Goal: Task Accomplishment & Management: Use online tool/utility

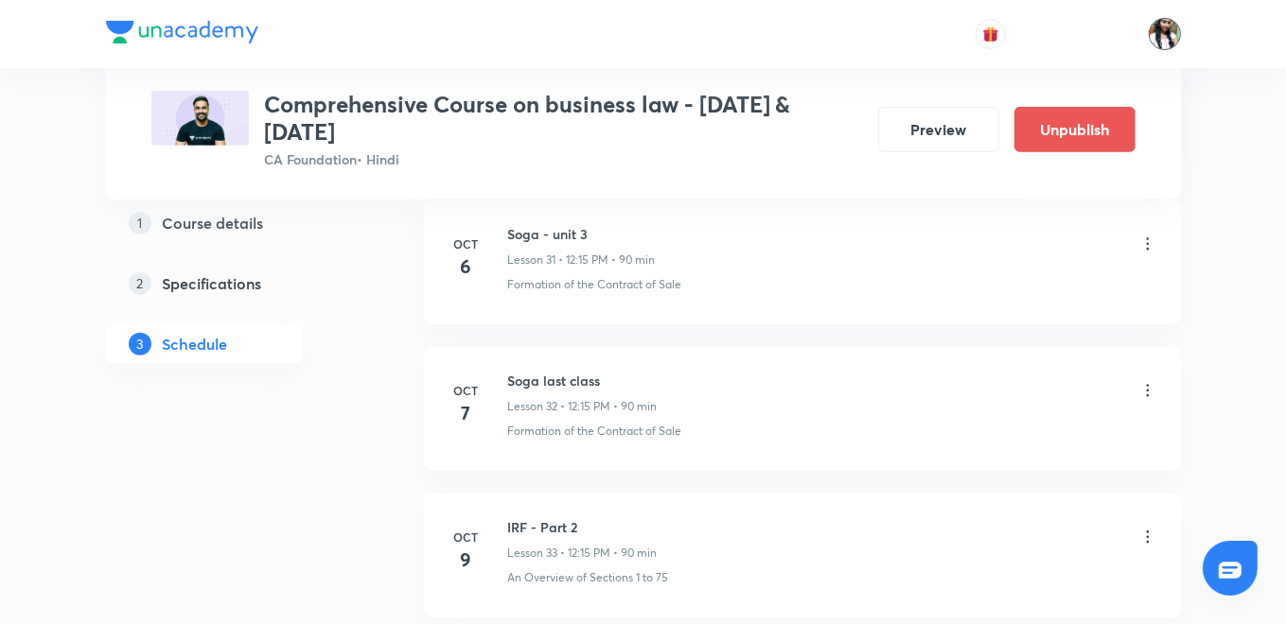
click at [1158, 36] on img at bounding box center [1165, 34] width 32 height 32
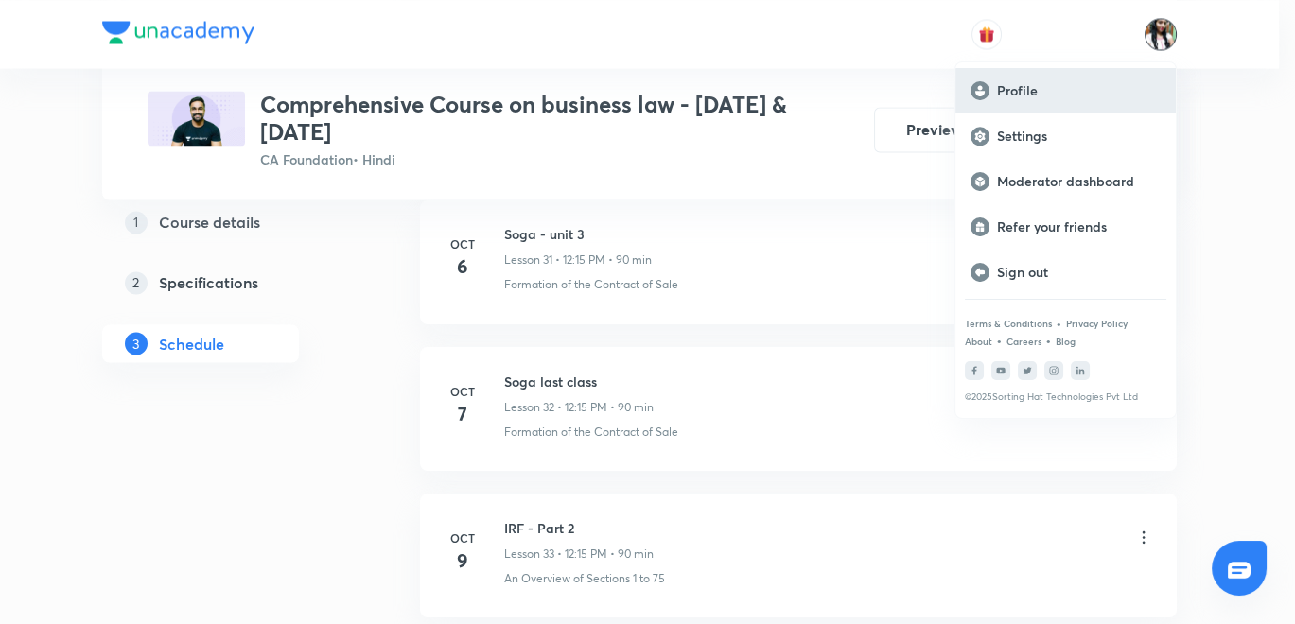
click at [1051, 97] on p "Profile" at bounding box center [1079, 90] width 164 height 17
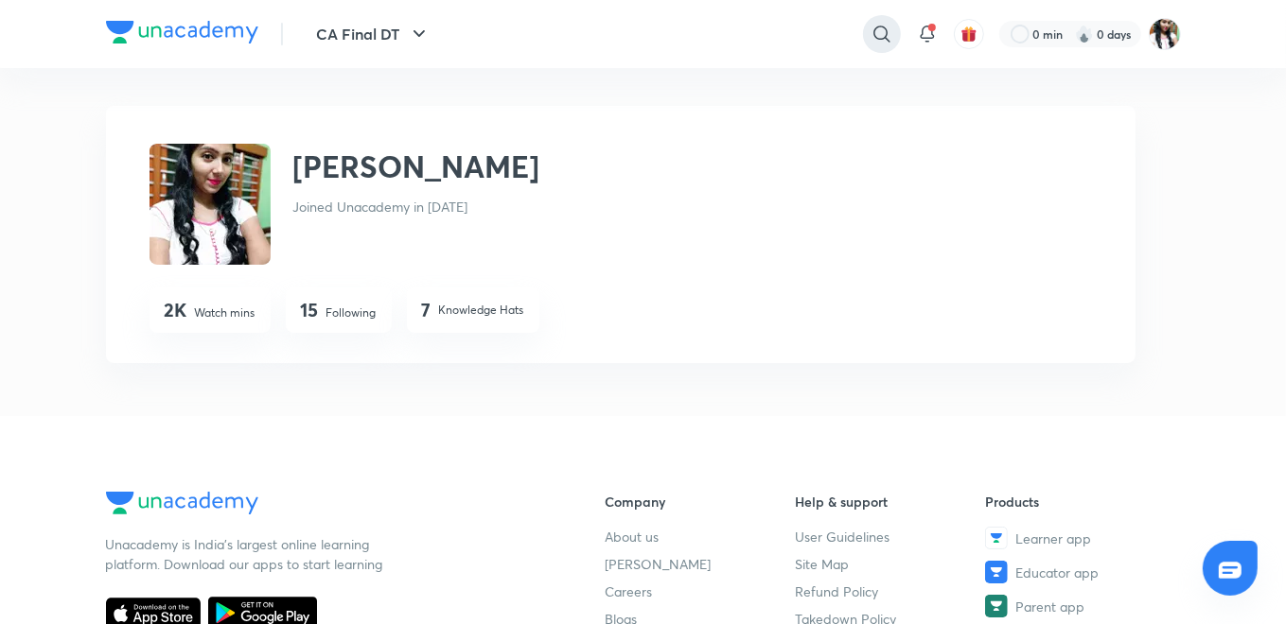
click at [879, 26] on icon at bounding box center [881, 34] width 16 height 16
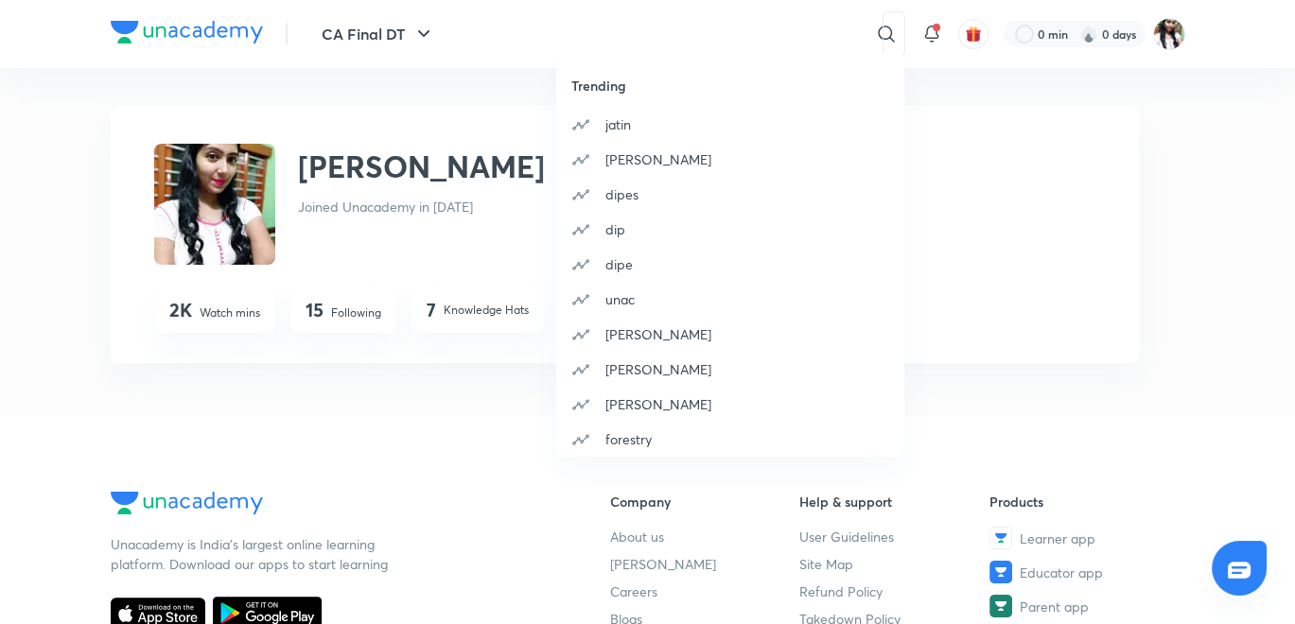
click at [716, 27] on div "Trending jatin dipesh dipes dip dipe unac dipesh k dipesh kum dipesh kuma fores…" at bounding box center [647, 312] width 1295 height 624
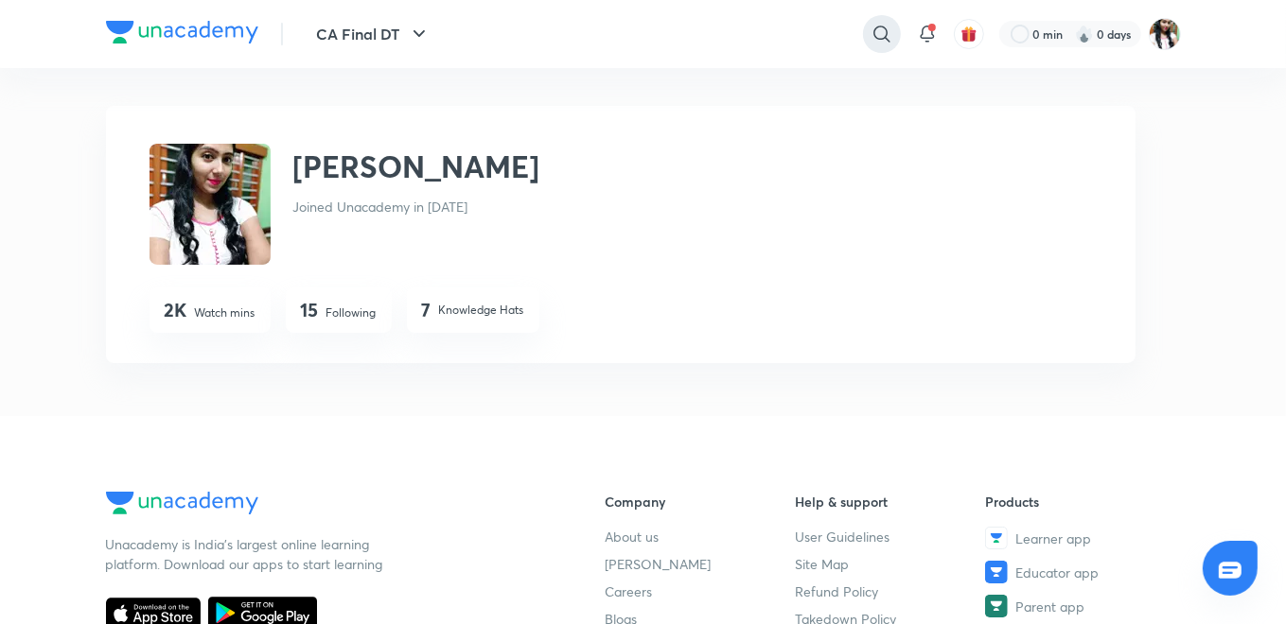
click at [872, 32] on icon at bounding box center [881, 34] width 23 height 23
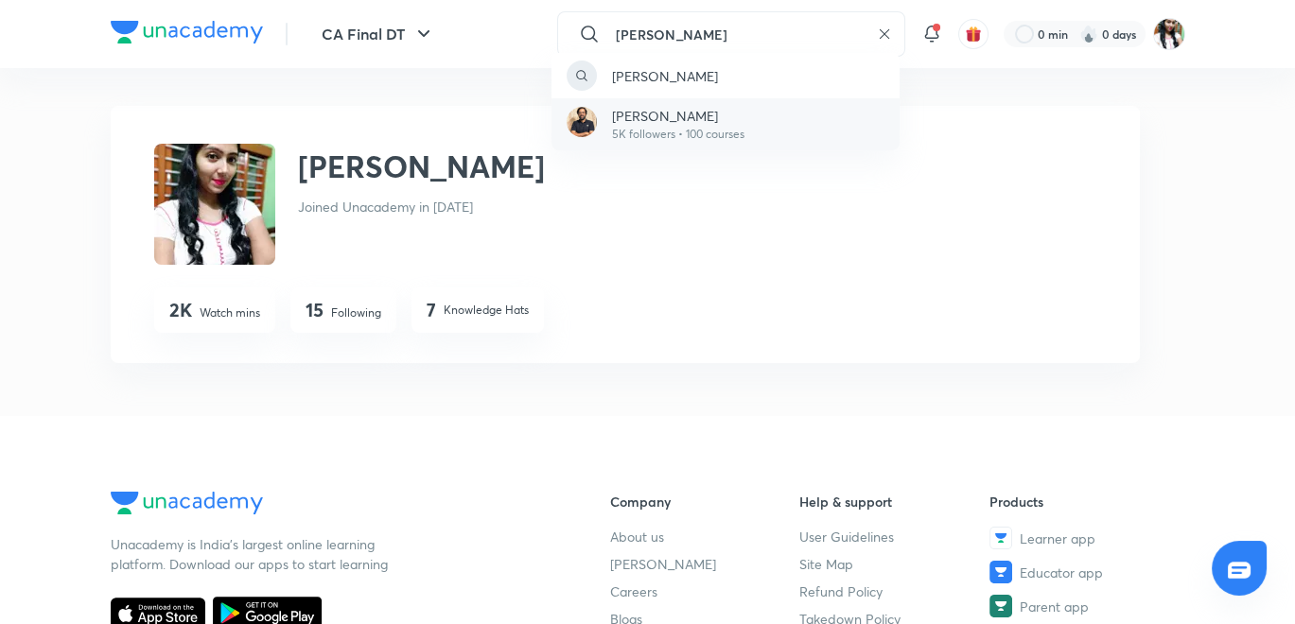
type input "RAKESH KALRA"
click at [685, 127] on p "5K followers • 100 courses" at bounding box center [678, 134] width 132 height 17
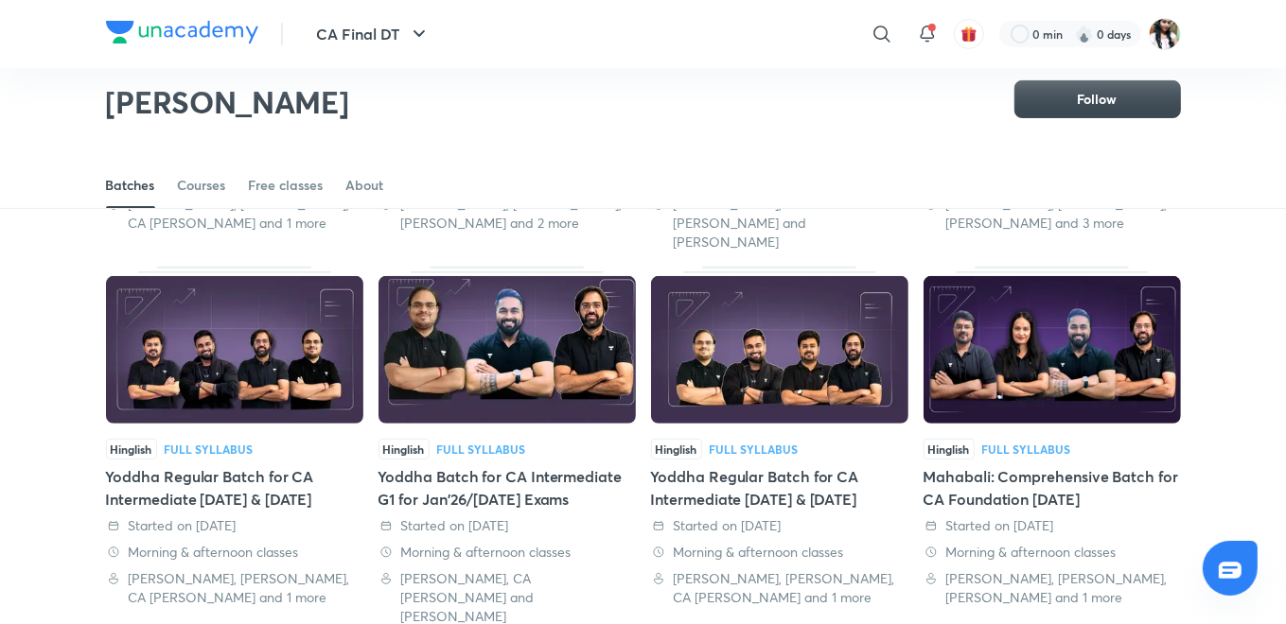
scroll to position [502, 0]
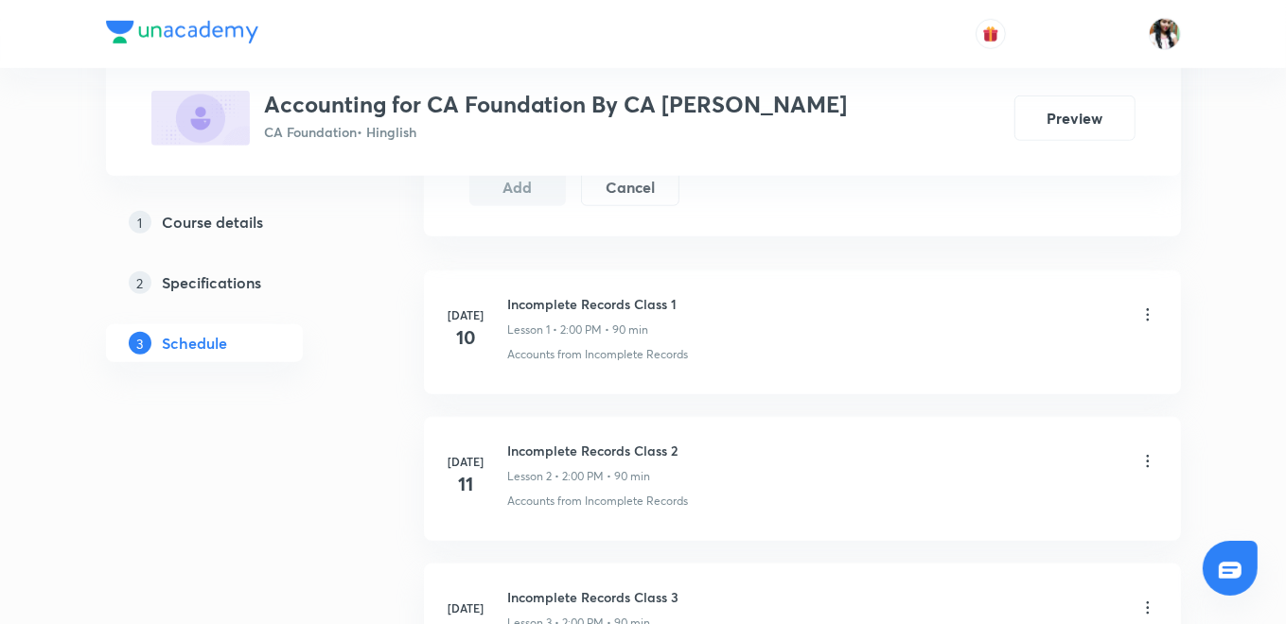
scroll to position [1047, 0]
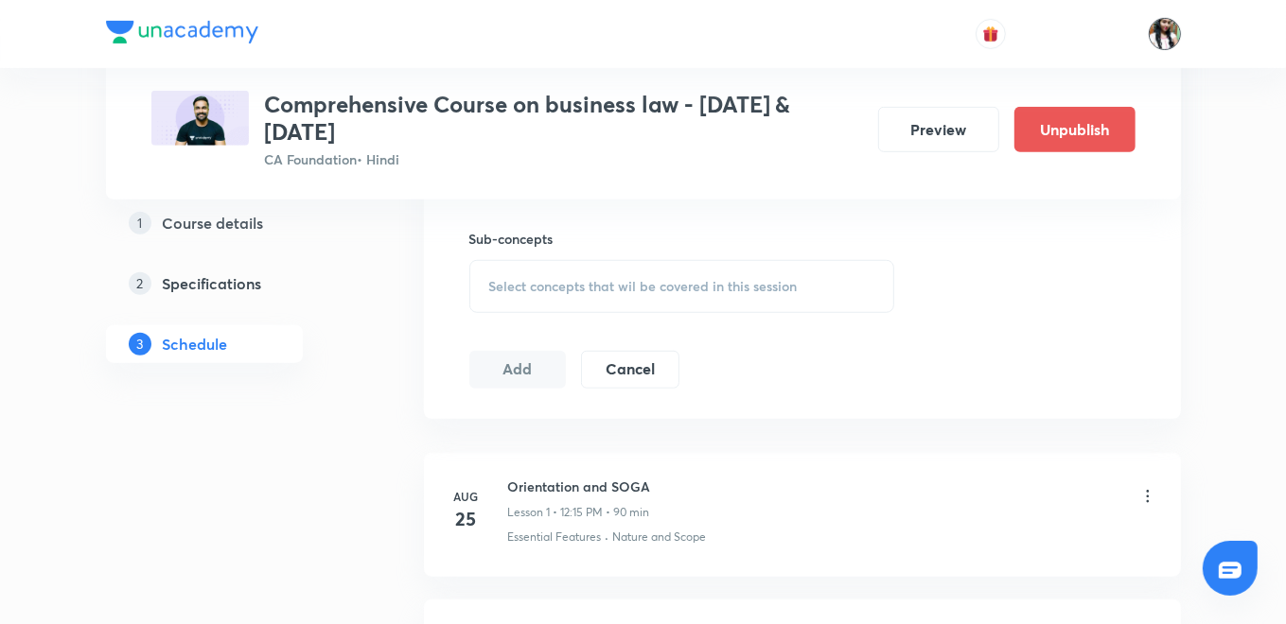
click at [1172, 34] on img at bounding box center [1165, 34] width 32 height 32
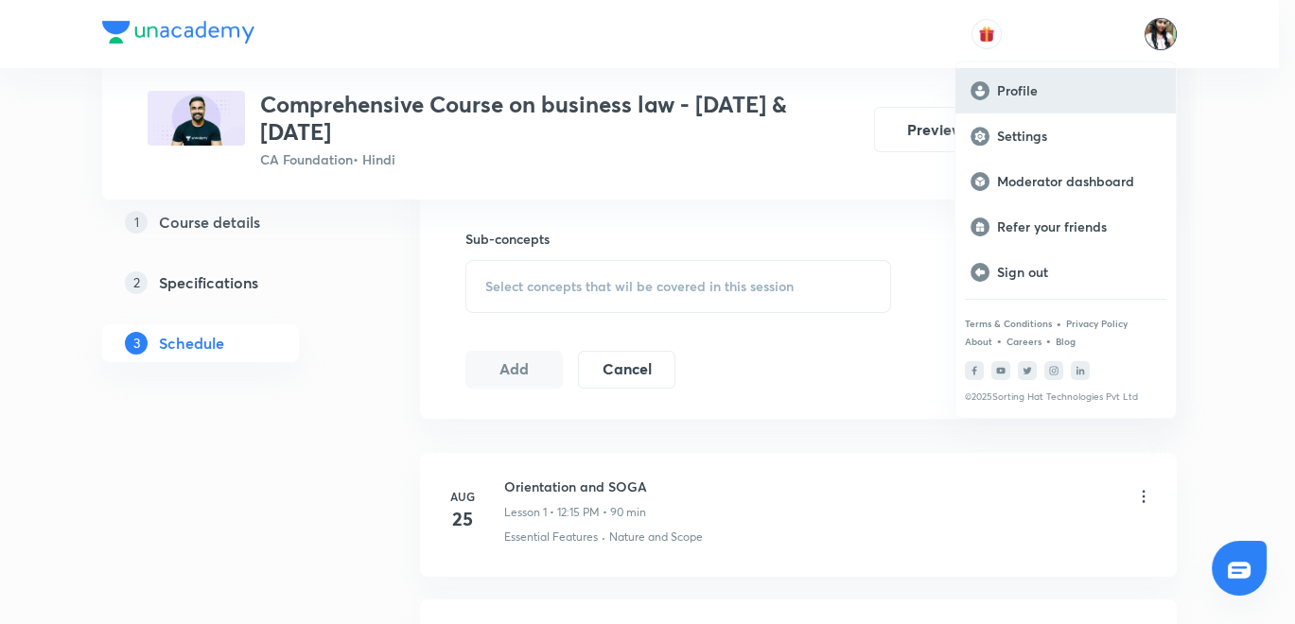
click at [1036, 99] on div "Profile" at bounding box center [1066, 90] width 220 height 45
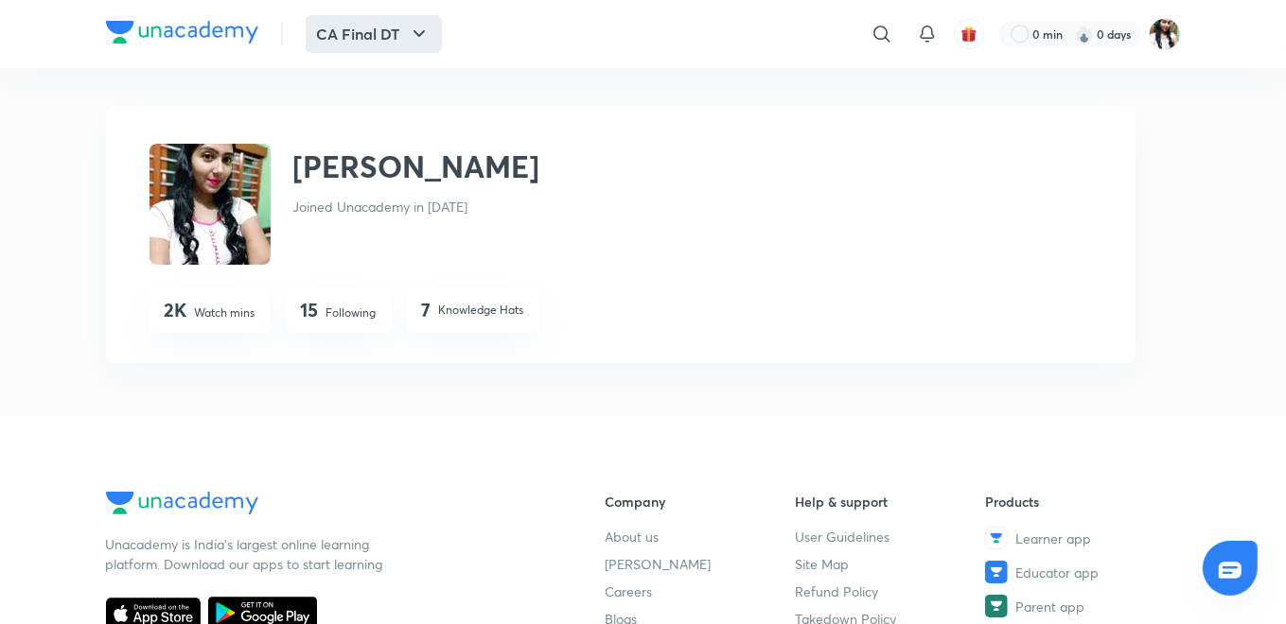
click at [389, 26] on button "CA Final DT" at bounding box center [374, 34] width 136 height 38
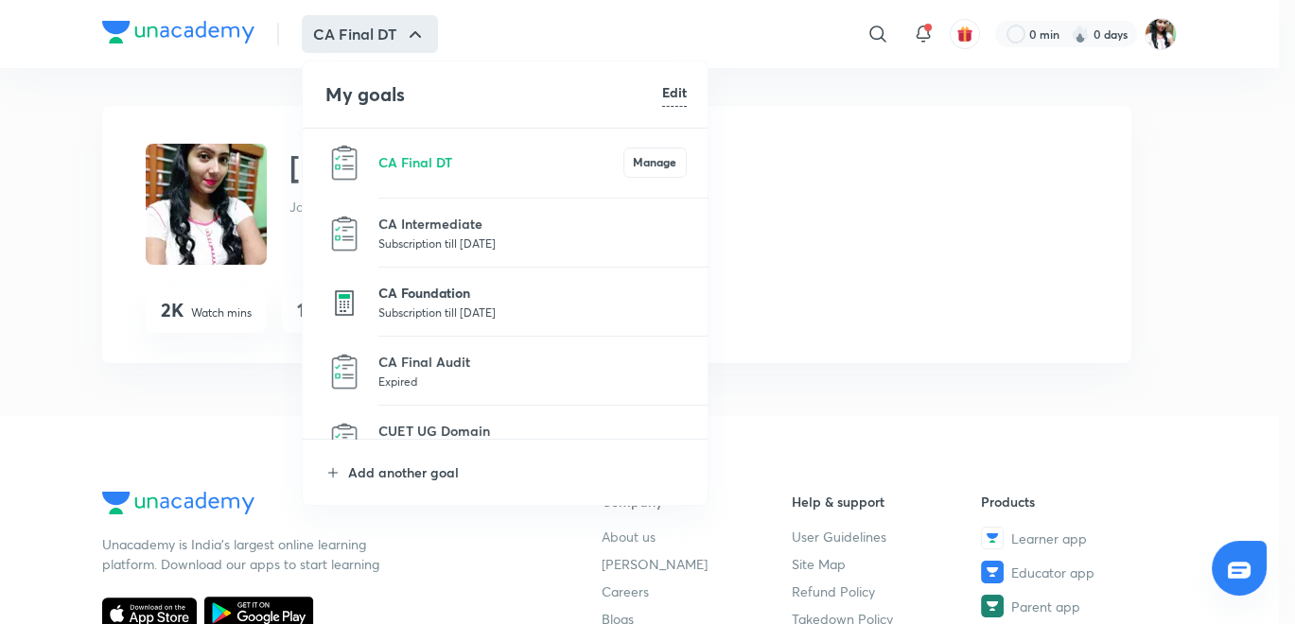
click at [397, 300] on p "CA Foundation" at bounding box center [532, 293] width 308 height 20
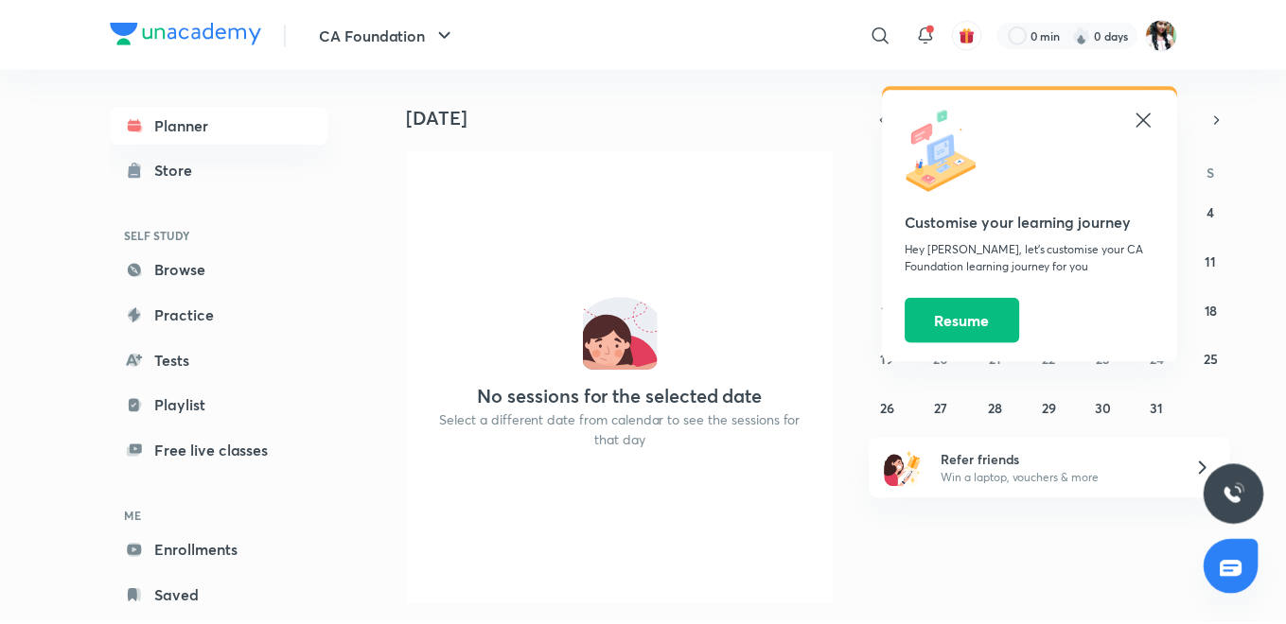
scroll to position [11, 0]
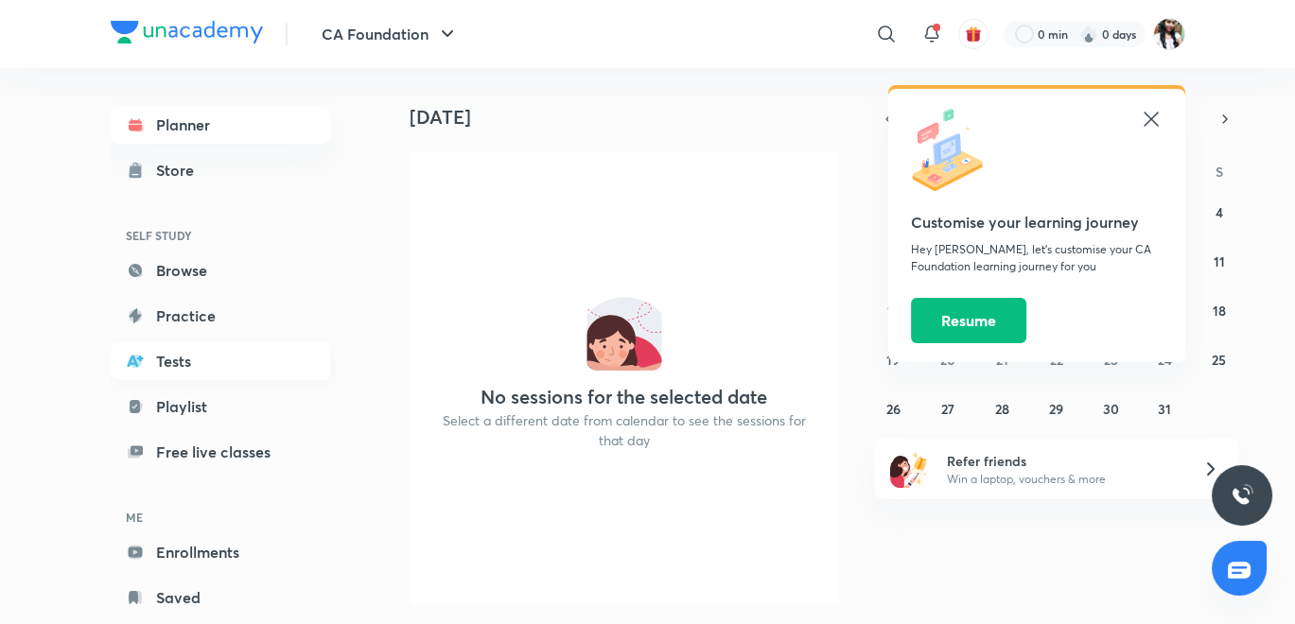
click at [165, 360] on link "Tests" at bounding box center [220, 361] width 219 height 38
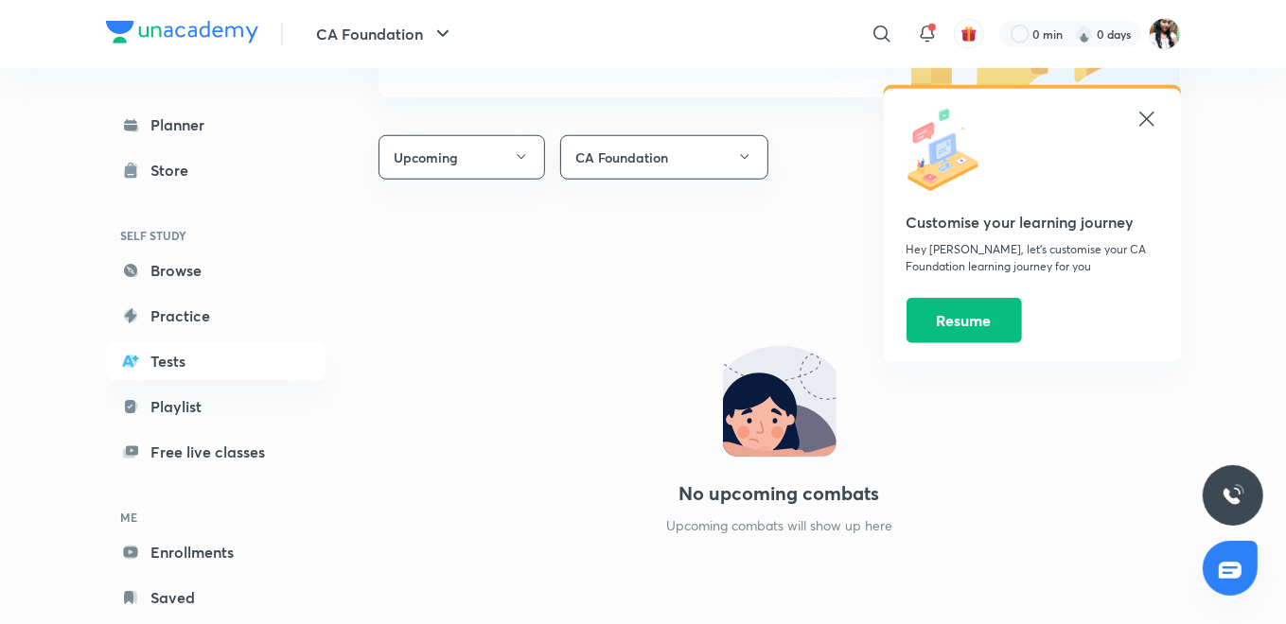
scroll to position [1156, 0]
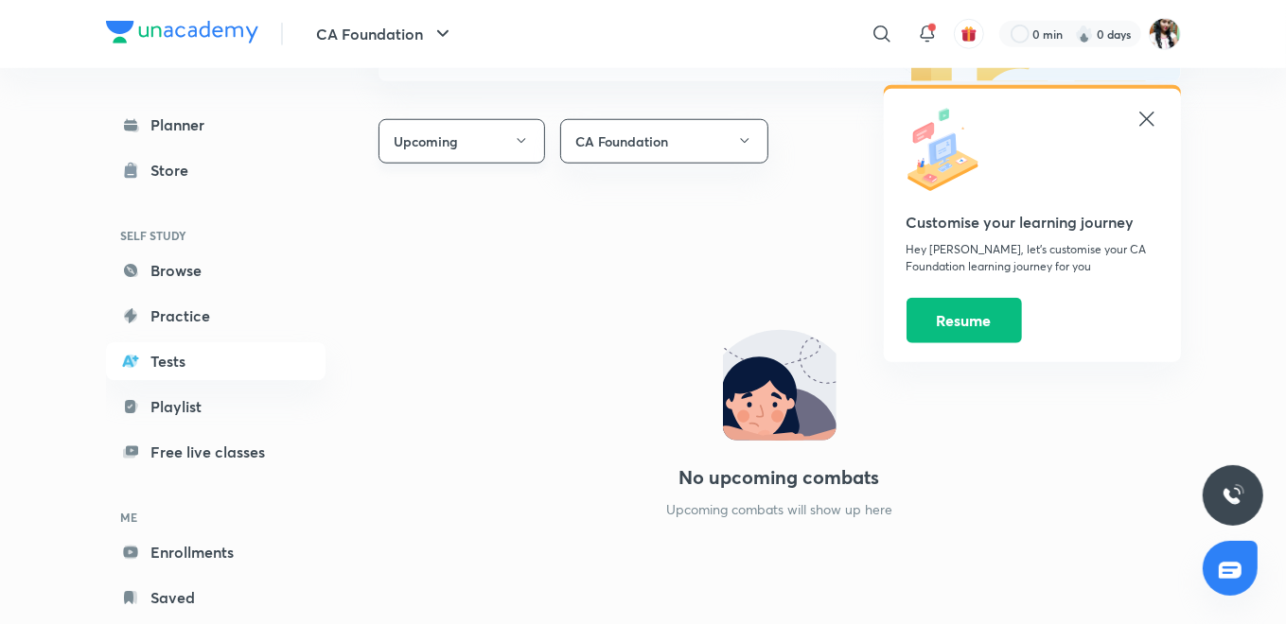
click at [512, 138] on button "Upcoming" at bounding box center [461, 141] width 167 height 44
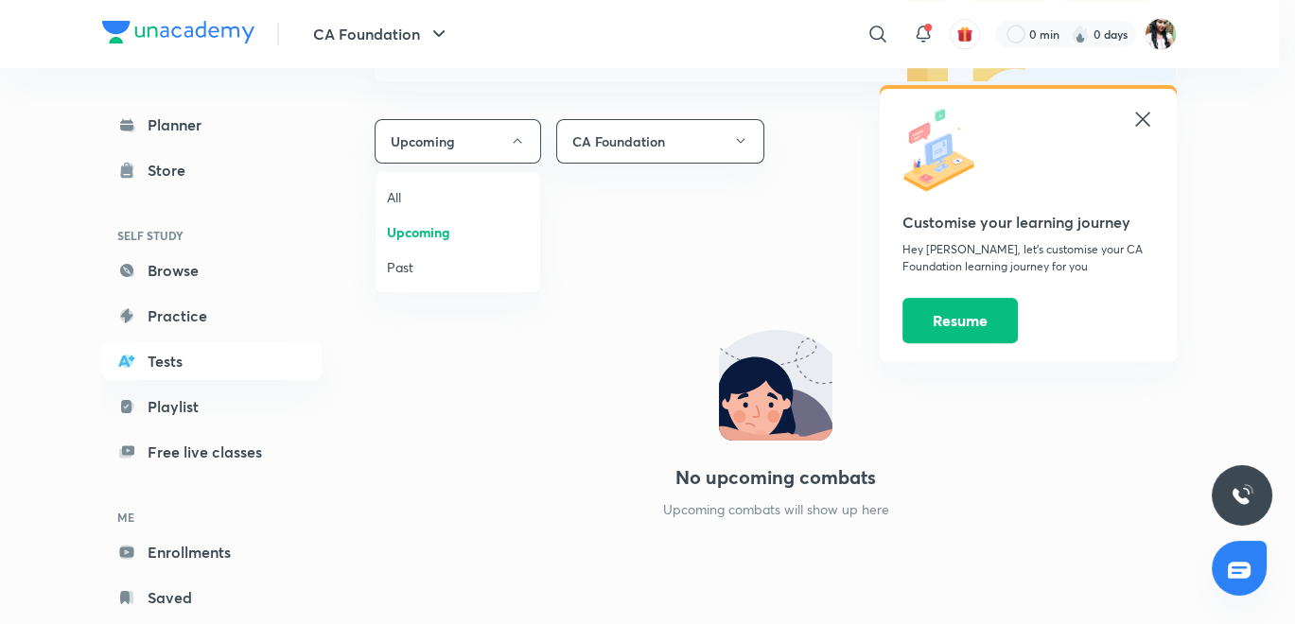
click at [395, 229] on span "Upcoming" at bounding box center [458, 232] width 142 height 20
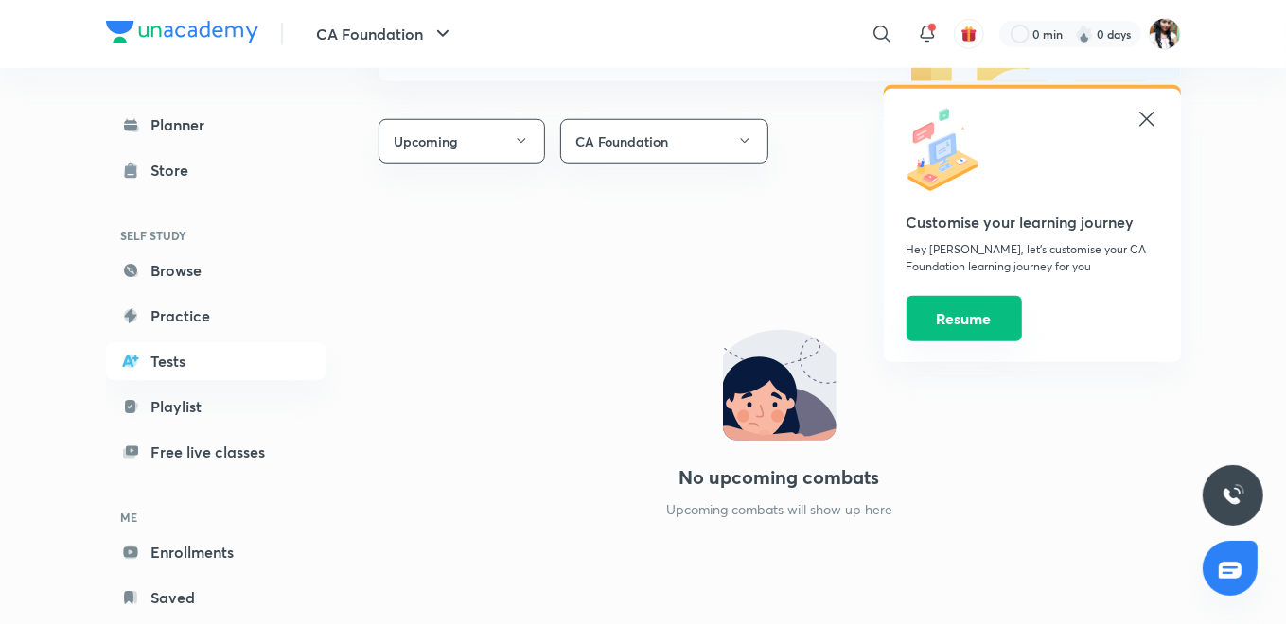
click at [994, 329] on button "Resume" at bounding box center [963, 318] width 115 height 45
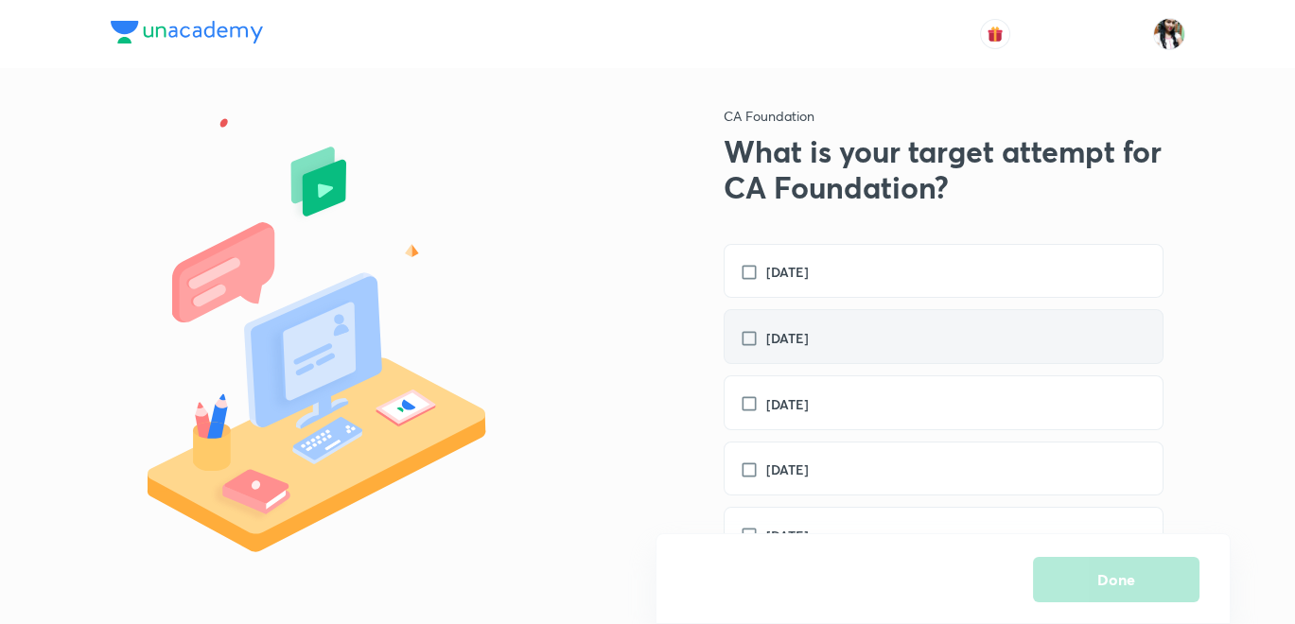
click at [808, 334] on h6 "January 2026" at bounding box center [788, 338] width 44 height 20
checkbox input "true"
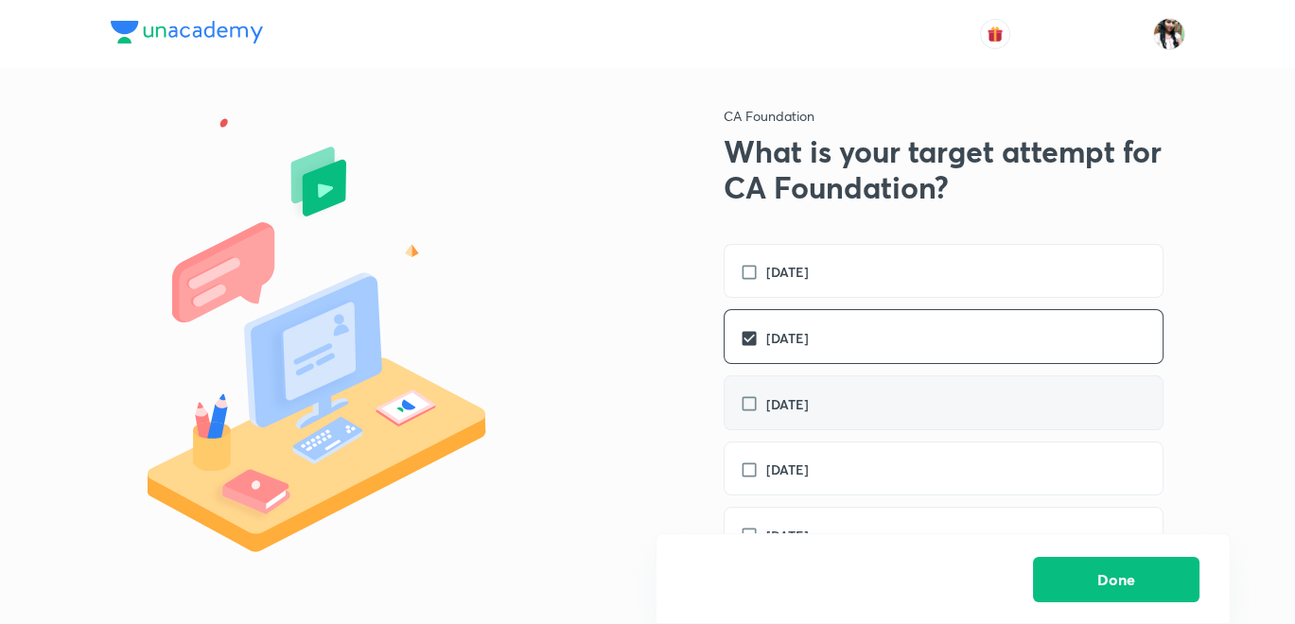
drag, startPoint x: 785, startPoint y: 399, endPoint x: 783, endPoint y: 428, distance: 28.4
click at [785, 400] on h6 "May 2026" at bounding box center [788, 405] width 44 height 20
checkbox input "true"
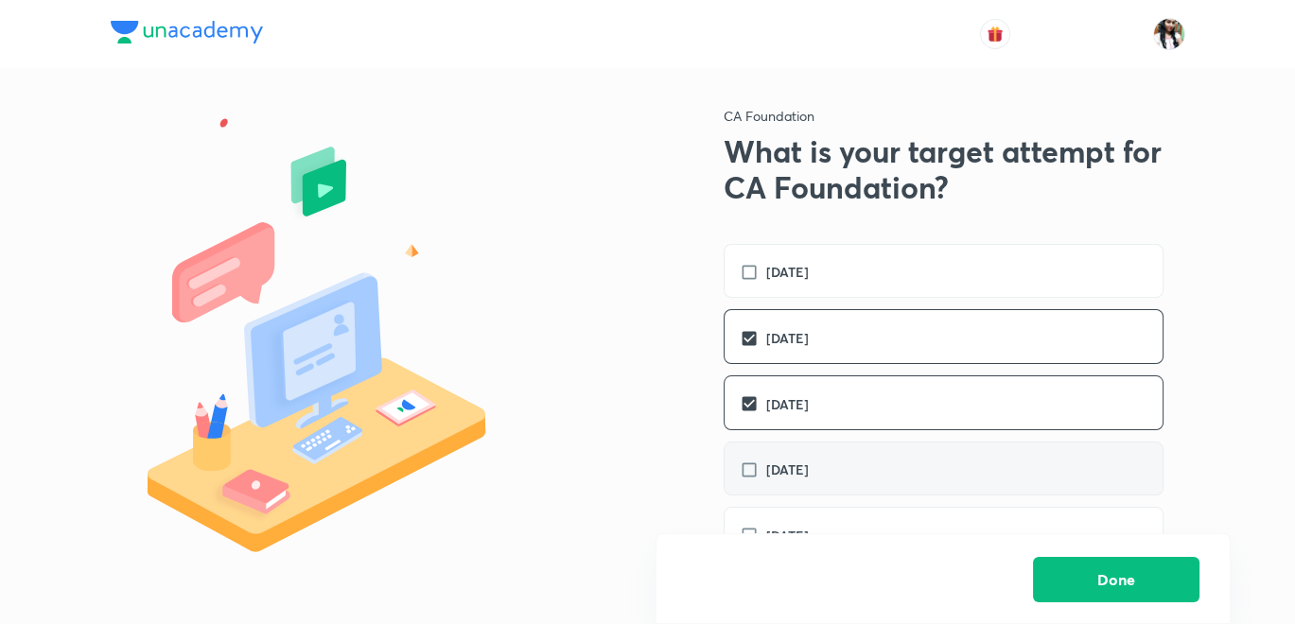
click at [785, 473] on h6 "September 2026" at bounding box center [788, 470] width 44 height 20
checkbox input "true"
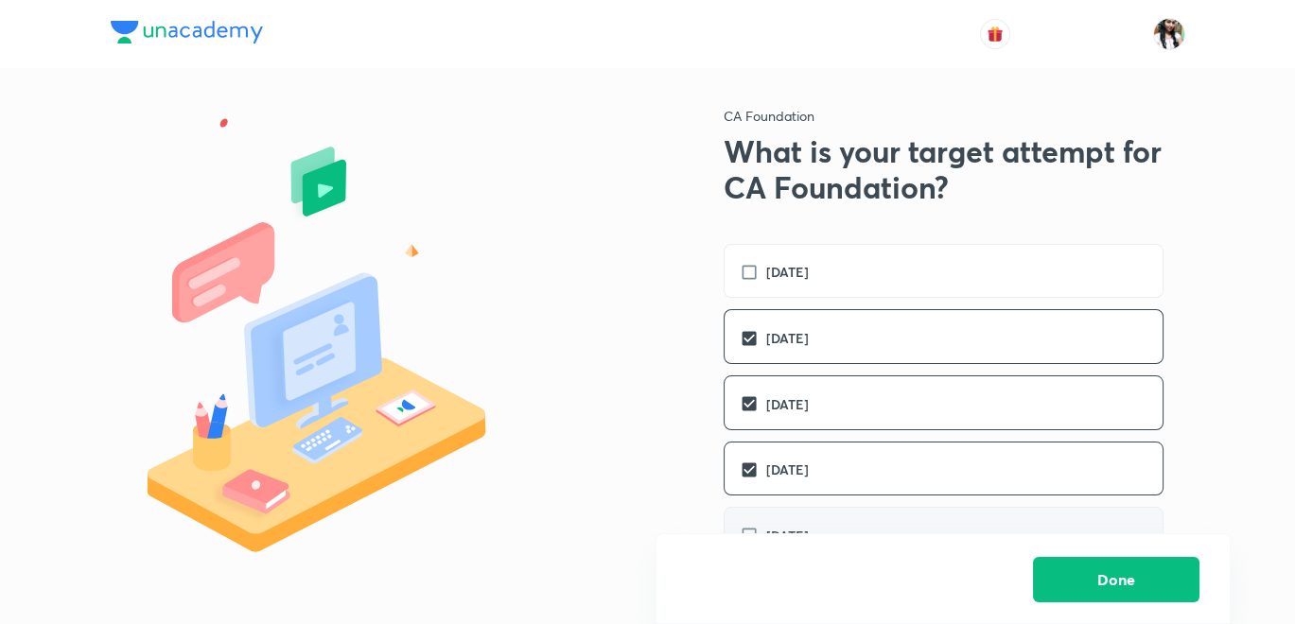
click at [801, 526] on h6 "January 2027" at bounding box center [788, 536] width 44 height 20
checkbox input "true"
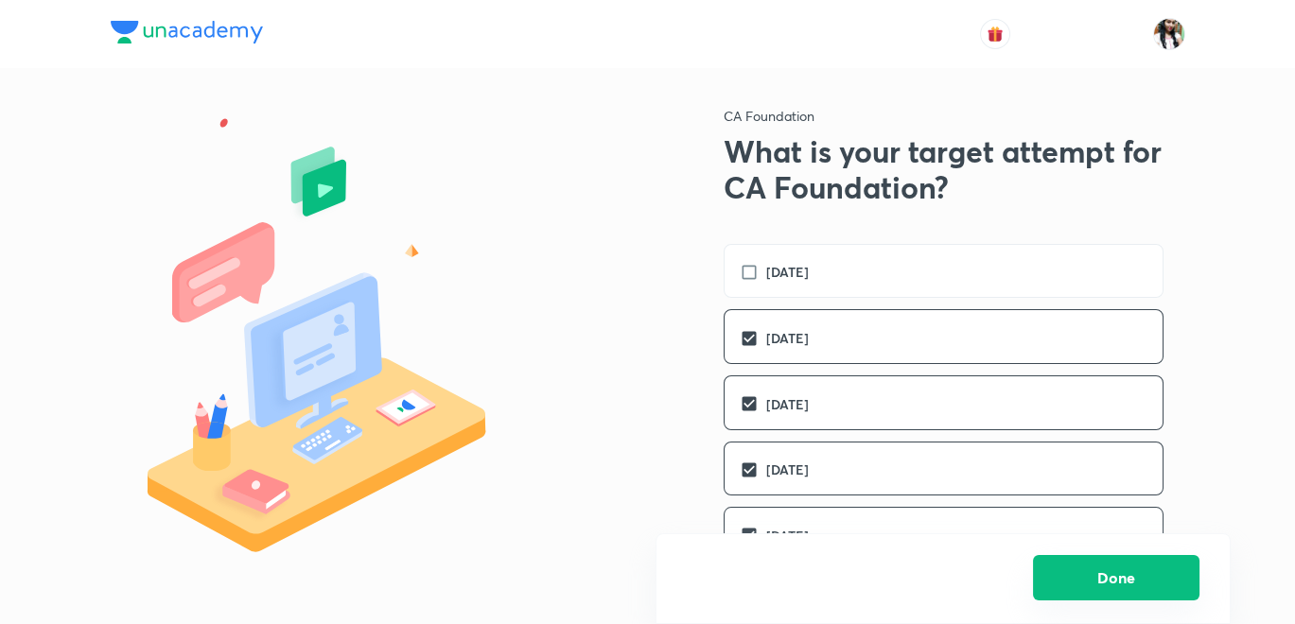
click at [1120, 584] on button "Done" at bounding box center [1116, 577] width 167 height 45
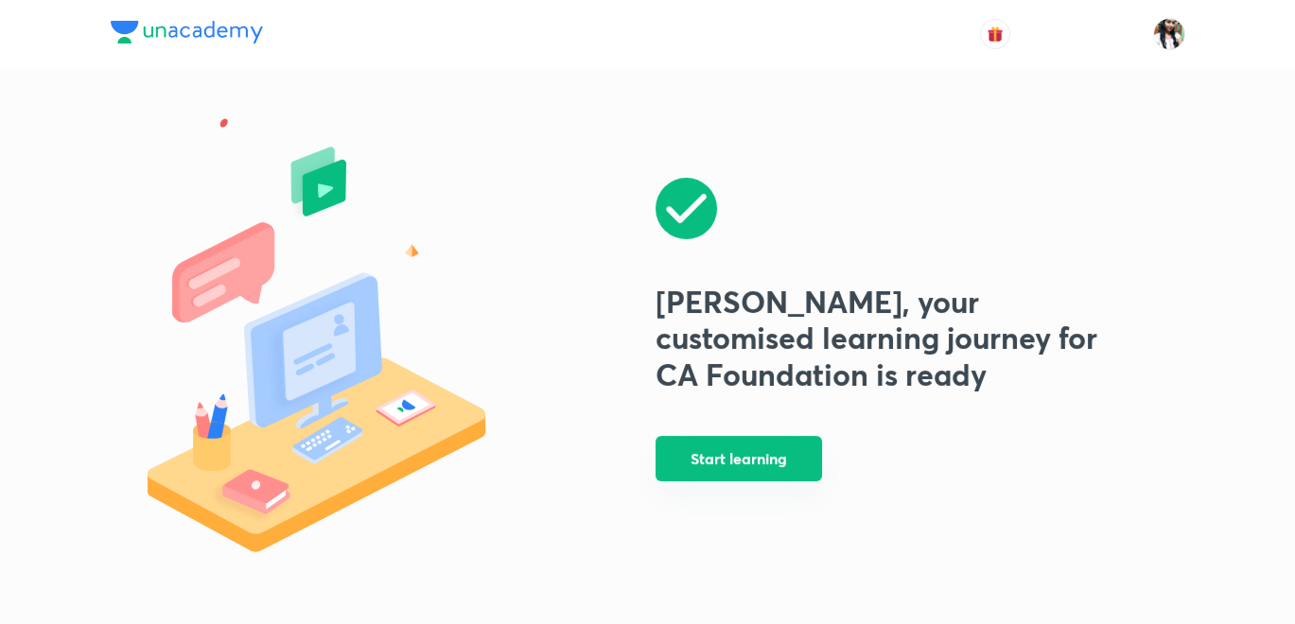
click at [762, 472] on button "Start learning" at bounding box center [739, 458] width 167 height 45
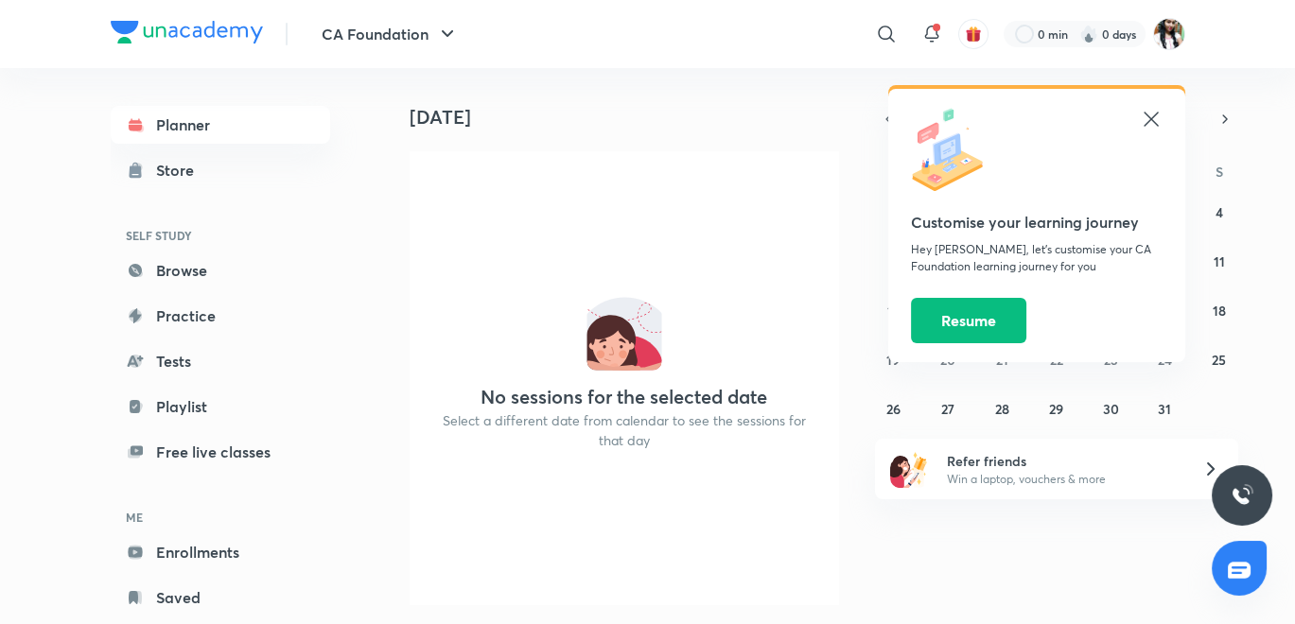
click at [1151, 117] on icon at bounding box center [1151, 119] width 14 height 14
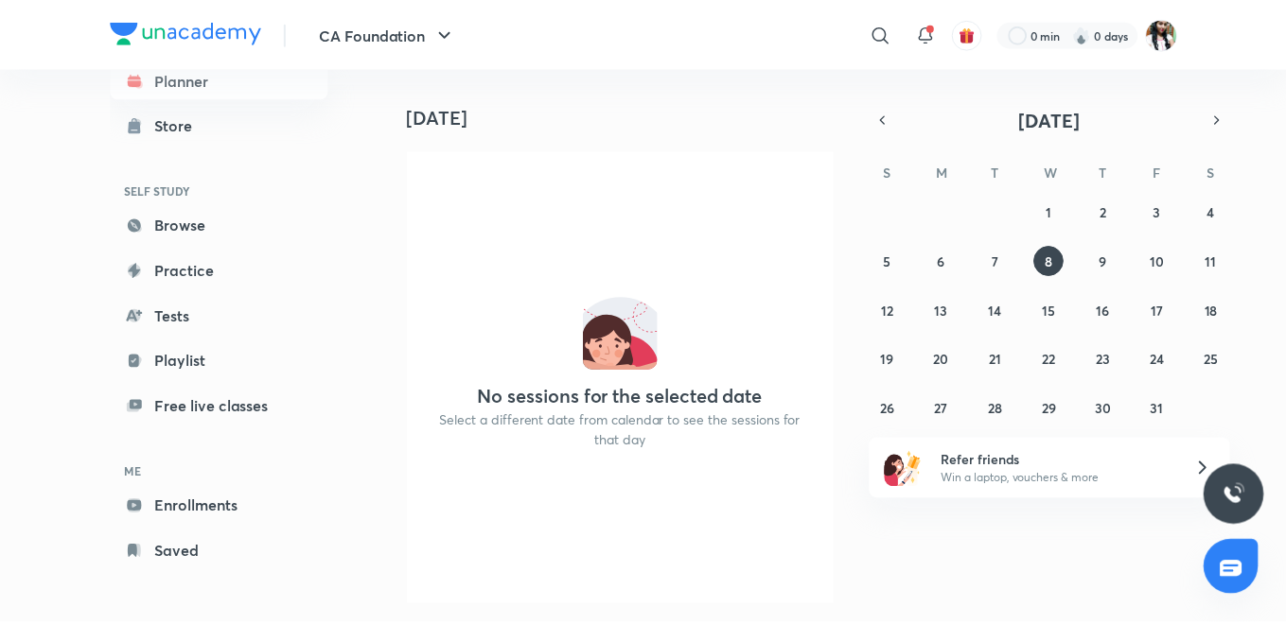
scroll to position [11, 0]
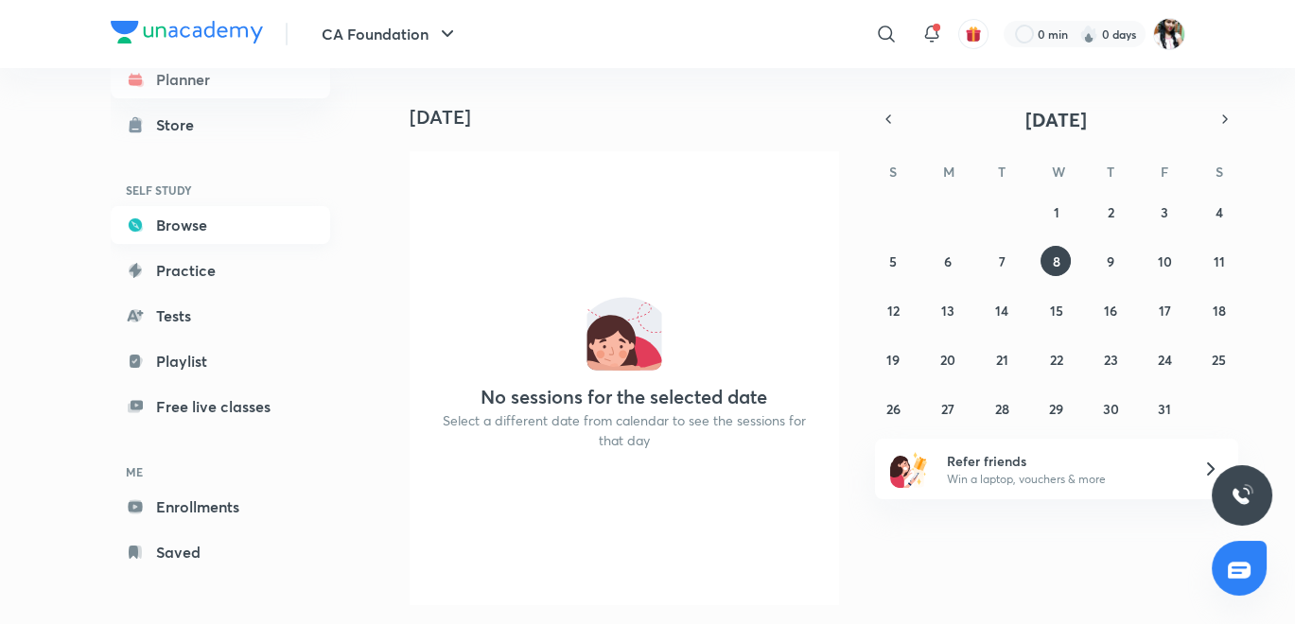
click at [188, 231] on link "Browse" at bounding box center [220, 225] width 219 height 38
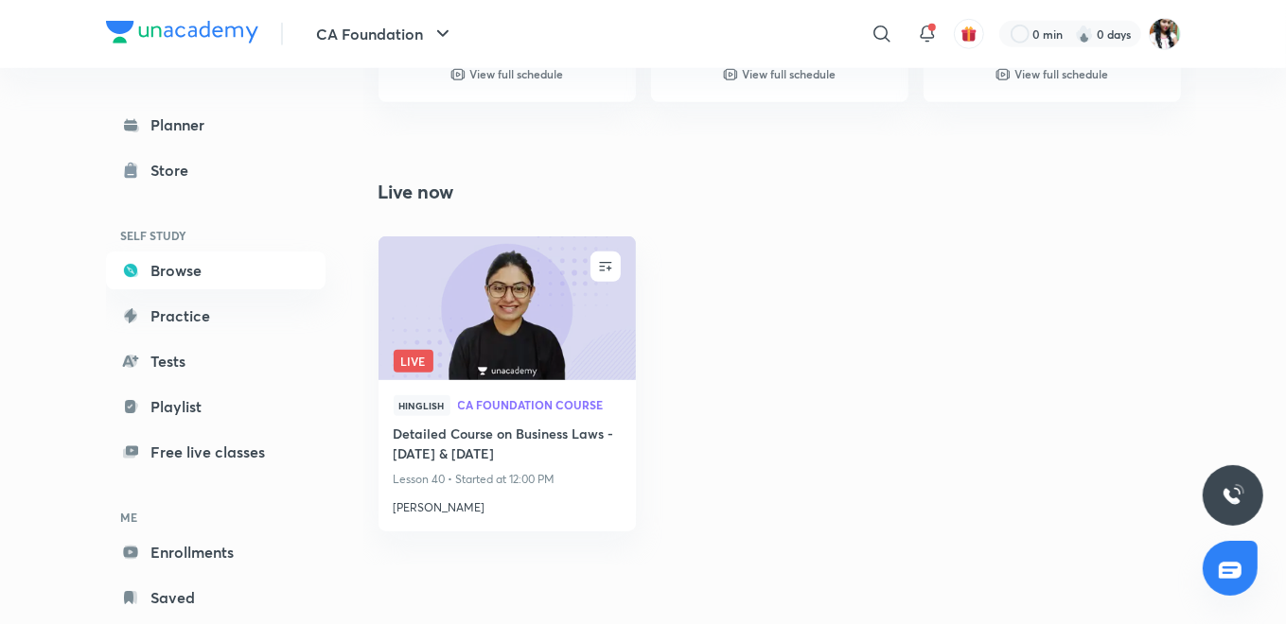
scroll to position [1087, 0]
click at [207, 359] on link "Tests" at bounding box center [215, 361] width 219 height 38
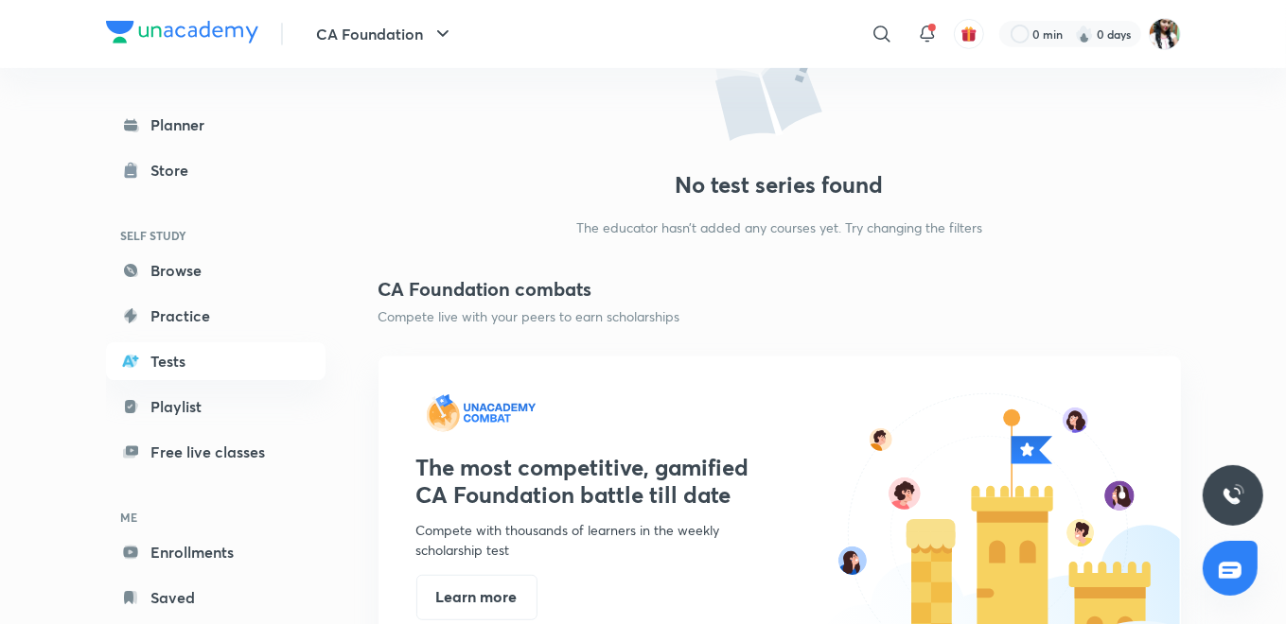
scroll to position [455, 0]
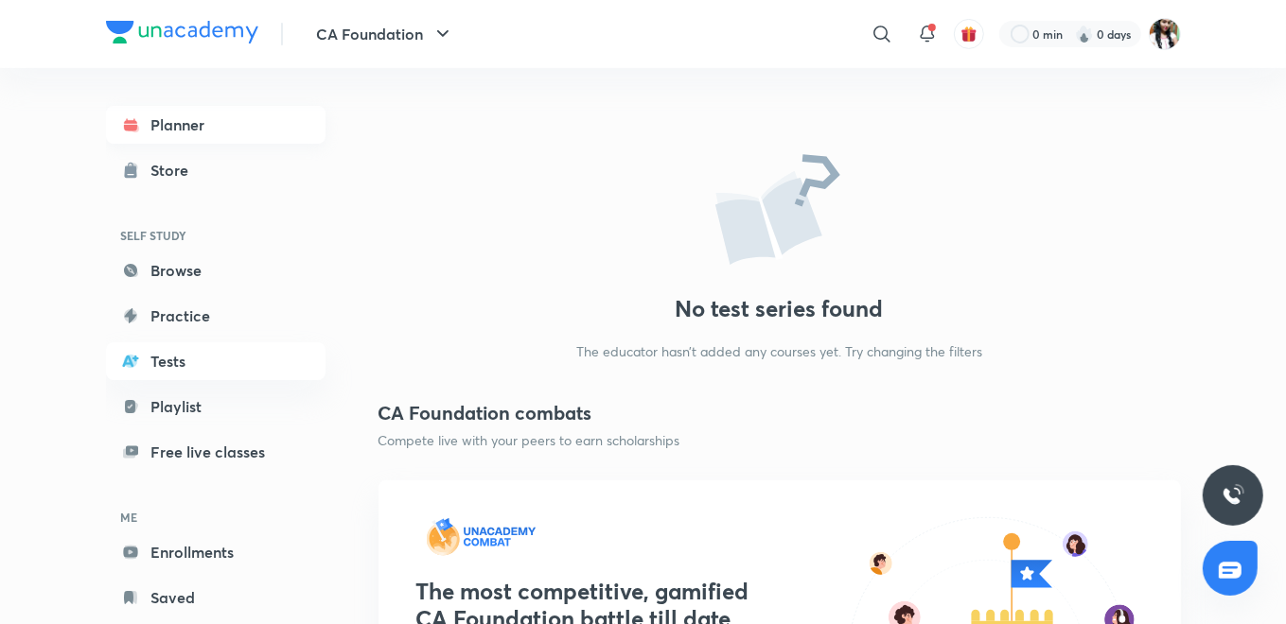
click at [178, 124] on link "Planner" at bounding box center [215, 125] width 219 height 38
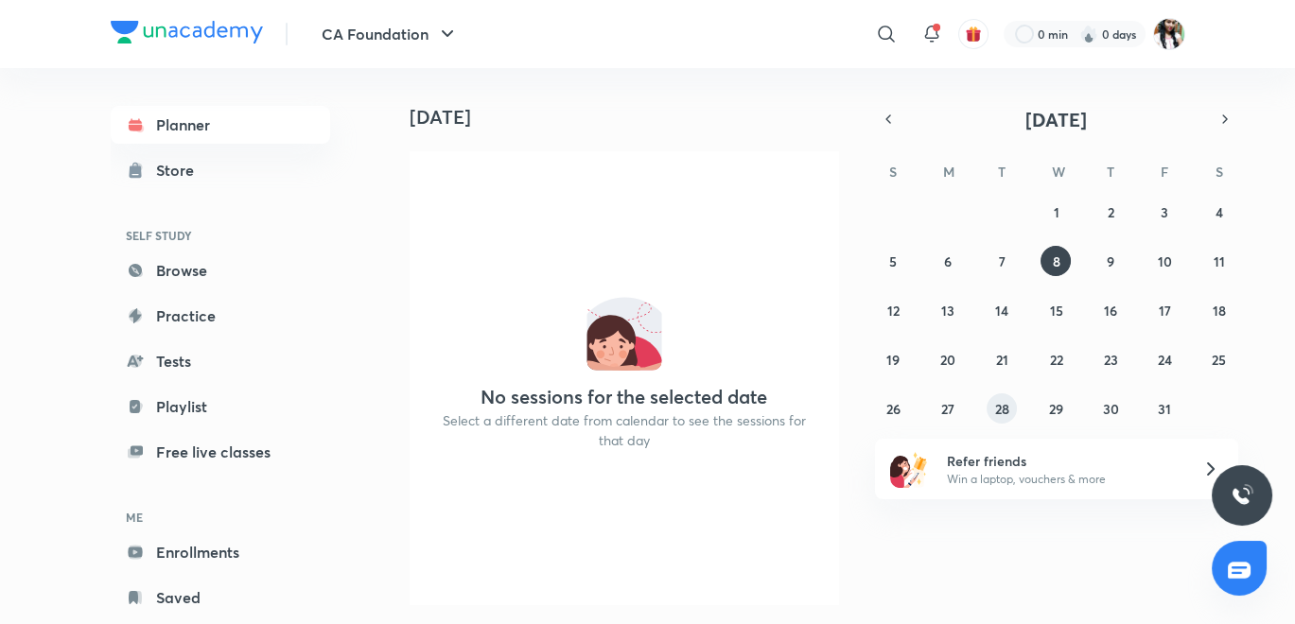
click at [995, 404] on abbr "28" at bounding box center [1002, 409] width 14 height 18
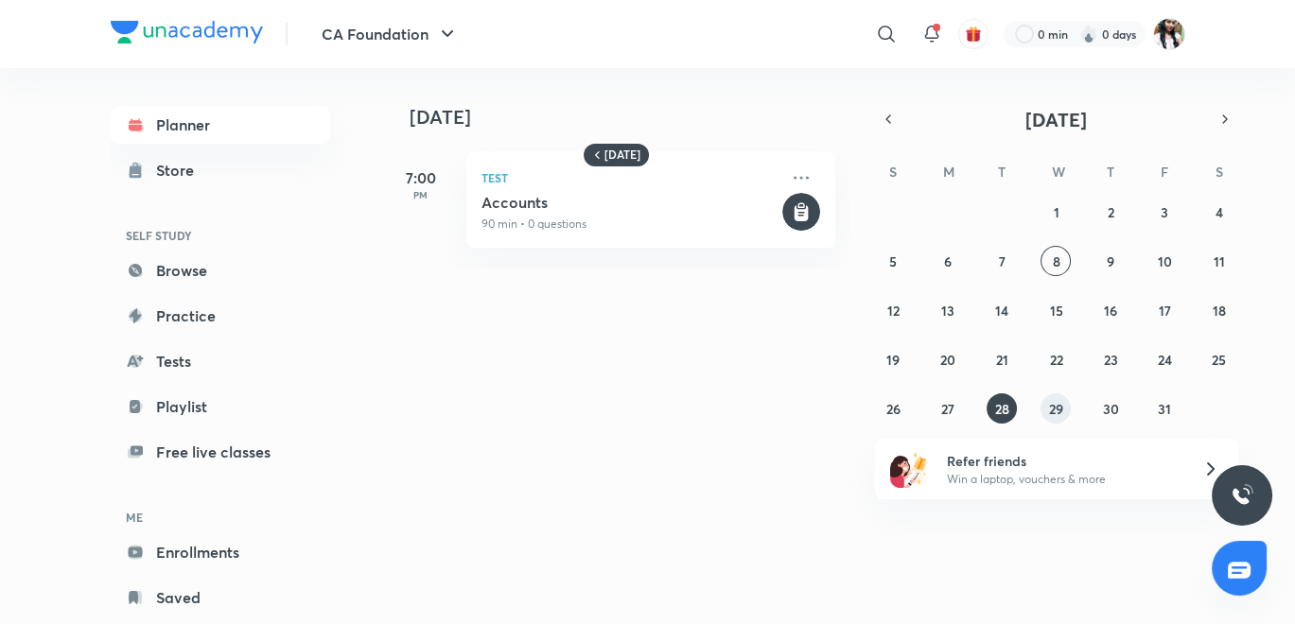
click at [1056, 405] on abbr "29" at bounding box center [1056, 409] width 14 height 18
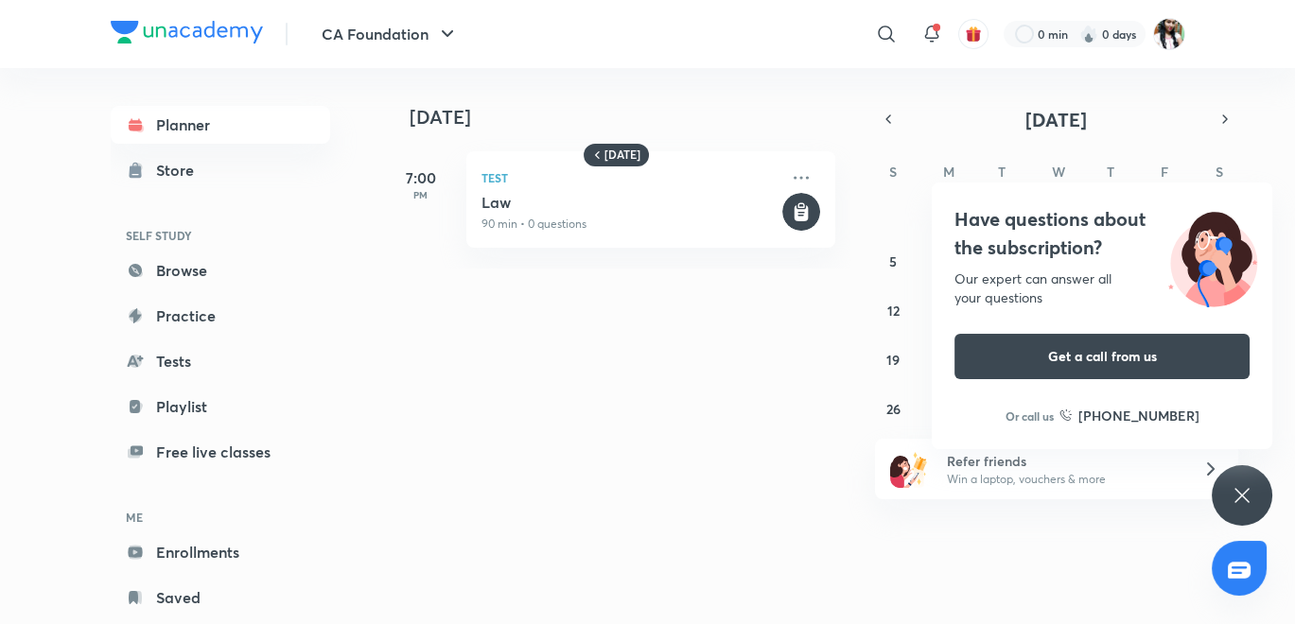
click at [1244, 484] on icon at bounding box center [1242, 495] width 23 height 23
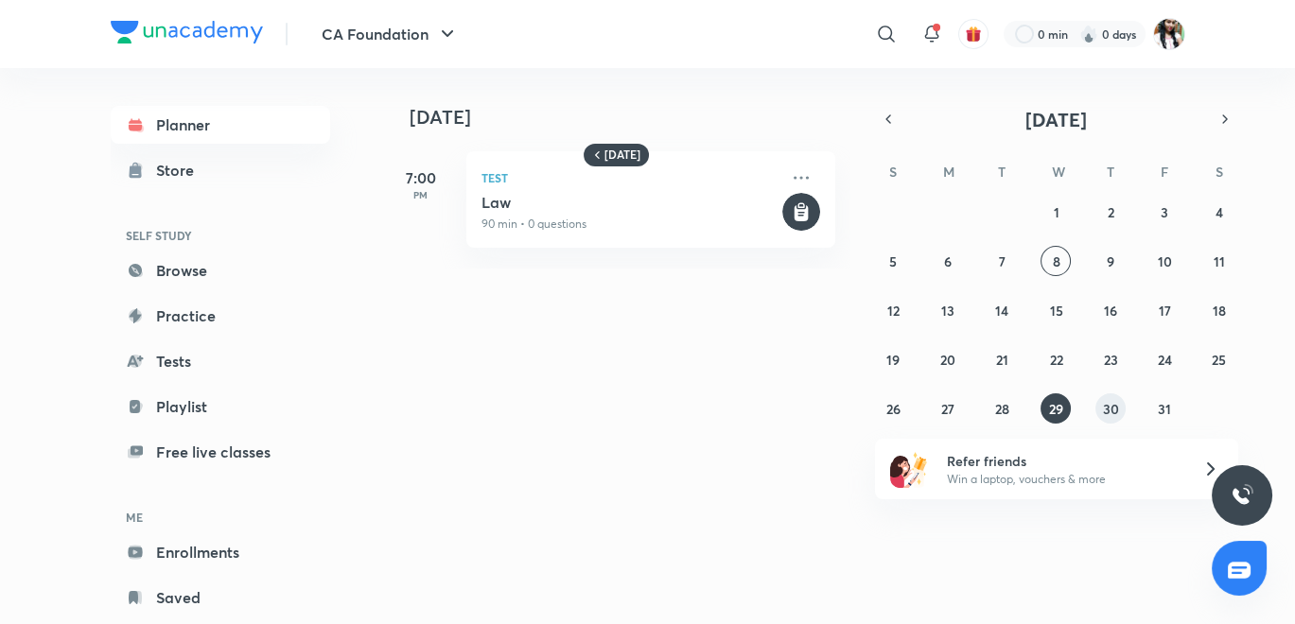
click at [1107, 406] on abbr "30" at bounding box center [1110, 409] width 16 height 18
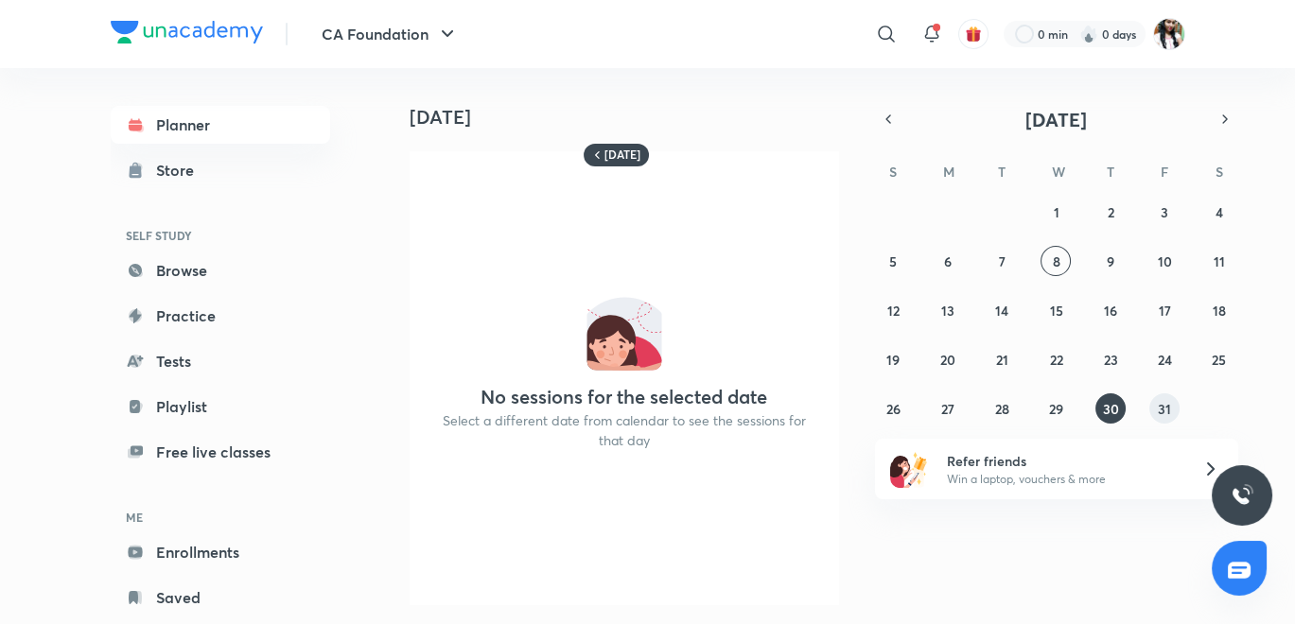
click at [1170, 406] on abbr "31" at bounding box center [1164, 409] width 13 height 18
click at [1108, 410] on abbr "30" at bounding box center [1110, 409] width 16 height 18
click at [1166, 405] on abbr "31" at bounding box center [1164, 409] width 13 height 18
click at [1005, 397] on button "28" at bounding box center [1002, 409] width 30 height 30
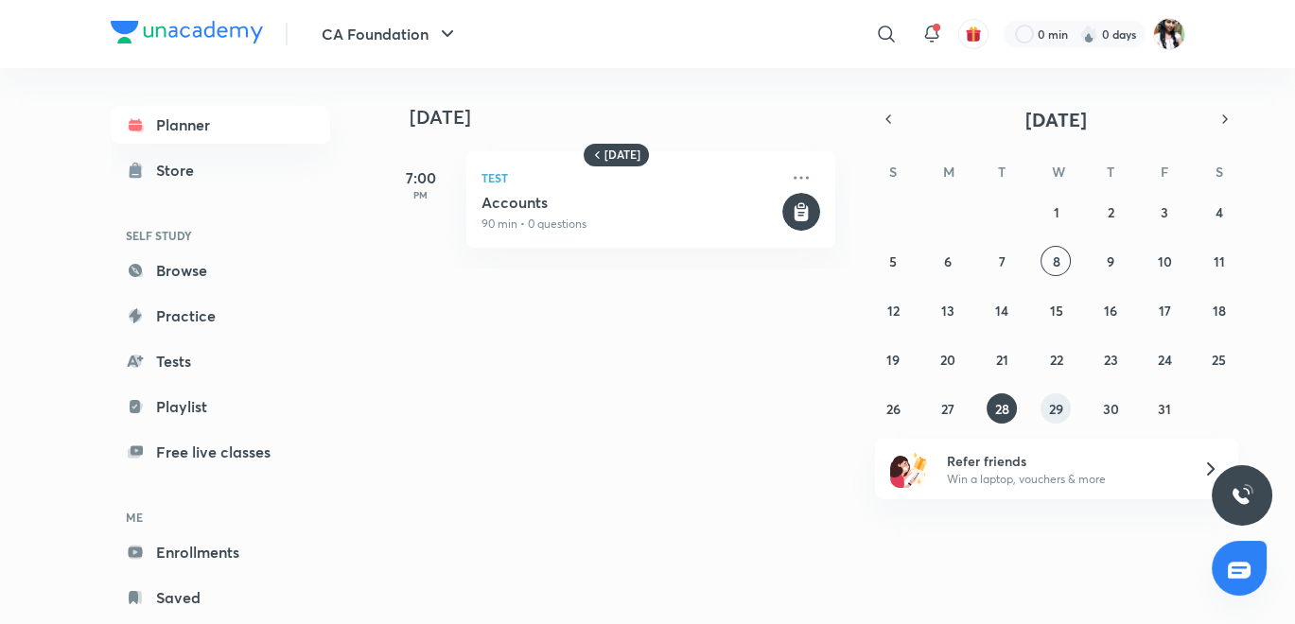
click at [1049, 401] on abbr "29" at bounding box center [1056, 409] width 14 height 18
click at [1108, 400] on abbr "30" at bounding box center [1110, 409] width 16 height 18
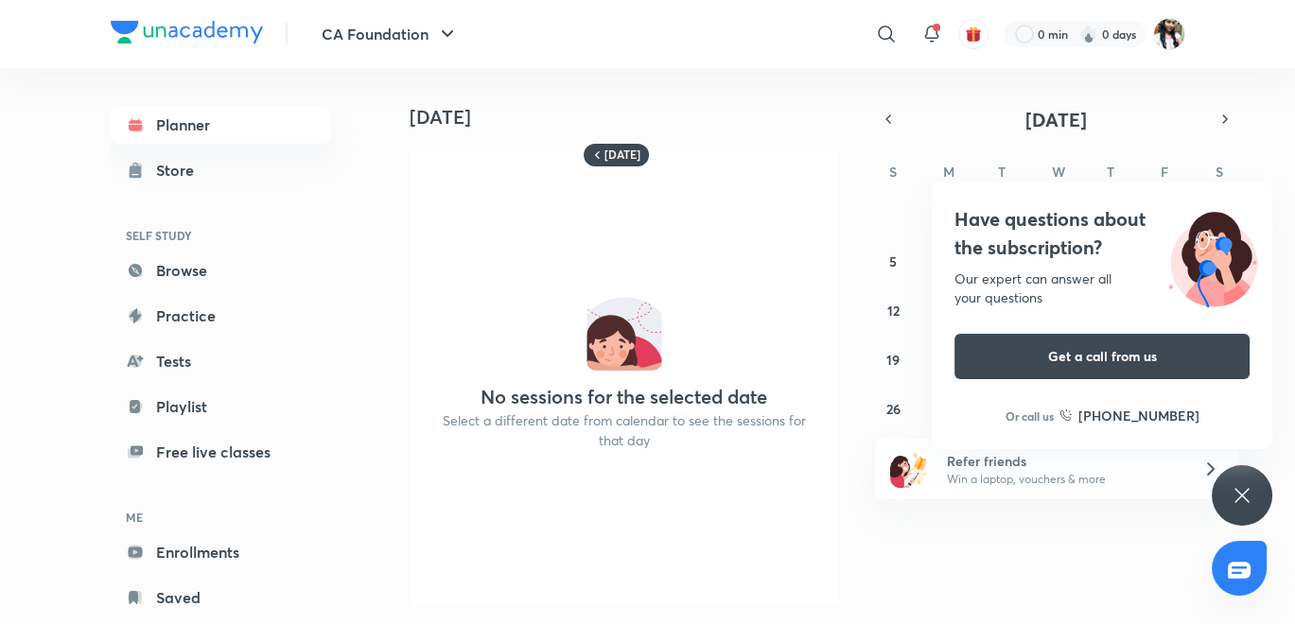
click at [1238, 493] on icon at bounding box center [1242, 495] width 14 height 14
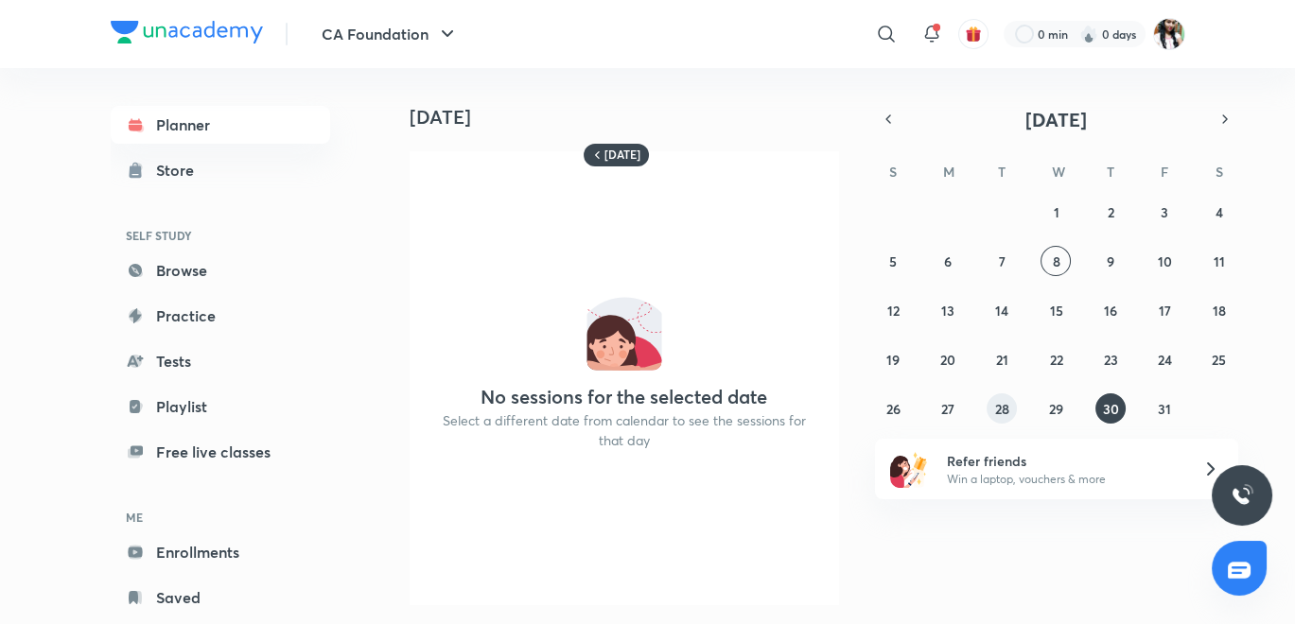
click at [1001, 408] on abbr "28" at bounding box center [1002, 409] width 14 height 18
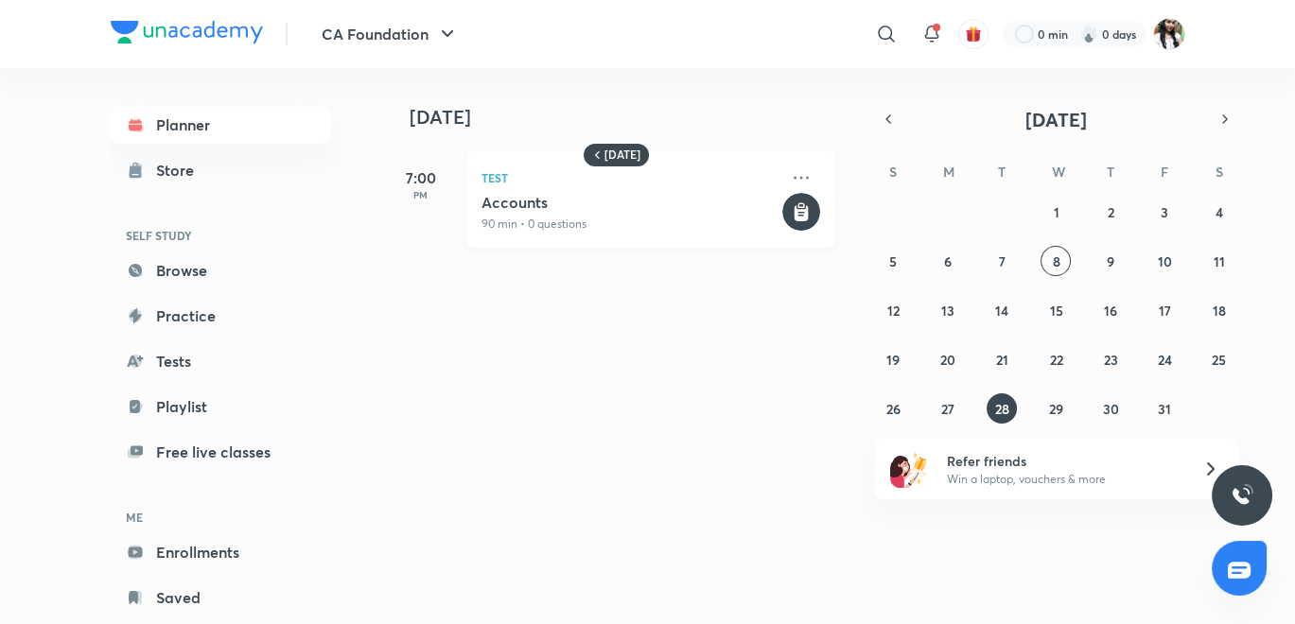
click at [794, 211] on icon at bounding box center [801, 213] width 14 height 16
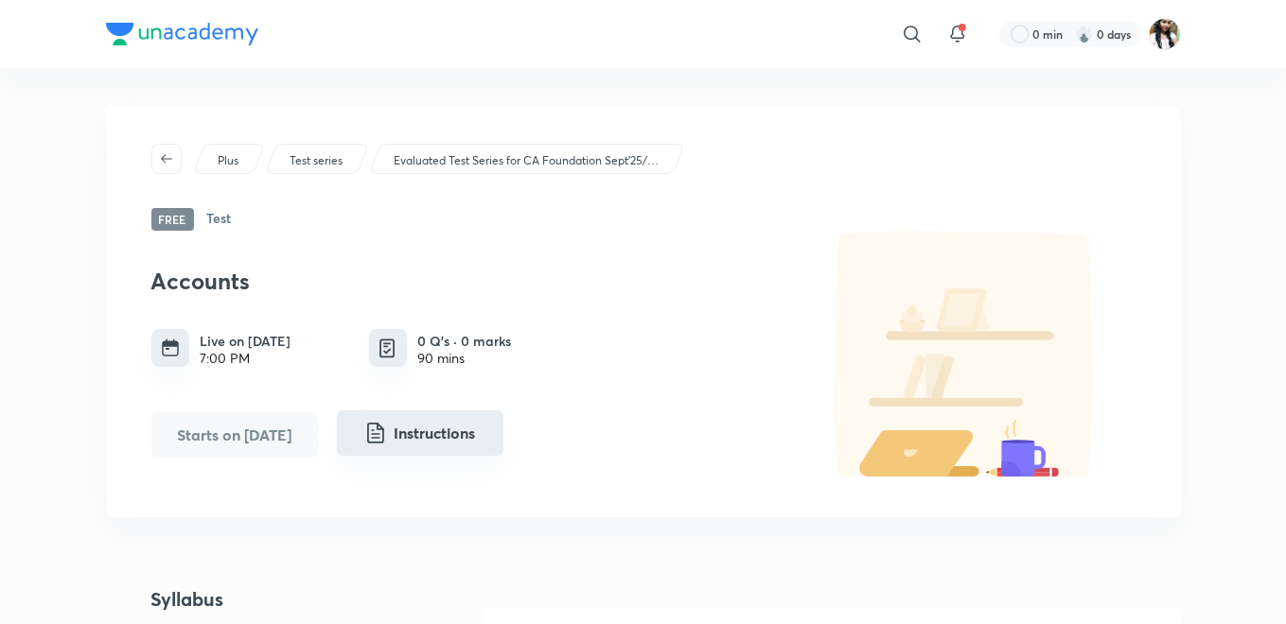
click at [420, 439] on button "Instructions" at bounding box center [420, 433] width 167 height 45
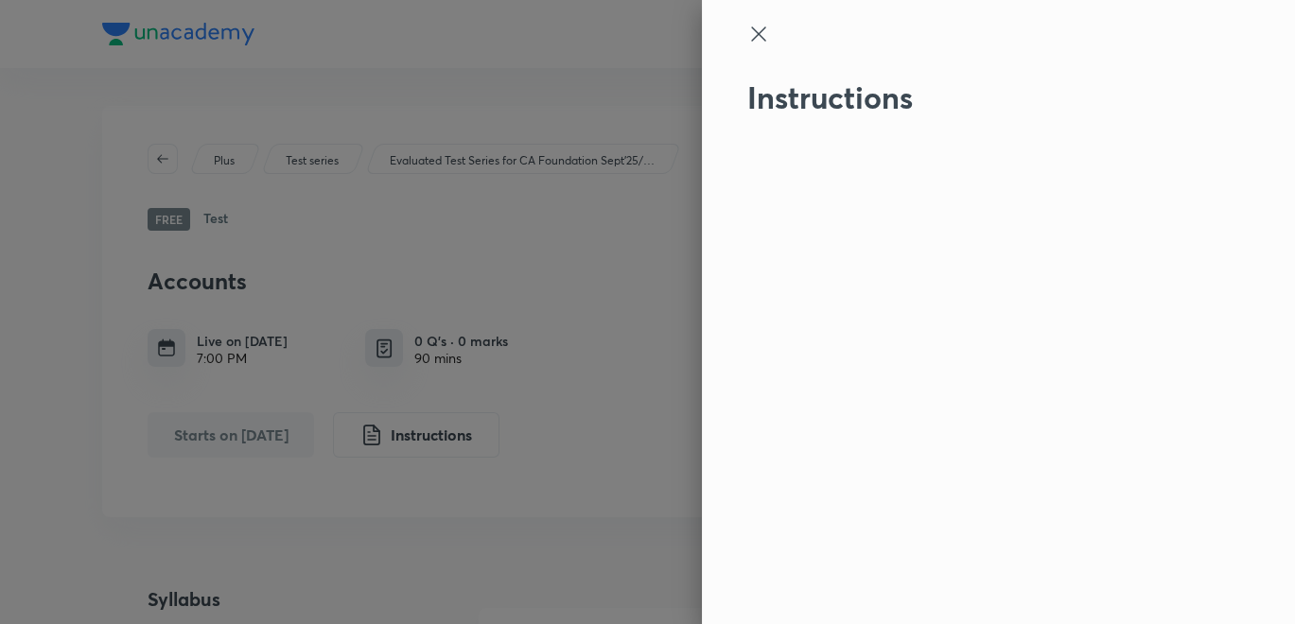
click at [758, 39] on icon at bounding box center [758, 34] width 23 height 23
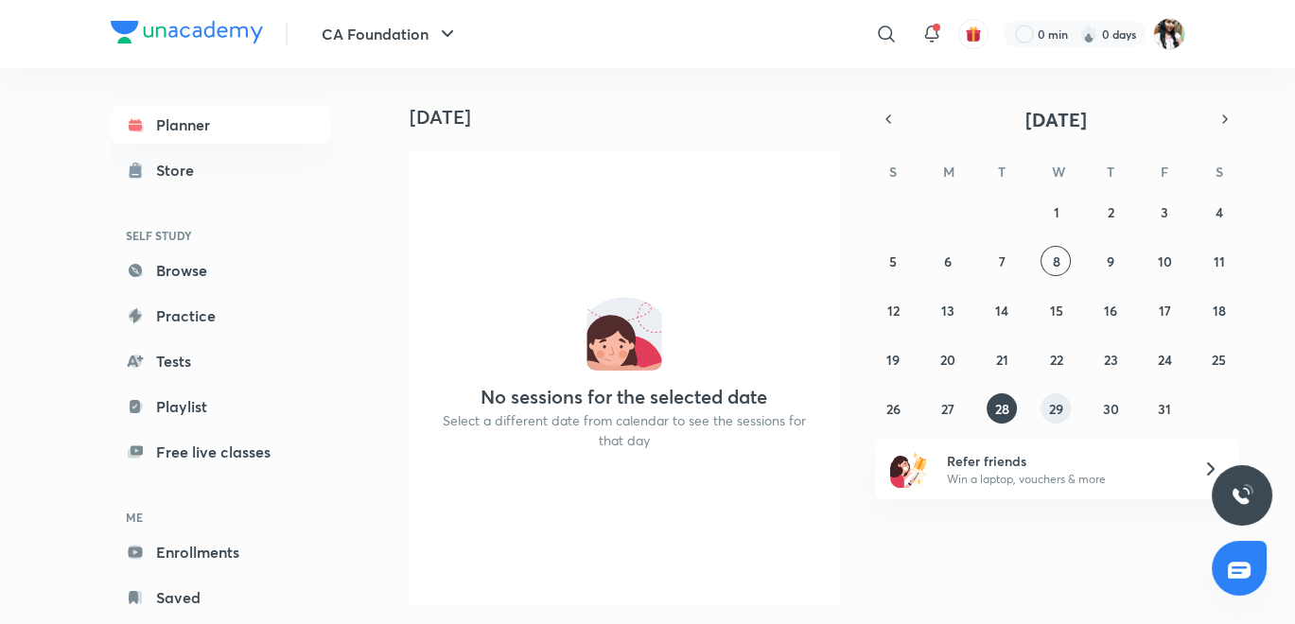
click at [1057, 409] on abbr "29" at bounding box center [1056, 409] width 14 height 18
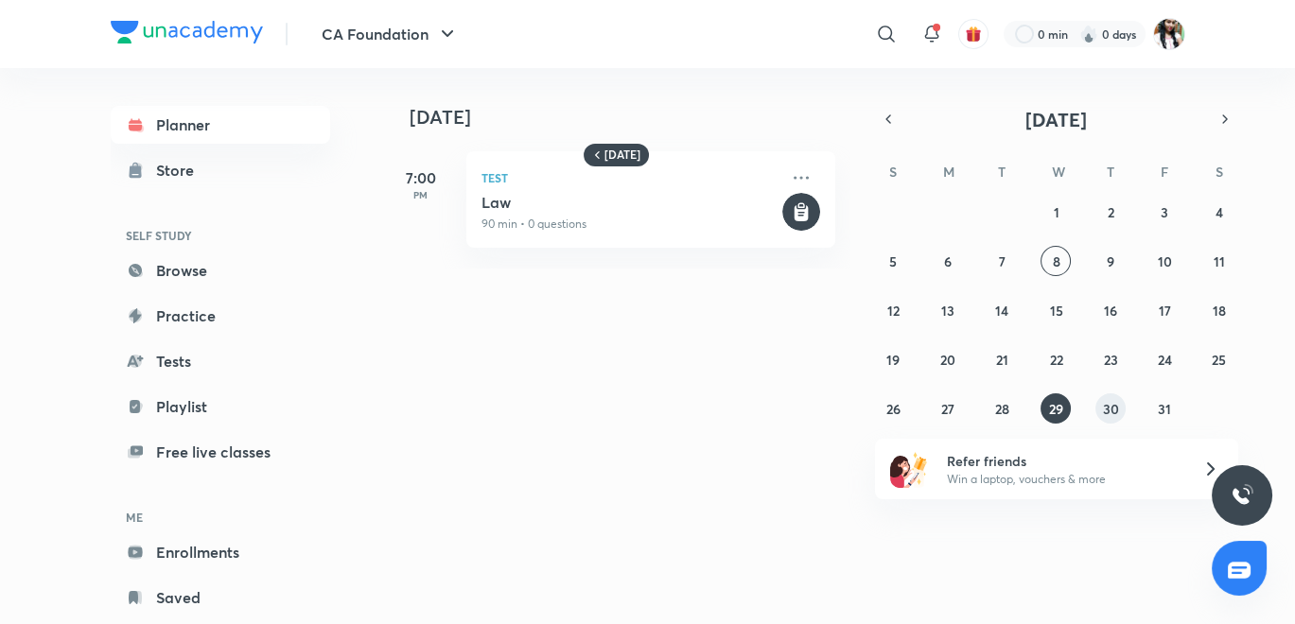
click at [1111, 396] on button "30" at bounding box center [1111, 409] width 30 height 30
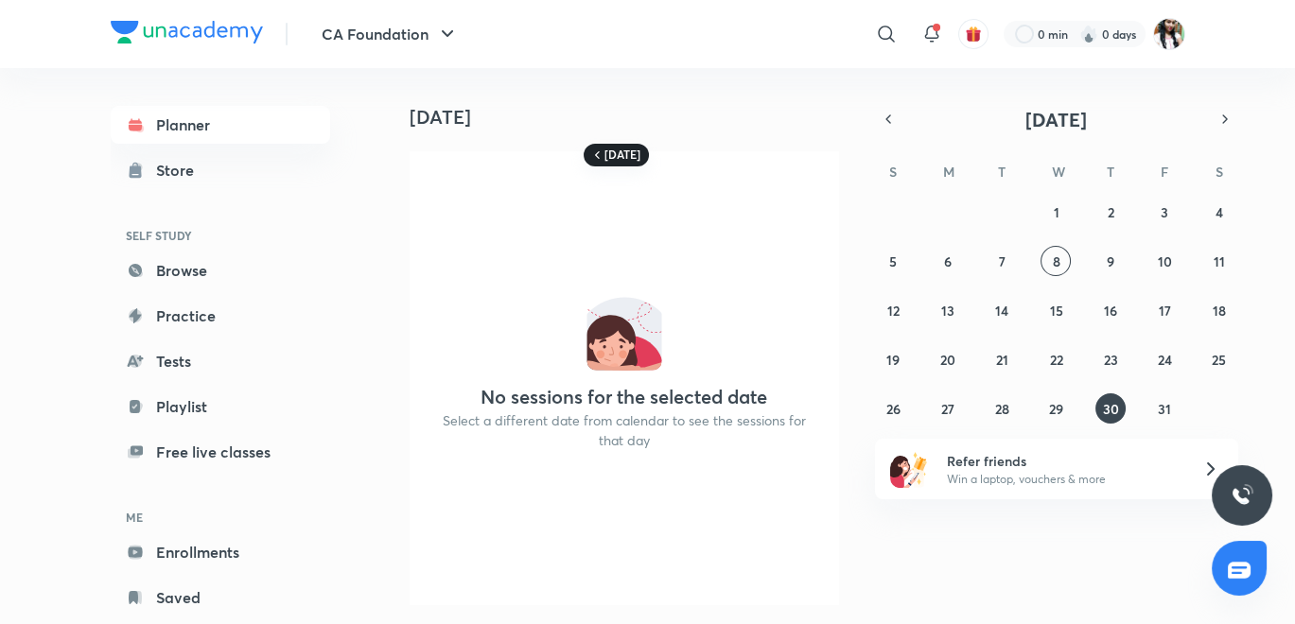
click at [623, 159] on h6 "Today" at bounding box center [623, 155] width 36 height 15
click at [1108, 404] on abbr "30" at bounding box center [1110, 409] width 16 height 18
click at [1108, 403] on abbr "30" at bounding box center [1110, 409] width 16 height 18
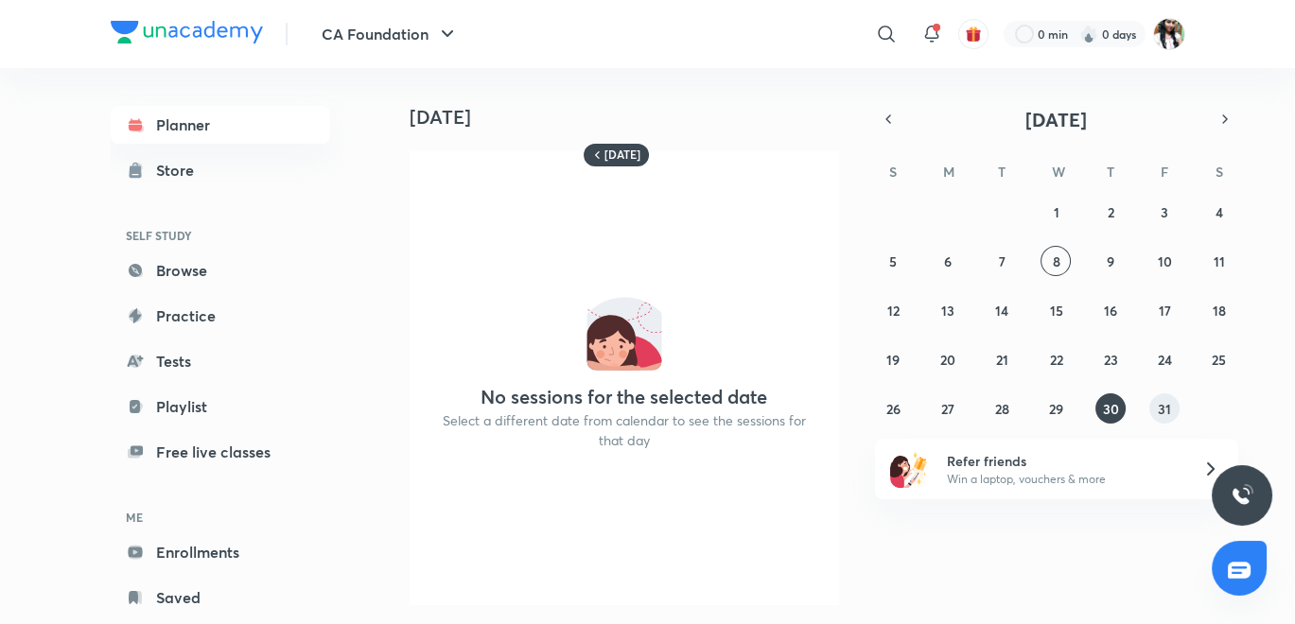
click at [1169, 402] on abbr "31" at bounding box center [1164, 409] width 13 height 18
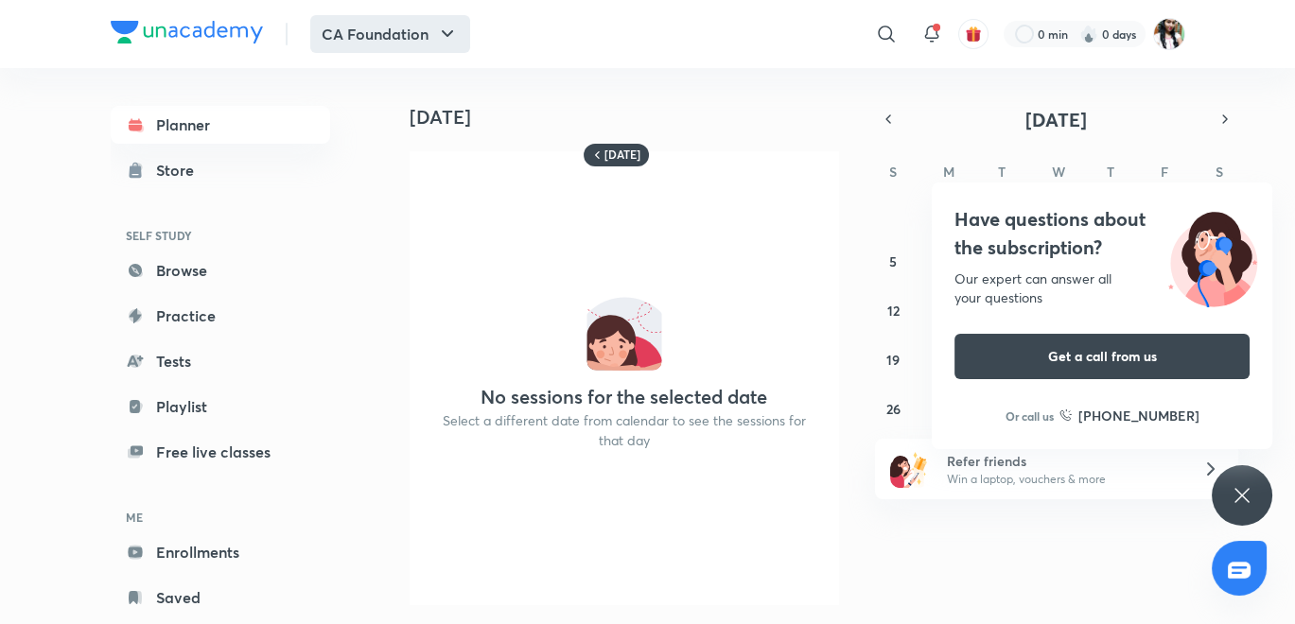
click at [368, 34] on button "CA Foundation" at bounding box center [390, 34] width 160 height 38
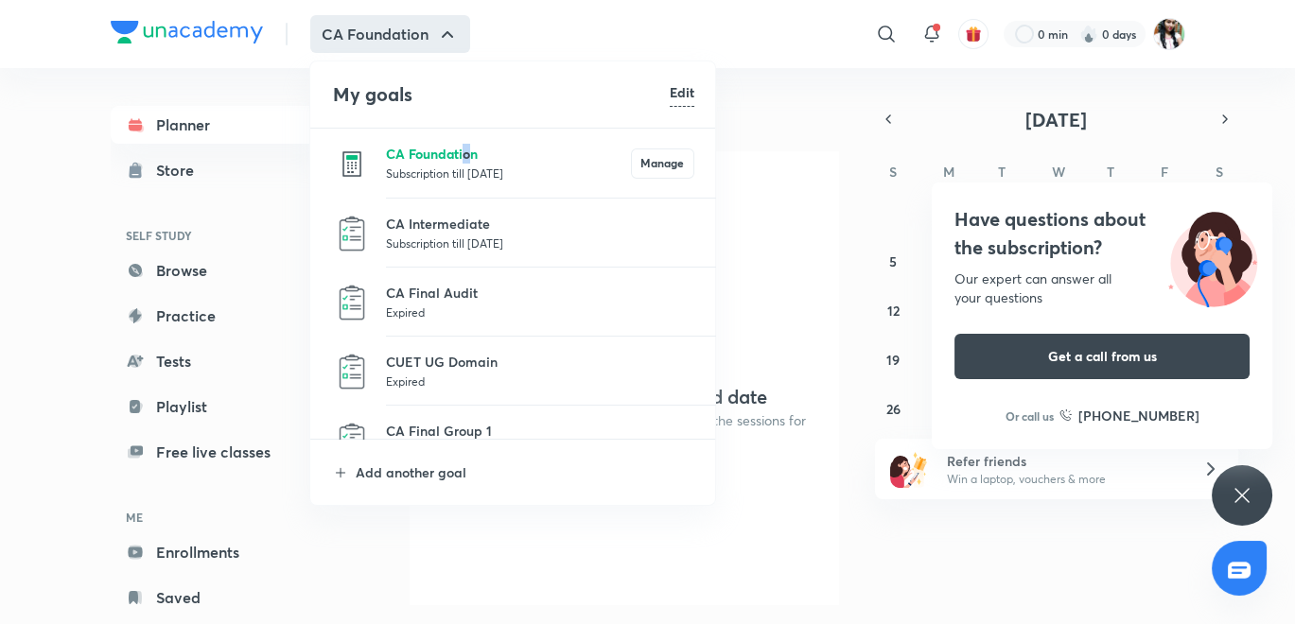
click at [465, 153] on p "CA Foundation" at bounding box center [508, 154] width 245 height 20
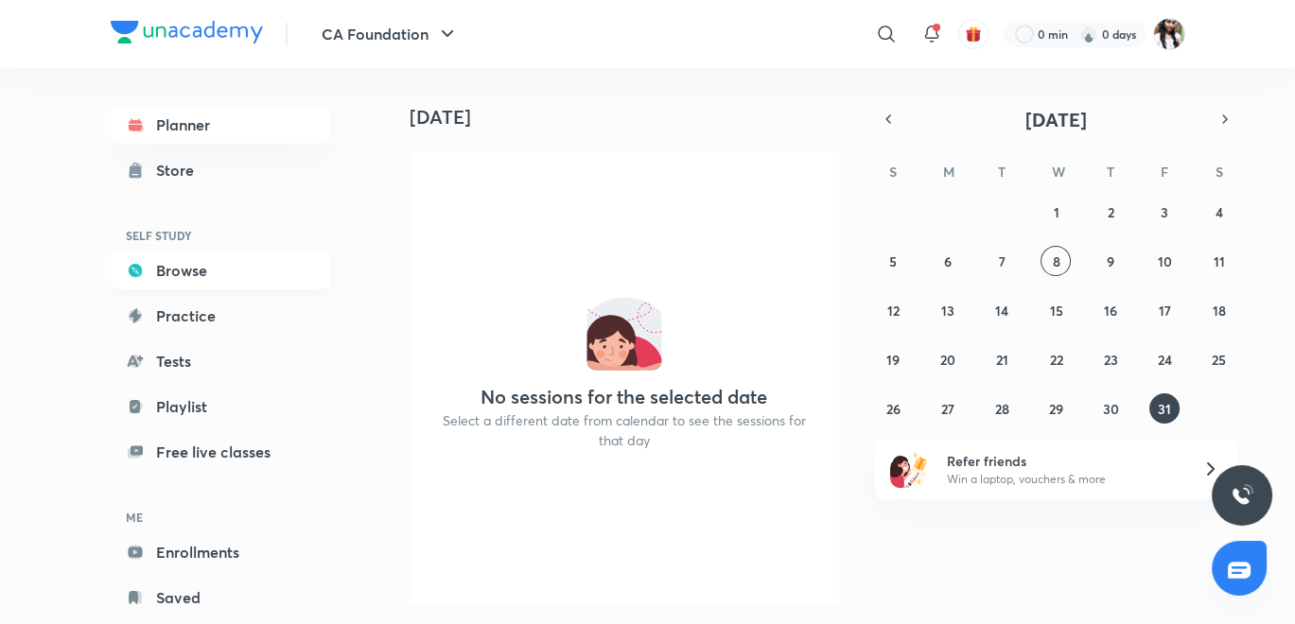
click at [179, 262] on link "Browse" at bounding box center [220, 271] width 219 height 38
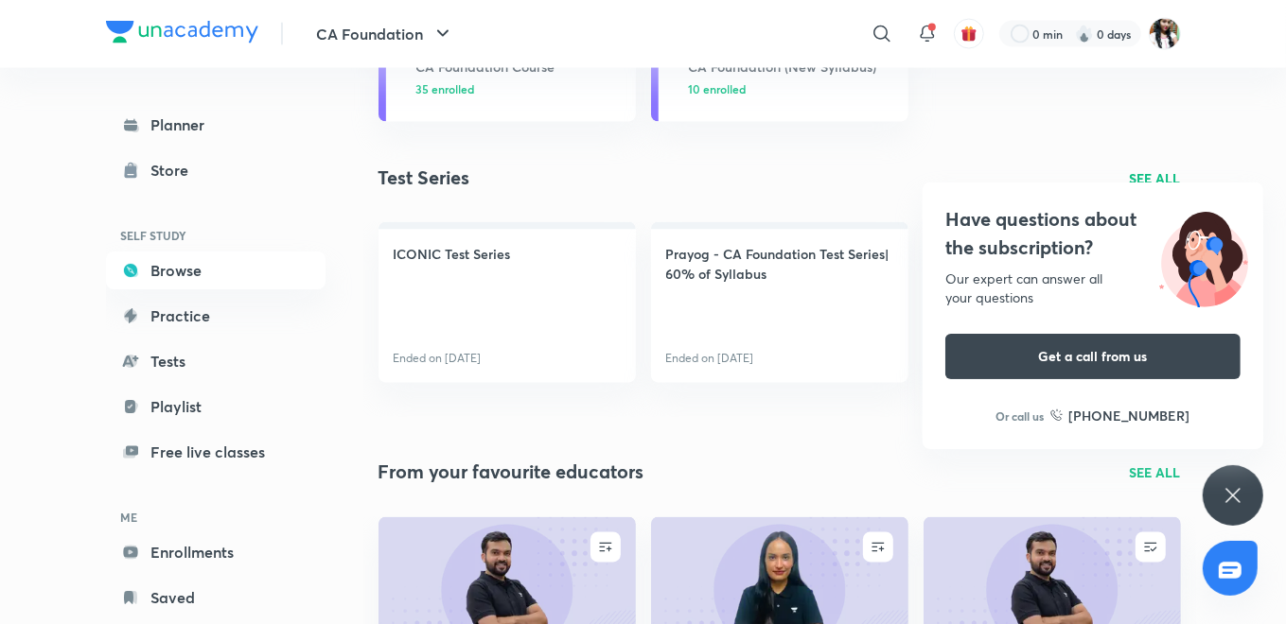
scroll to position [2268, 0]
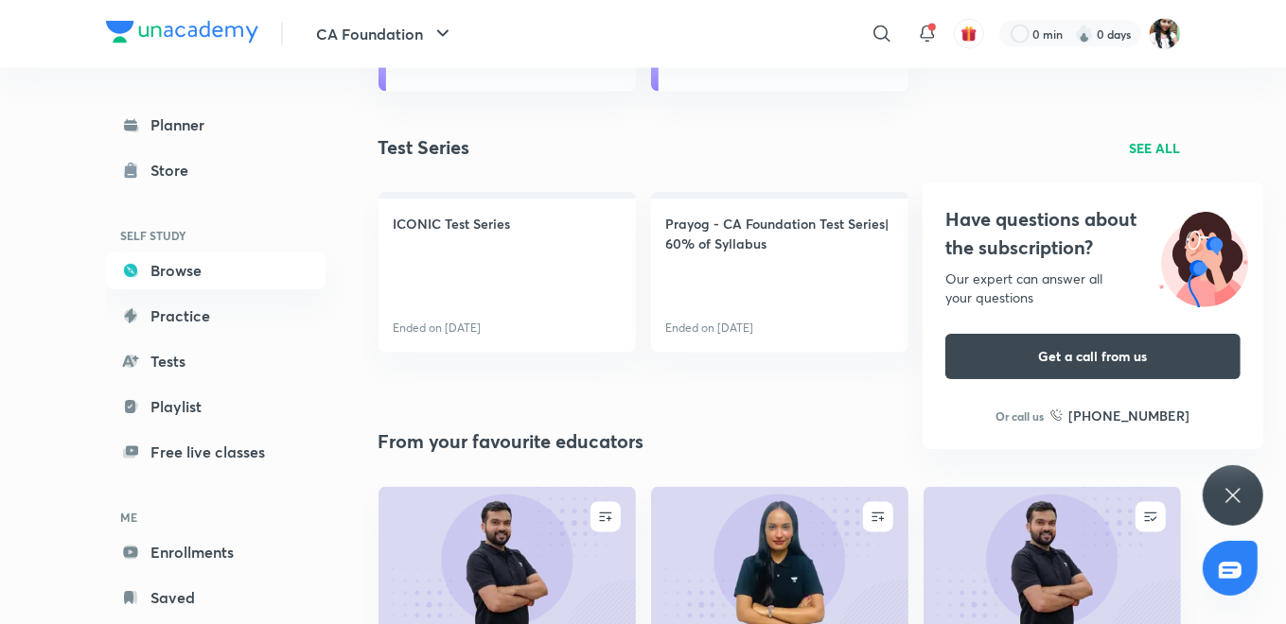
click at [1234, 476] on div "Have questions about the subscription? Our expert can answer all your questions…" at bounding box center [1232, 495] width 61 height 61
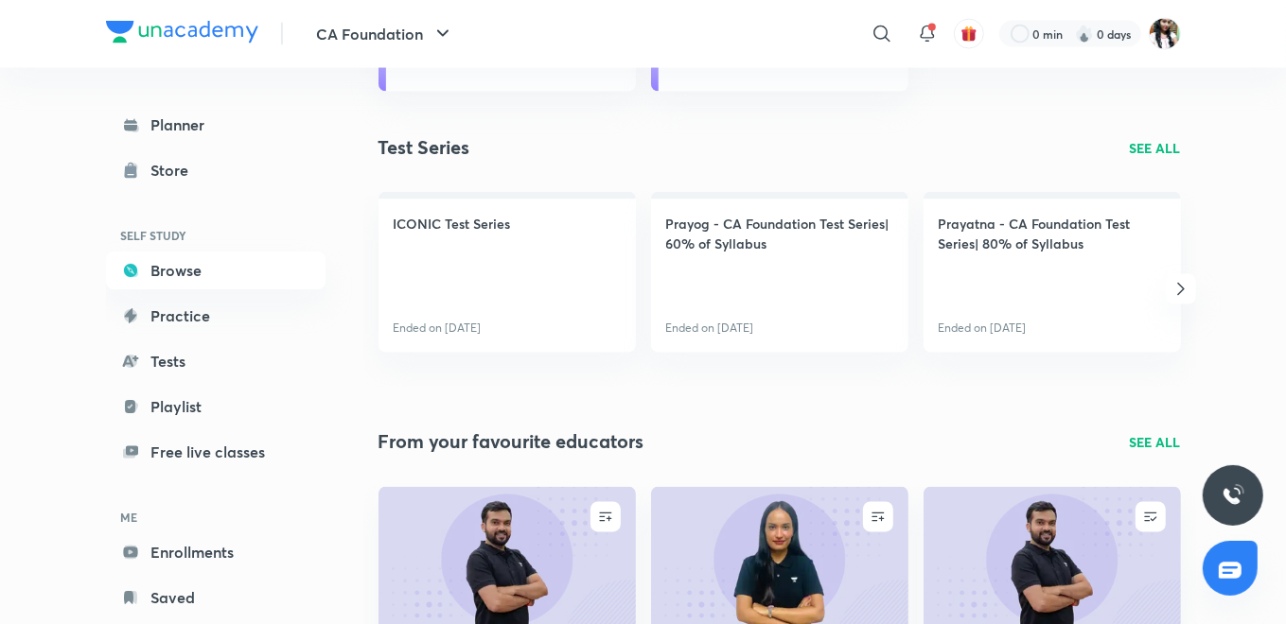
click at [1135, 145] on p "SEE ALL" at bounding box center [1155, 148] width 51 height 20
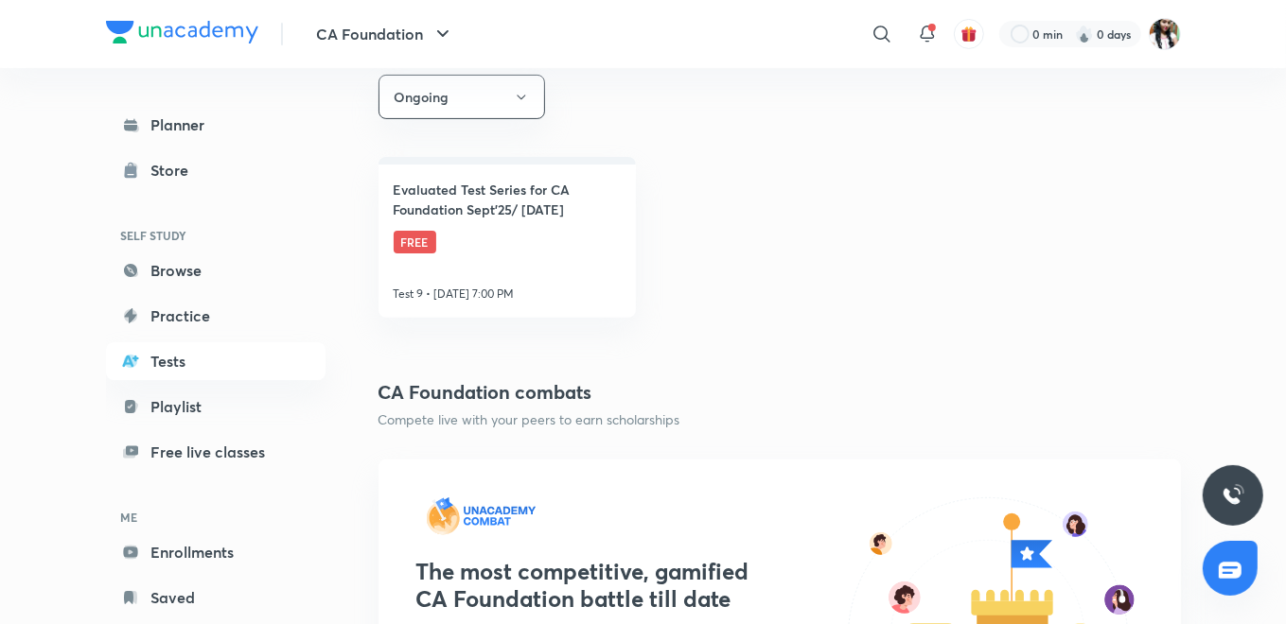
scroll to position [315, 0]
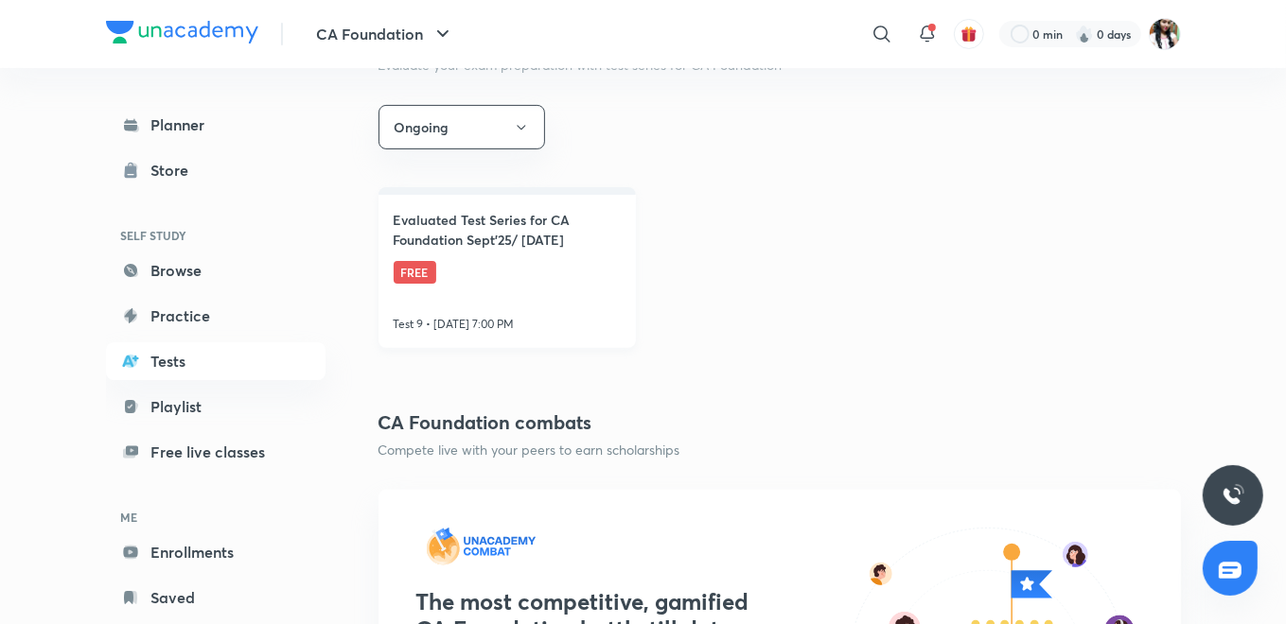
click at [513, 233] on h4 "Evaluated Test Series for CA Foundation Sept'25/ Jan'26" at bounding box center [507, 230] width 227 height 40
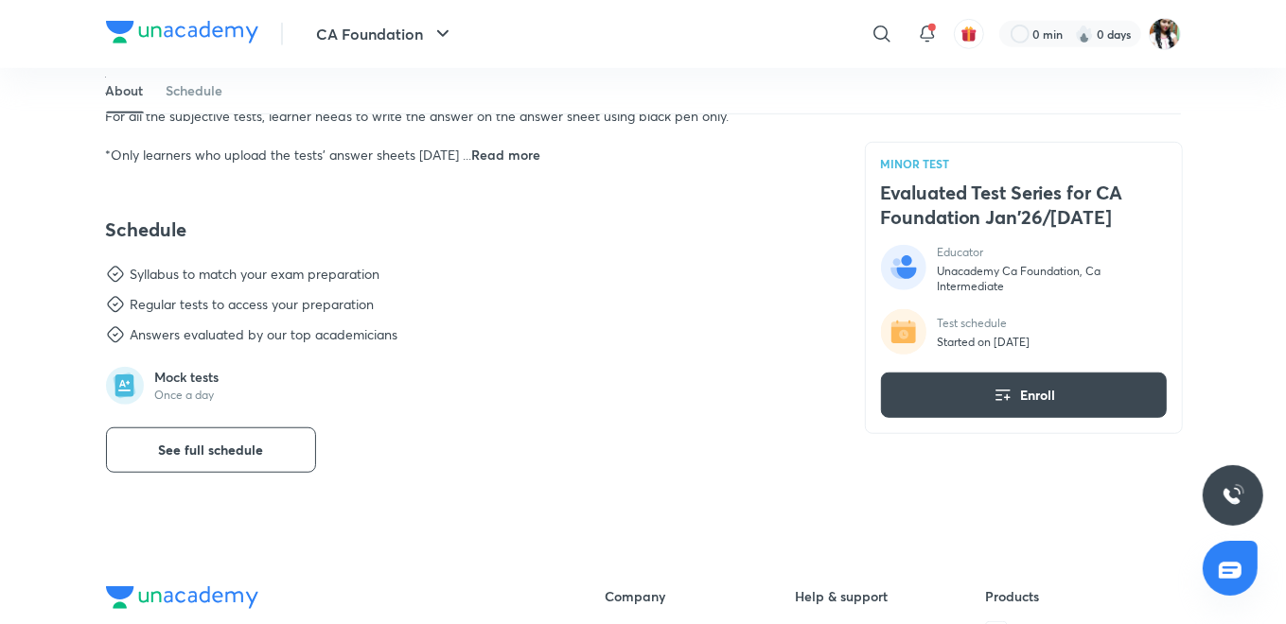
scroll to position [1156, 0]
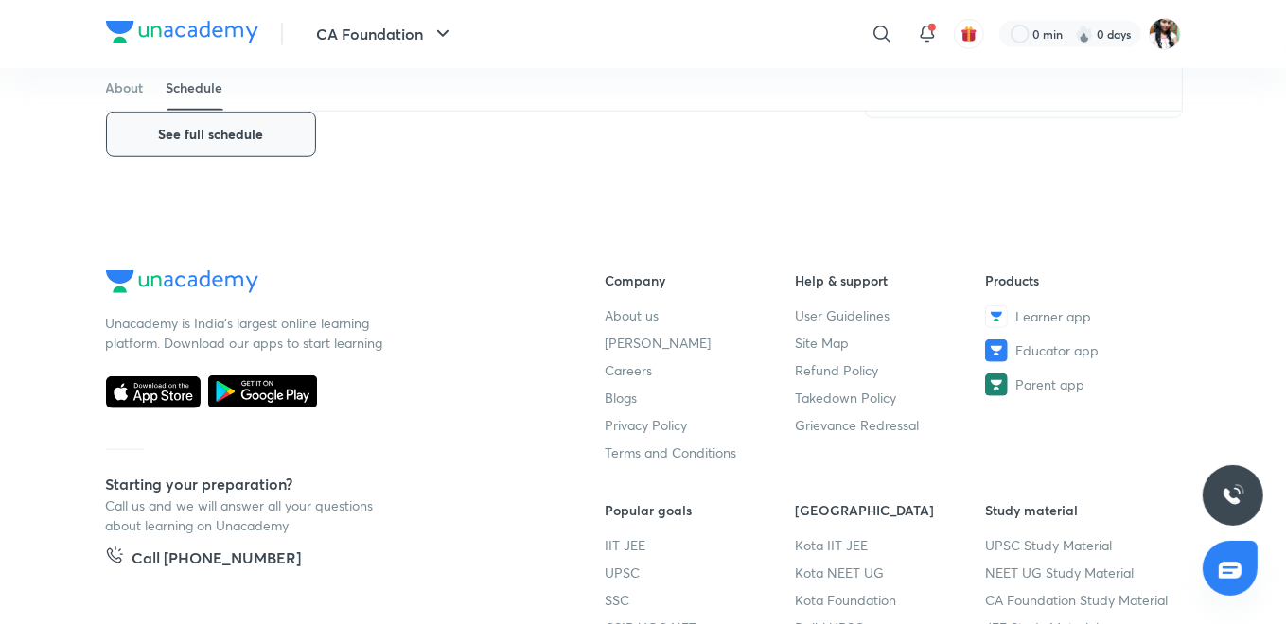
click at [235, 143] on button "See full schedule" at bounding box center [211, 134] width 210 height 45
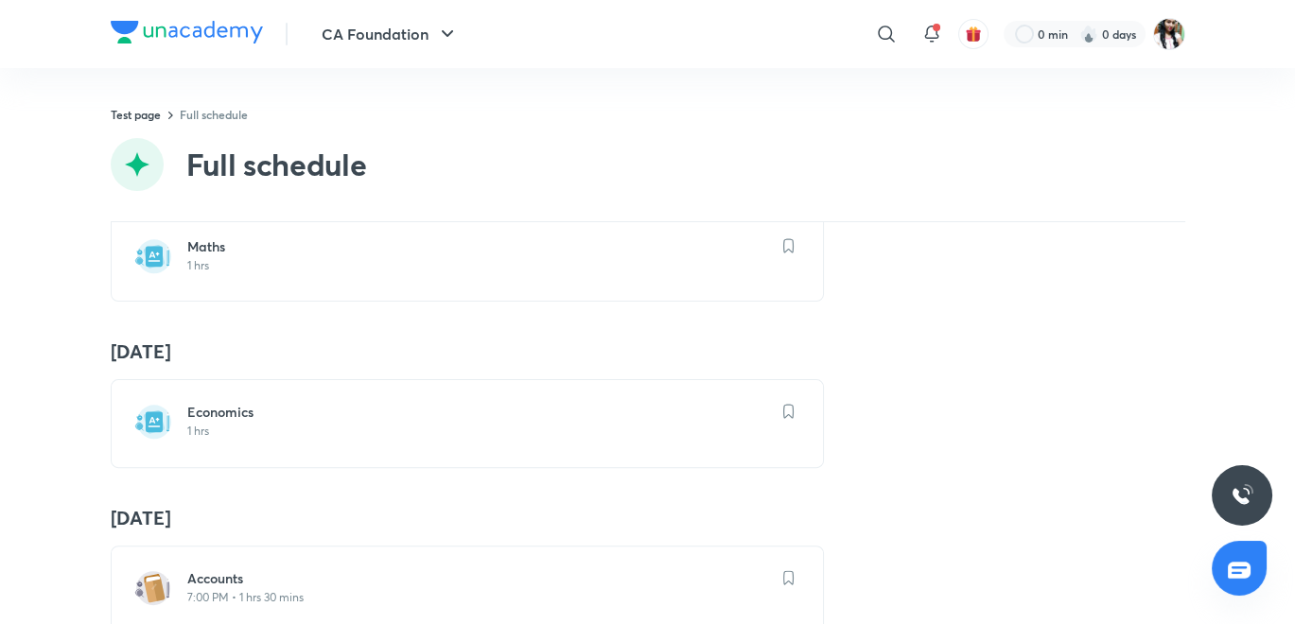
scroll to position [1061, 0]
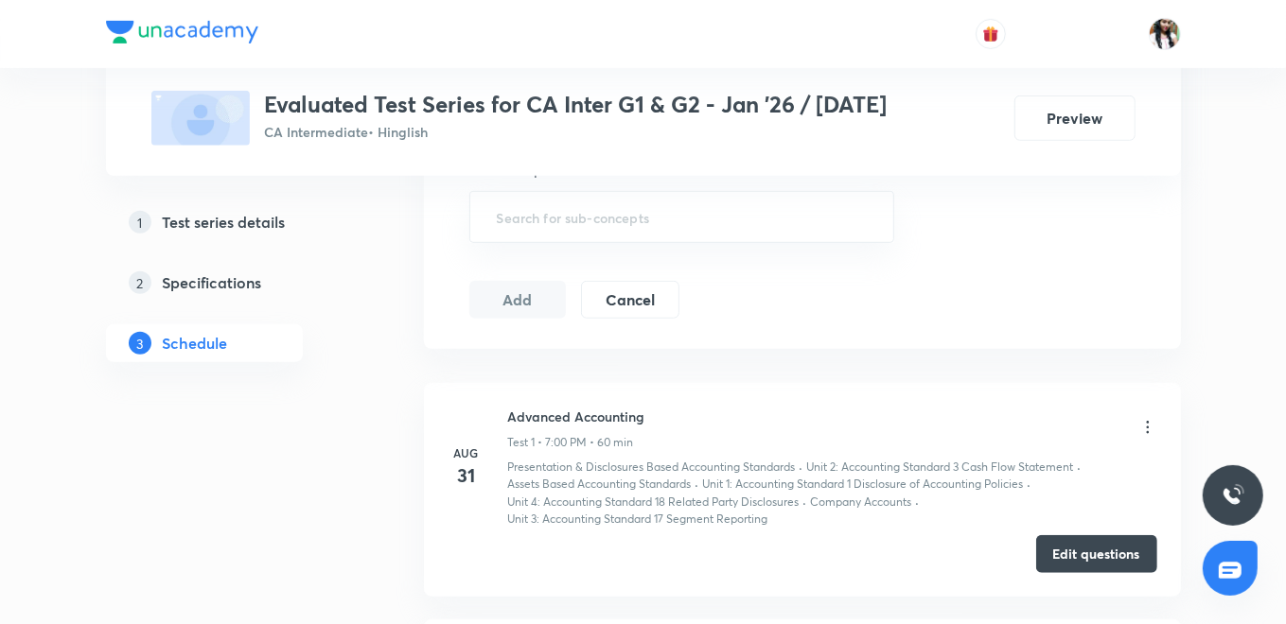
scroll to position [735, 0]
drag, startPoint x: 764, startPoint y: 370, endPoint x: 770, endPoint y: 343, distance: 27.1
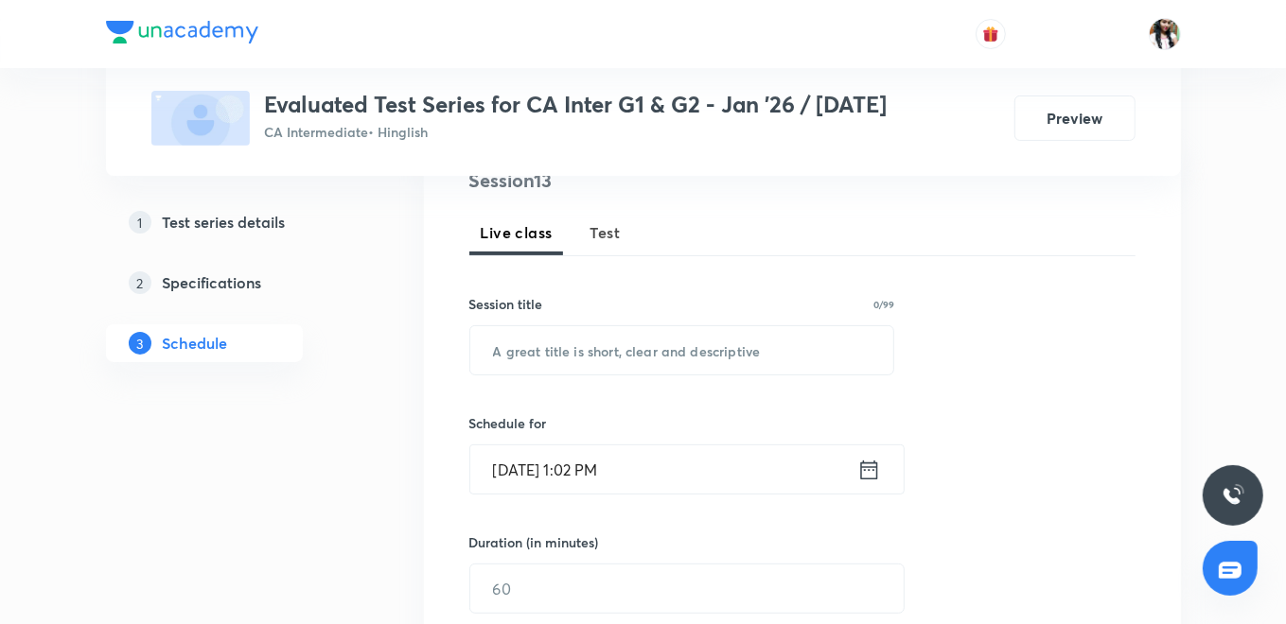
scroll to position [210, 0]
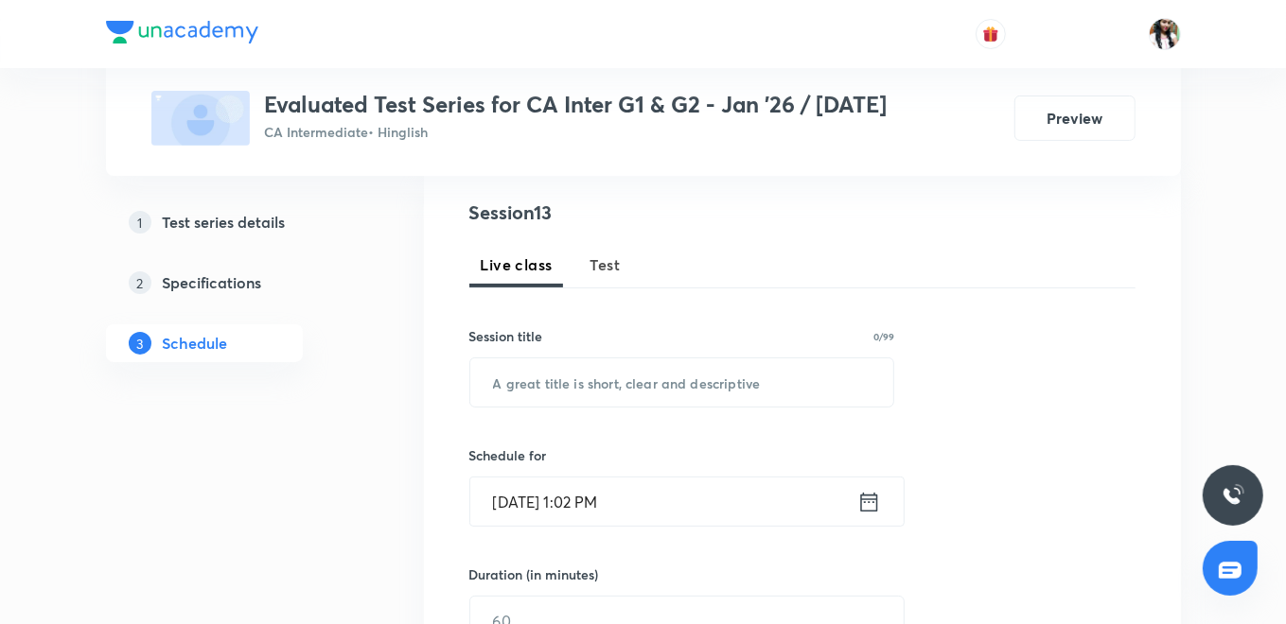
click at [605, 264] on span "Test" at bounding box center [605, 265] width 30 height 23
click at [585, 385] on input "text" at bounding box center [682, 383] width 424 height 48
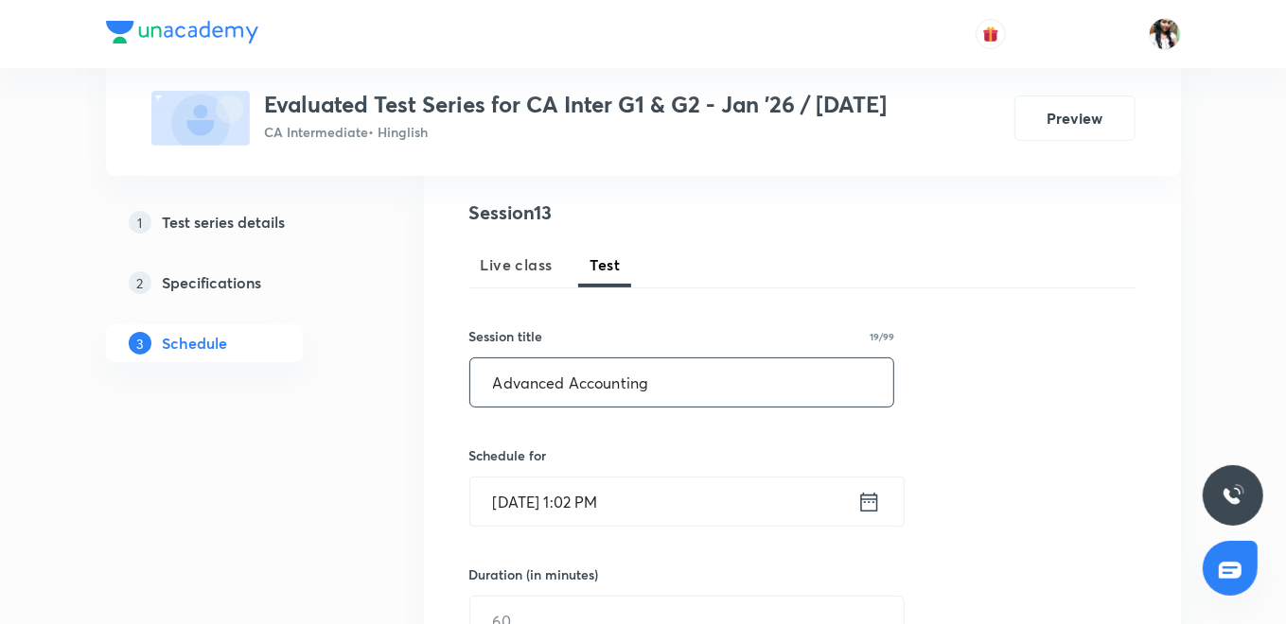
type input "Advanced Accounting"
click at [863, 500] on icon at bounding box center [869, 502] width 24 height 26
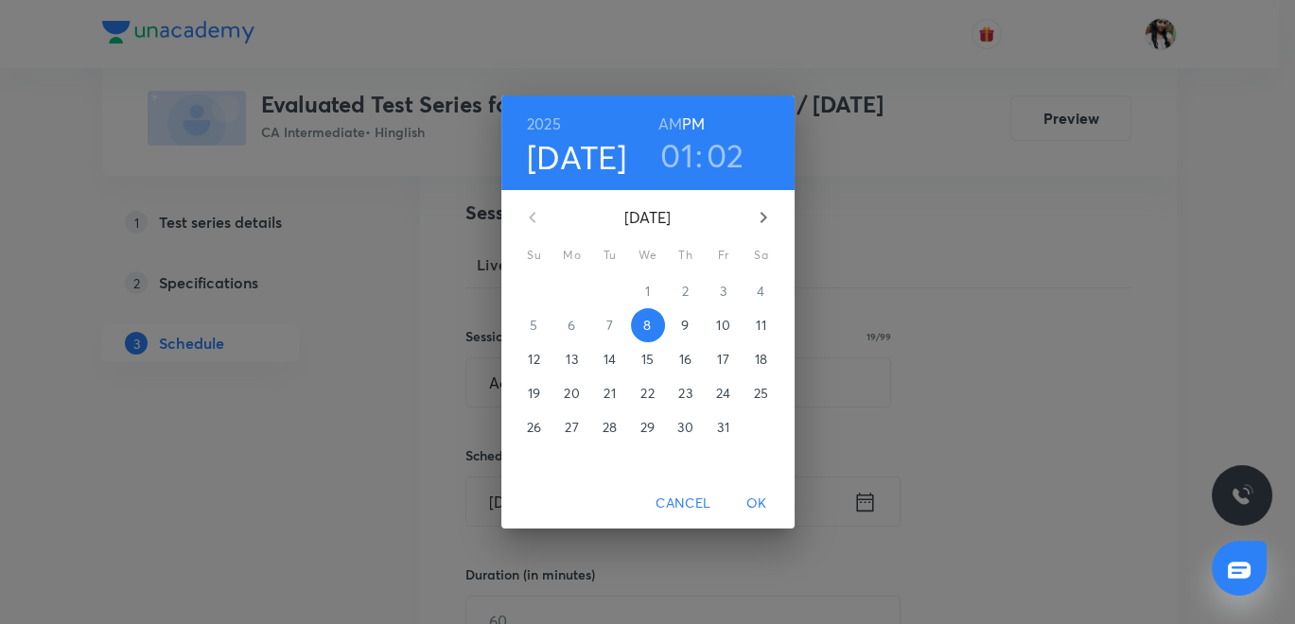
click at [609, 430] on p "28" at bounding box center [610, 427] width 14 height 19
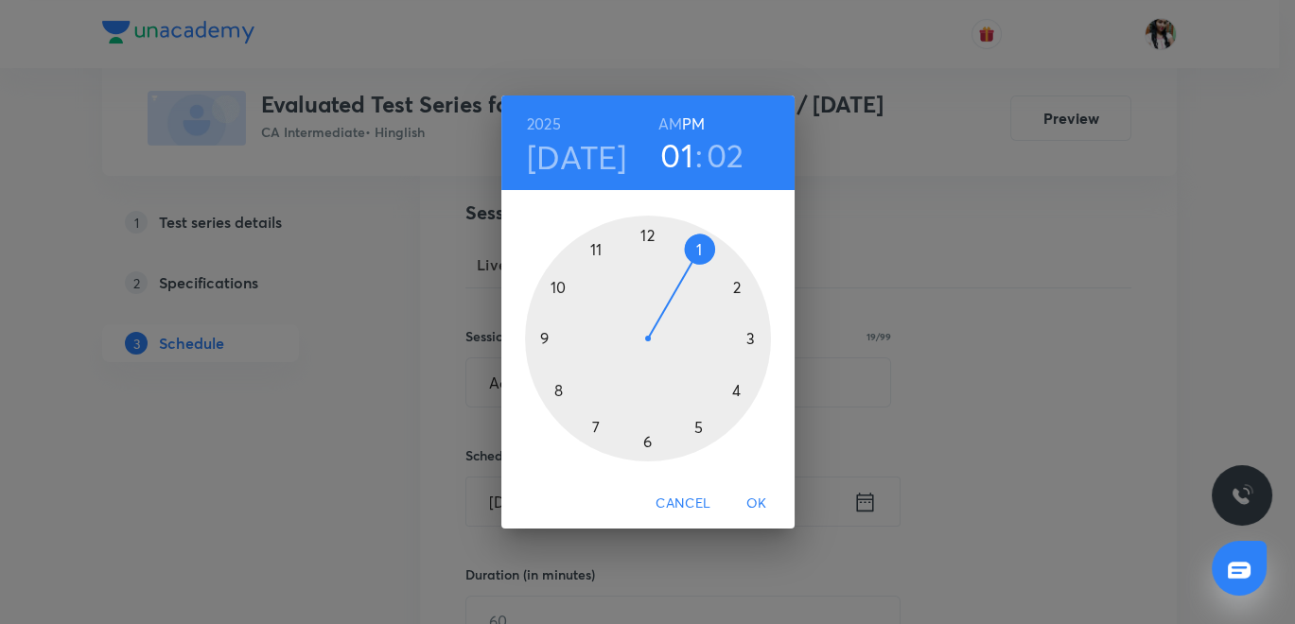
drag, startPoint x: 597, startPoint y: 427, endPoint x: 609, endPoint y: 357, distance: 71.1
click at [597, 427] on div at bounding box center [648, 339] width 246 height 246
click at [648, 231] on div at bounding box center [648, 339] width 246 height 246
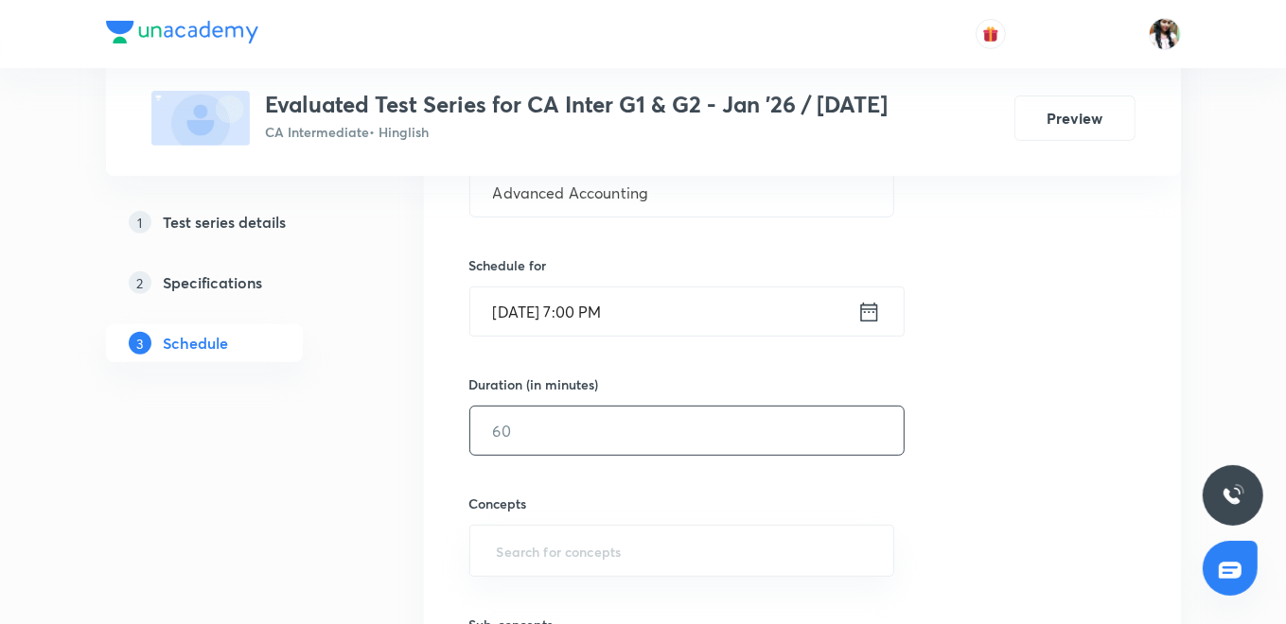
scroll to position [420, 0]
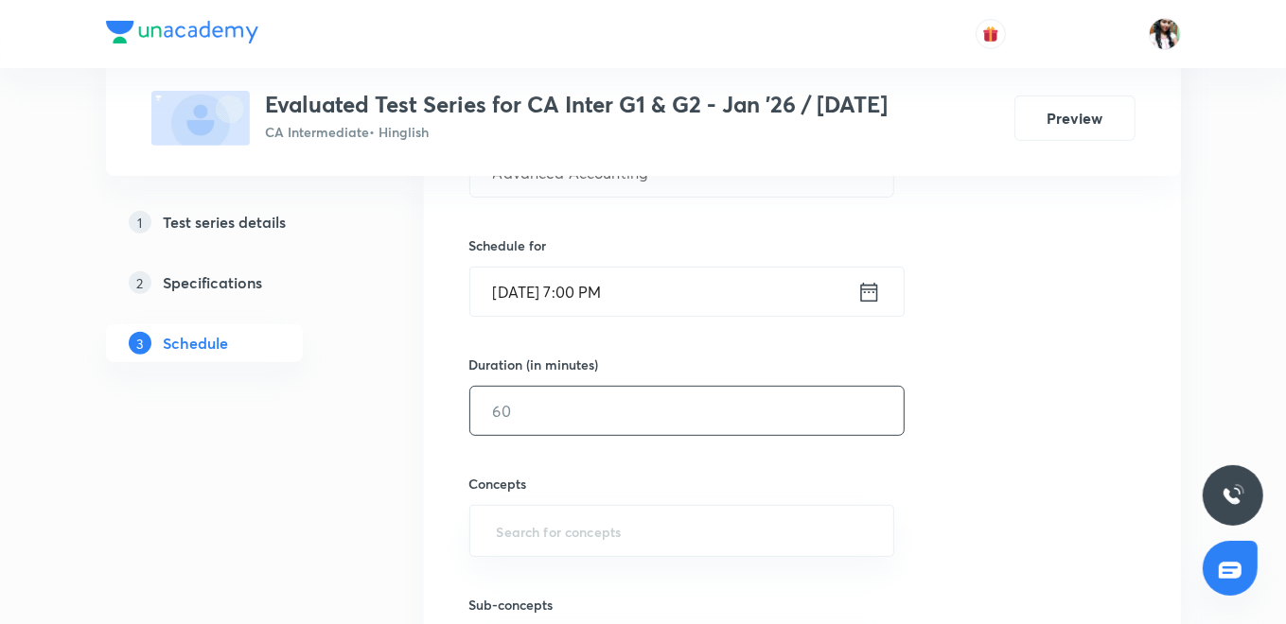
click at [640, 409] on input "text" at bounding box center [686, 411] width 433 height 48
type input "60"
click at [563, 535] on input "text" at bounding box center [682, 531] width 378 height 35
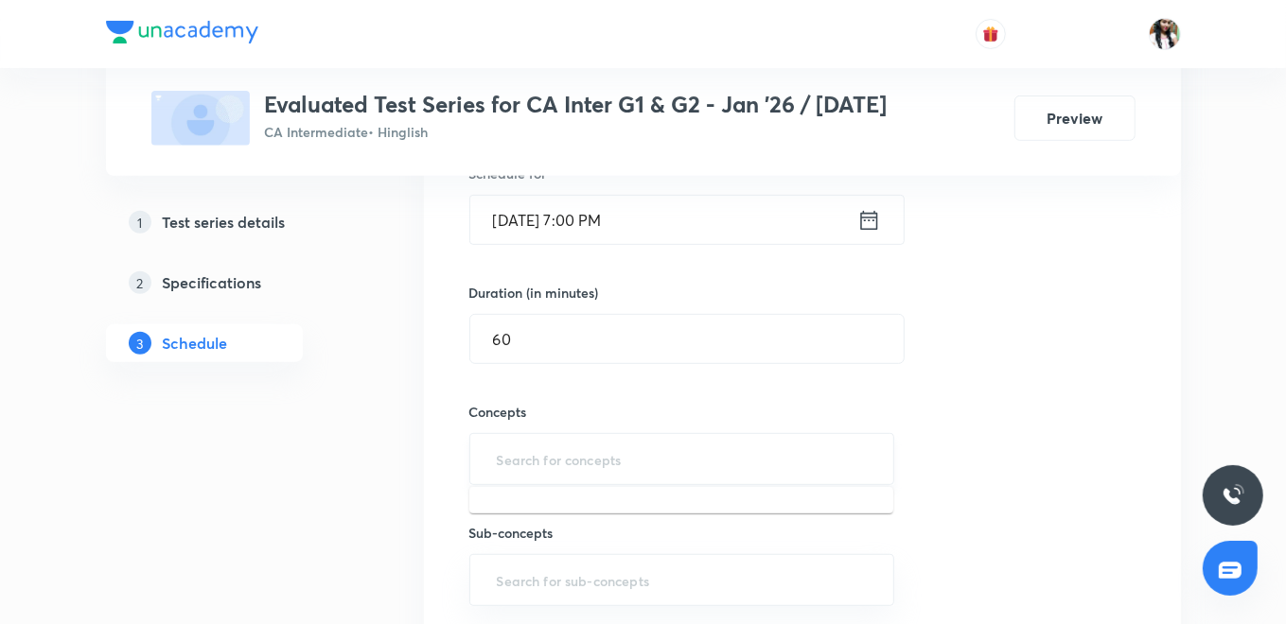
scroll to position [525, 0]
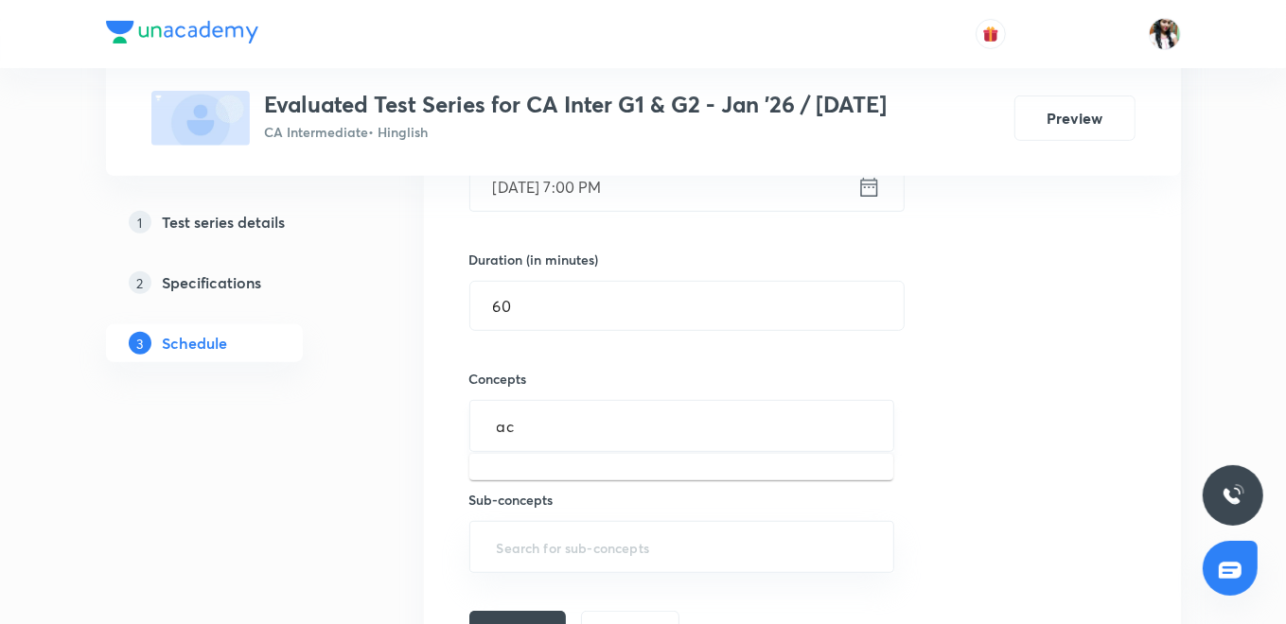
type input "acc"
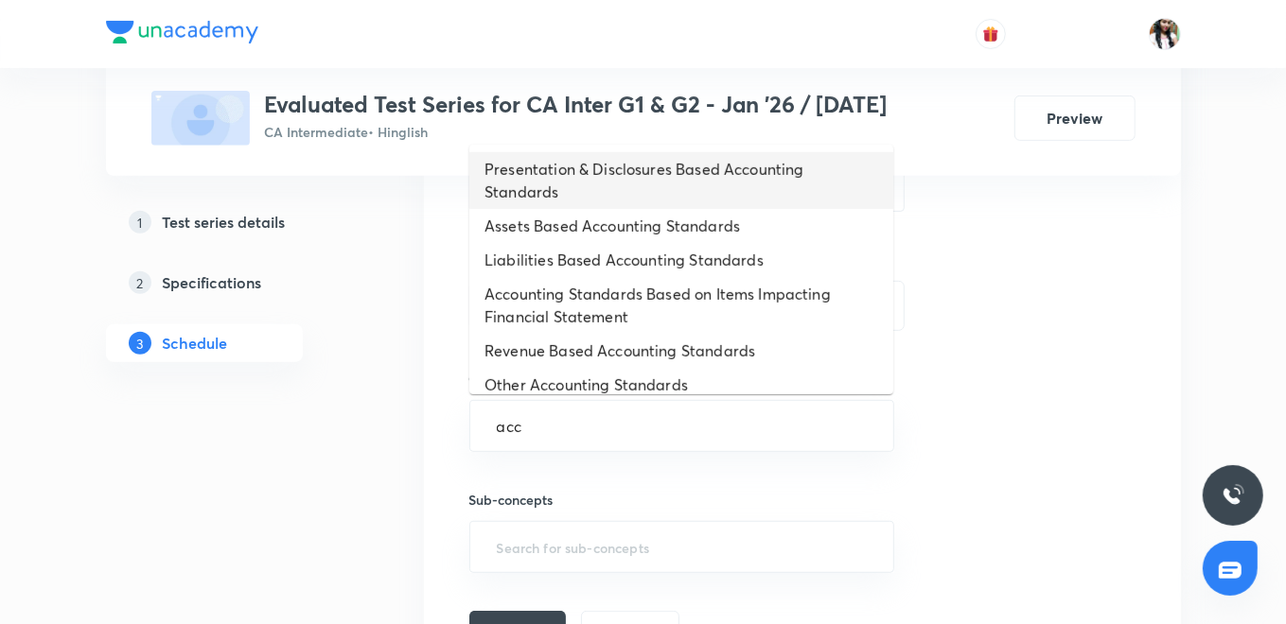
click at [615, 185] on li "Presentation & Disclosures Based Accounting Standards" at bounding box center [681, 180] width 424 height 57
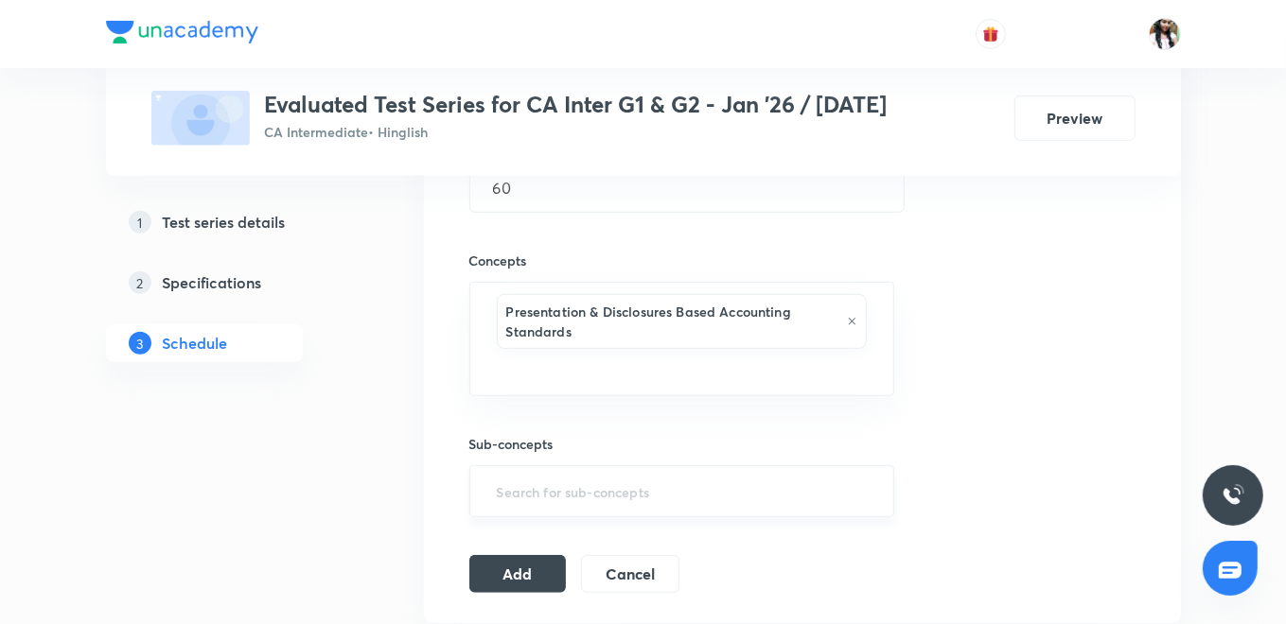
scroll to position [735, 0]
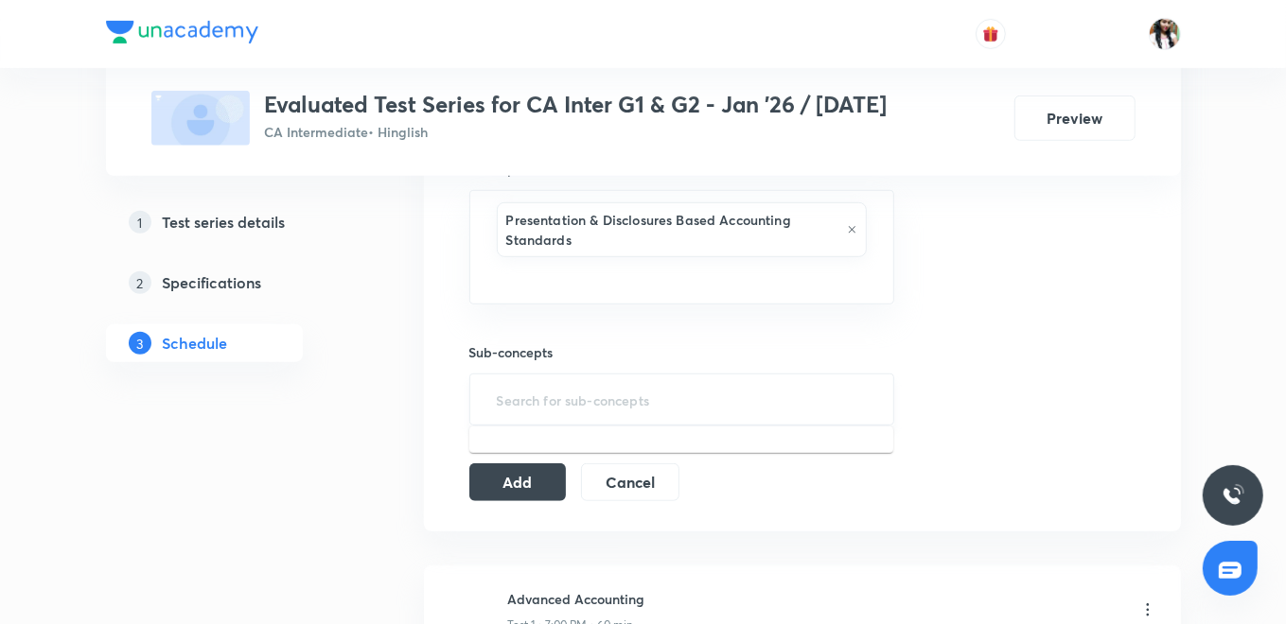
click at [575, 383] on input "text" at bounding box center [682, 399] width 378 height 35
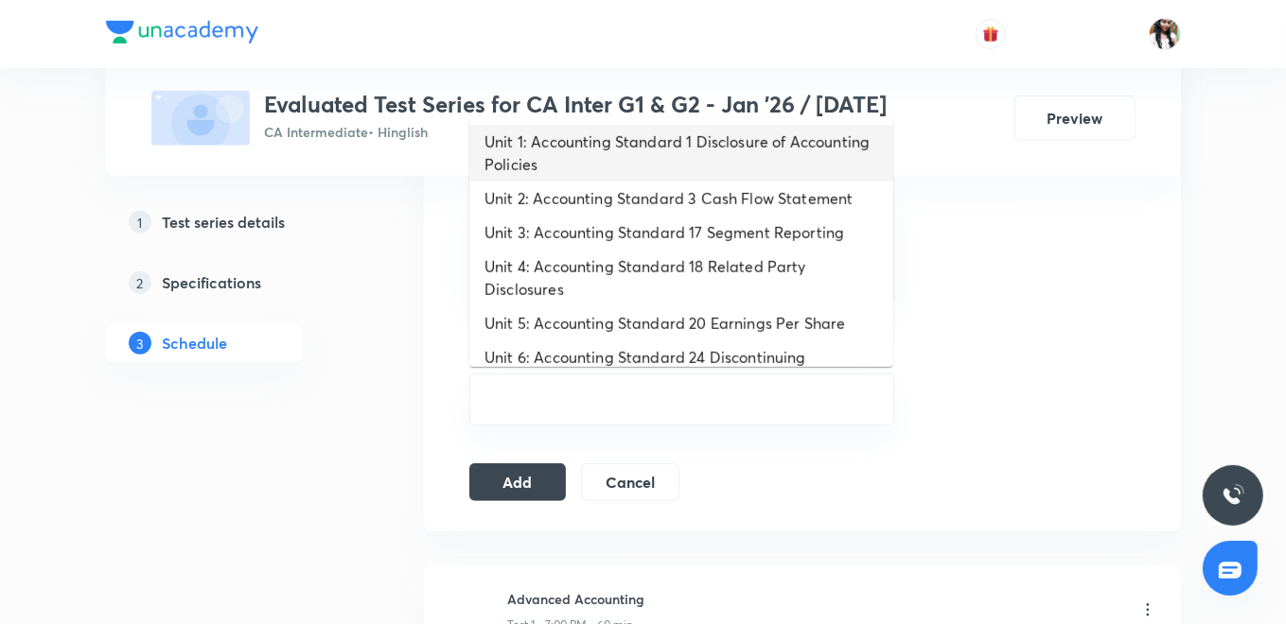
drag, startPoint x: 584, startPoint y: 149, endPoint x: 574, endPoint y: 354, distance: 204.6
click at [584, 150] on li "Unit 1: Accounting Standard 1 Disclosure of Accounting Policies" at bounding box center [681, 153] width 424 height 57
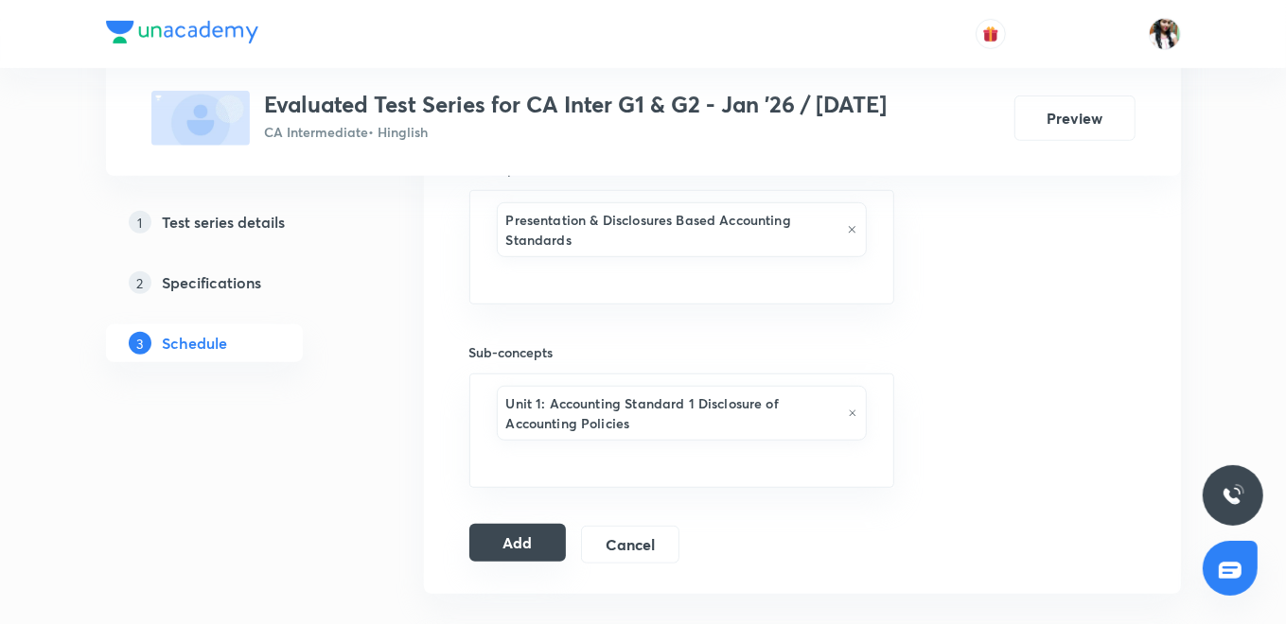
click at [533, 532] on button "Add" at bounding box center [517, 543] width 97 height 38
click at [506, 535] on button "Add" at bounding box center [517, 543] width 97 height 38
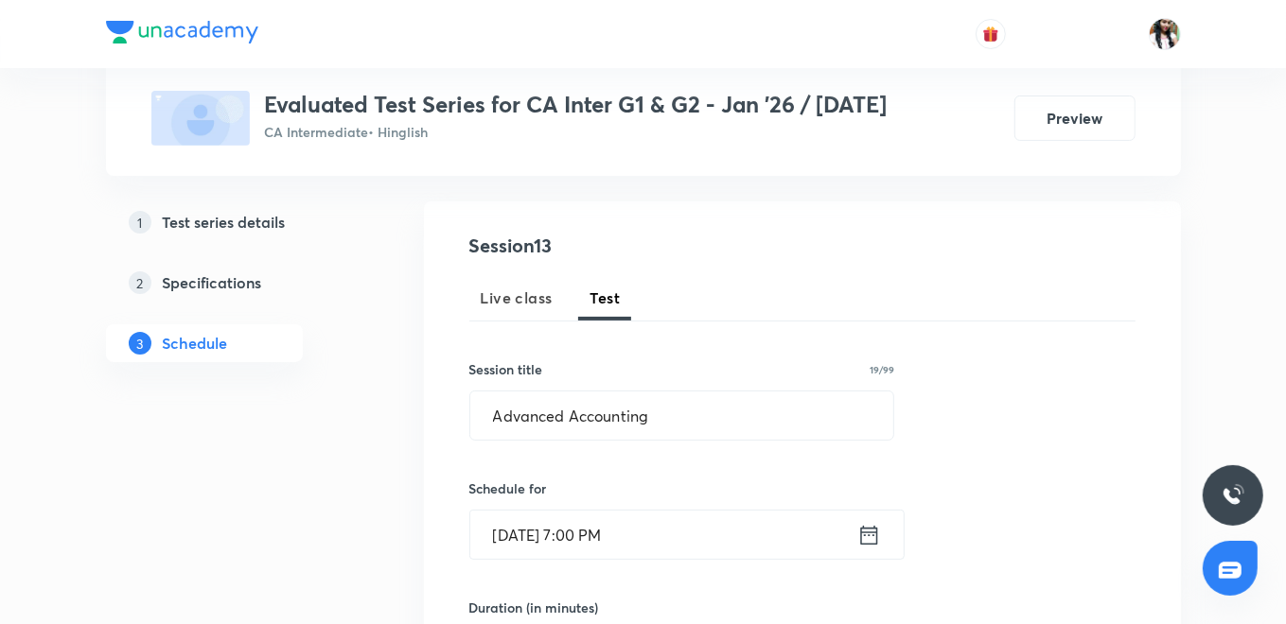
scroll to position [210, 0]
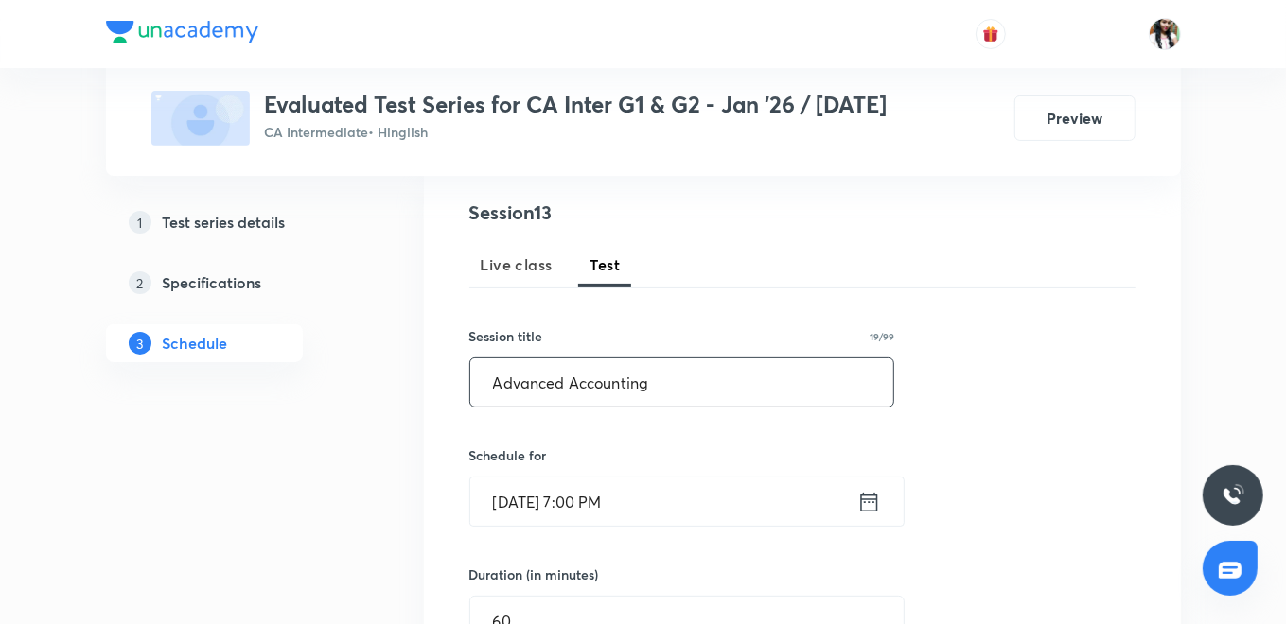
drag, startPoint x: 579, startPoint y: 375, endPoint x: 318, endPoint y: 312, distance: 268.5
type input "Corporate & Other Laws"
click at [863, 503] on icon at bounding box center [869, 502] width 24 height 26
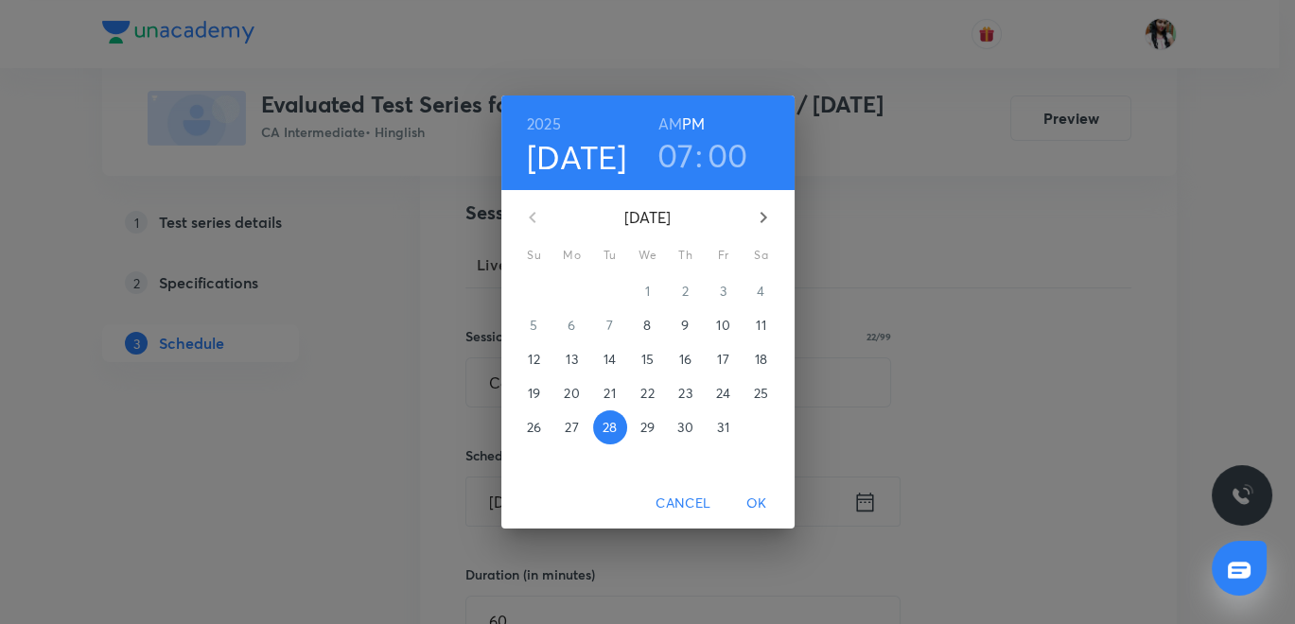
click at [654, 427] on p "29" at bounding box center [647, 427] width 14 height 19
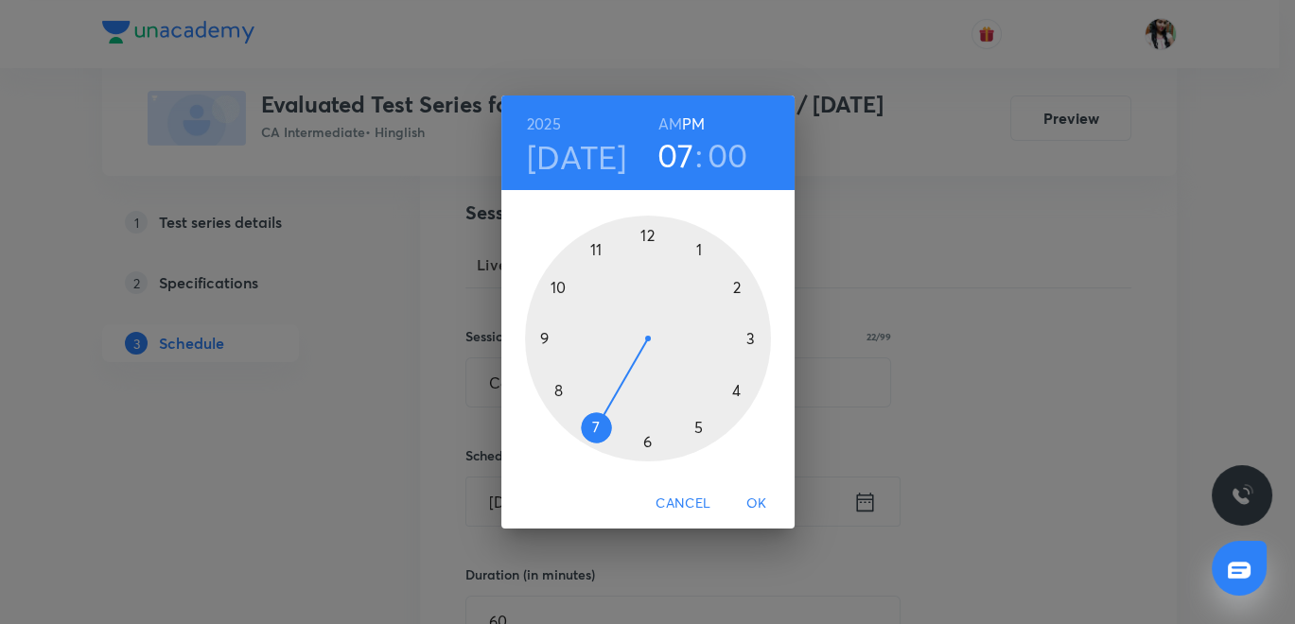
click at [753, 501] on span "OK" at bounding box center [756, 504] width 45 height 24
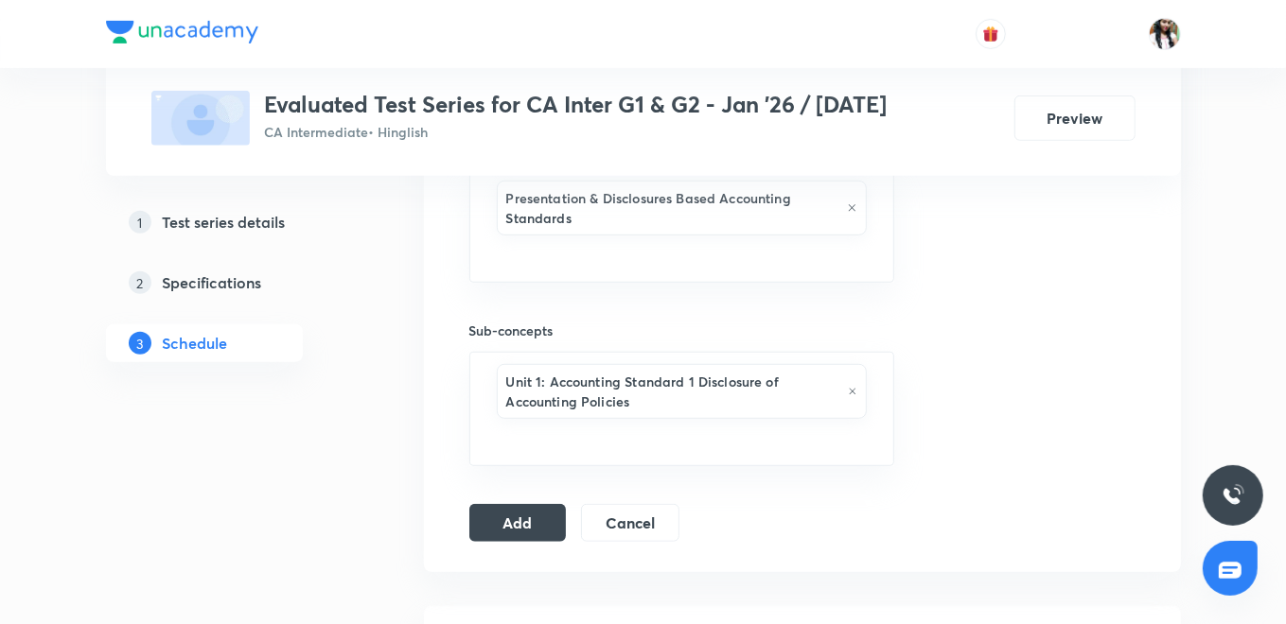
scroll to position [630, 0]
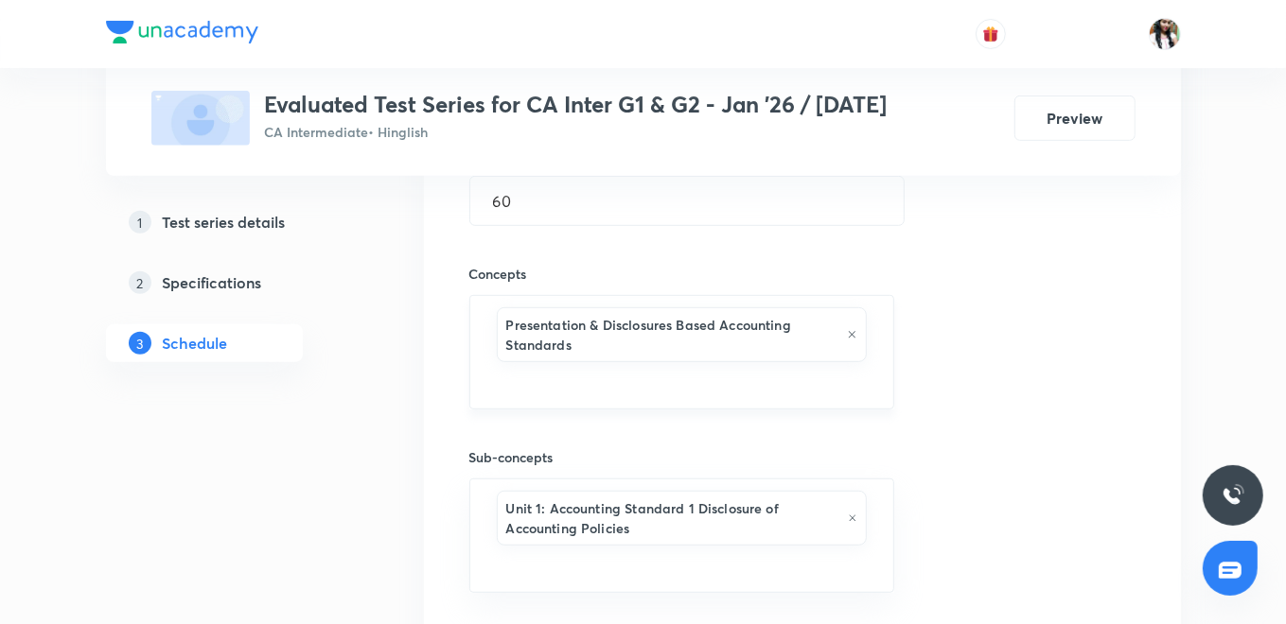
click at [851, 335] on icon at bounding box center [852, 334] width 10 height 11
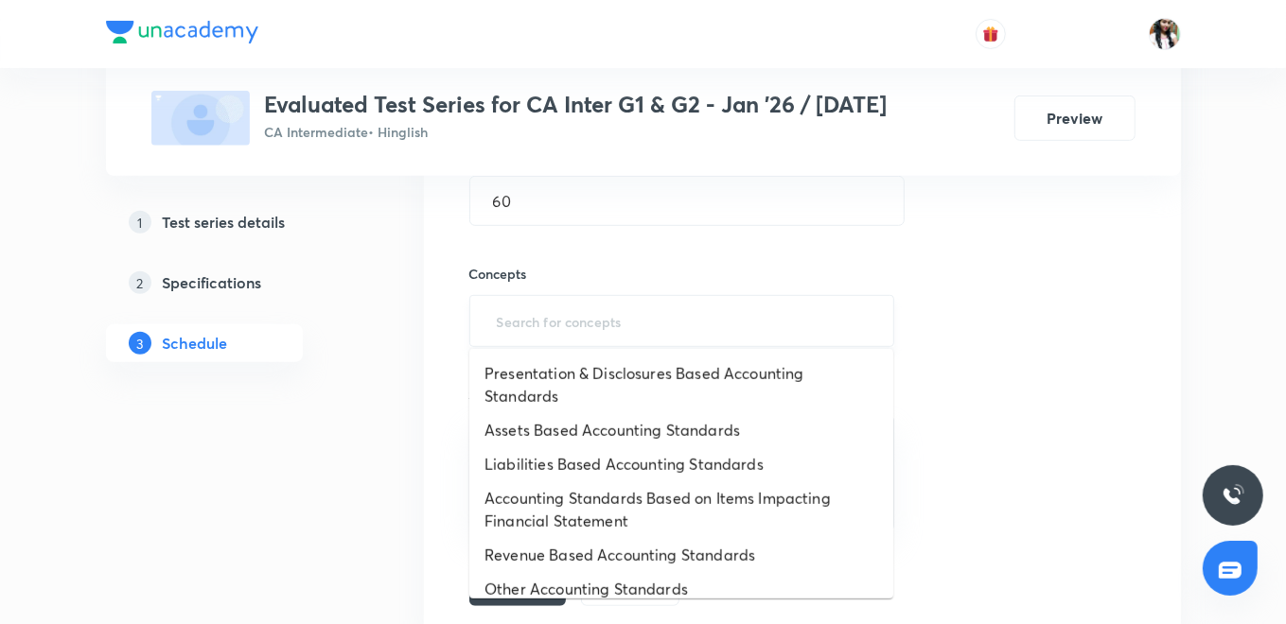
click at [766, 334] on input "text" at bounding box center [682, 321] width 378 height 35
type input "act"
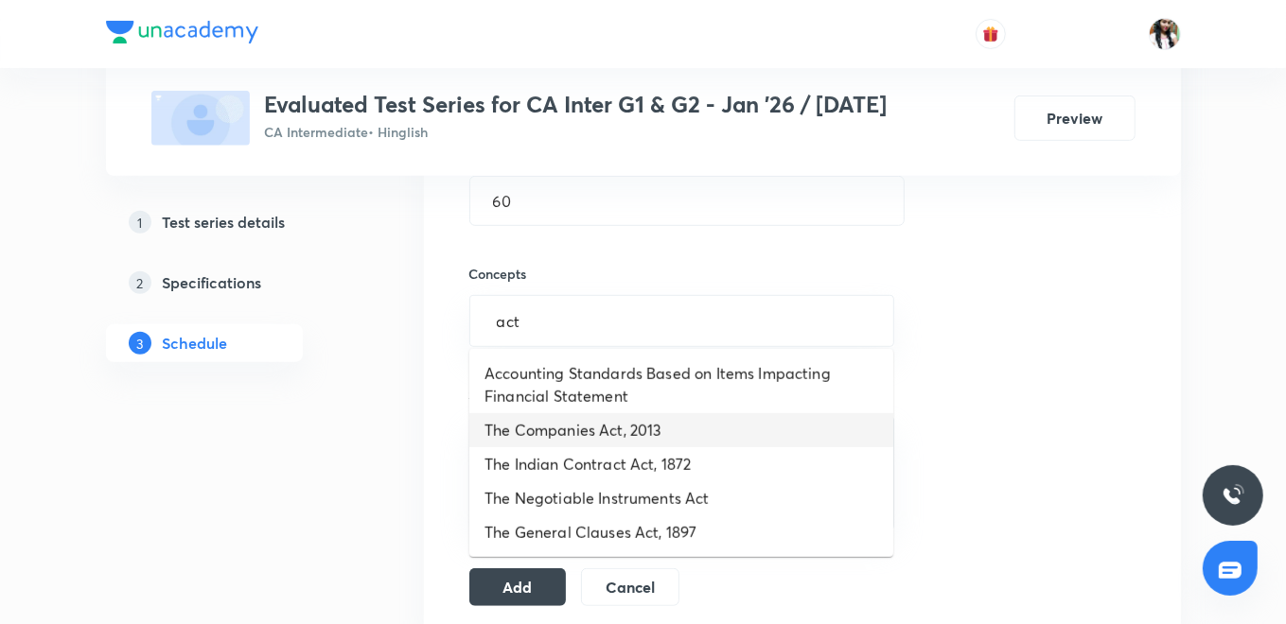
click at [683, 437] on li "The Companies Act, 2013" at bounding box center [681, 430] width 424 height 34
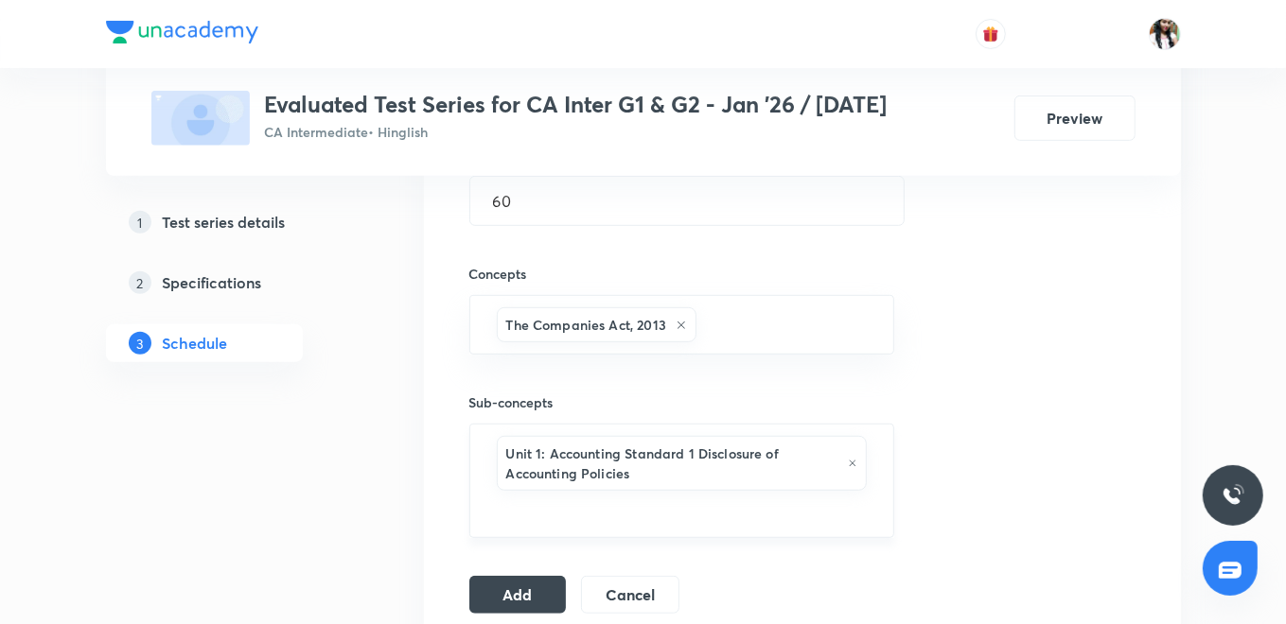
click at [851, 458] on icon at bounding box center [852, 463] width 9 height 11
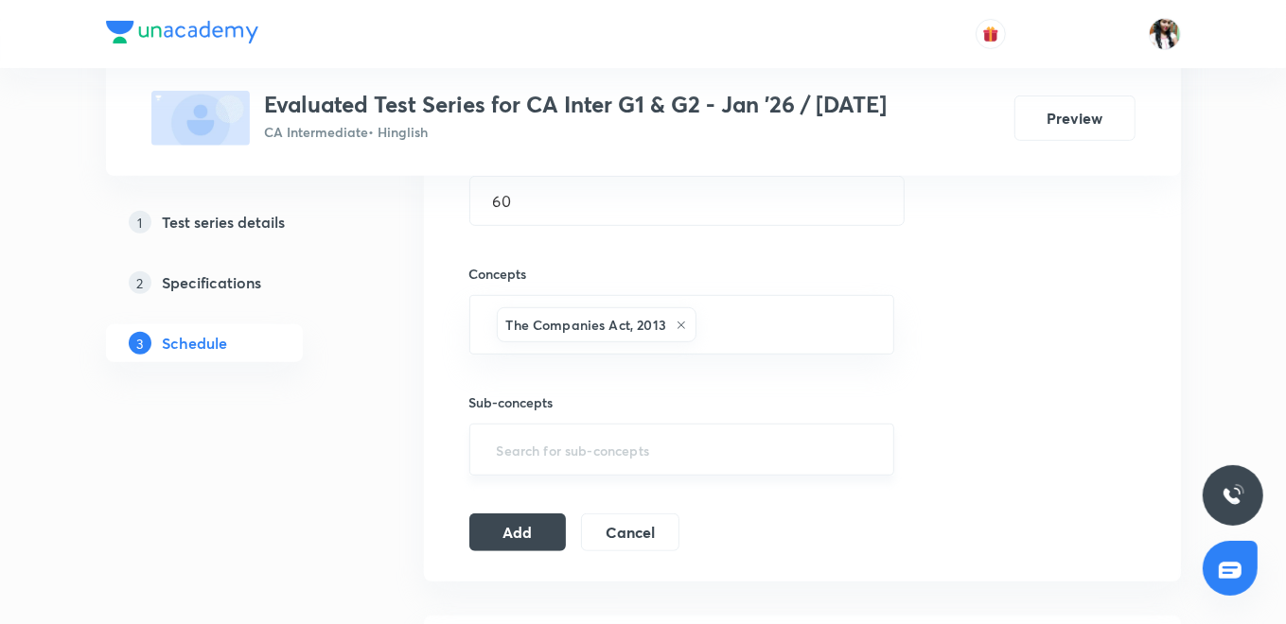
click at [740, 461] on input "text" at bounding box center [682, 449] width 378 height 35
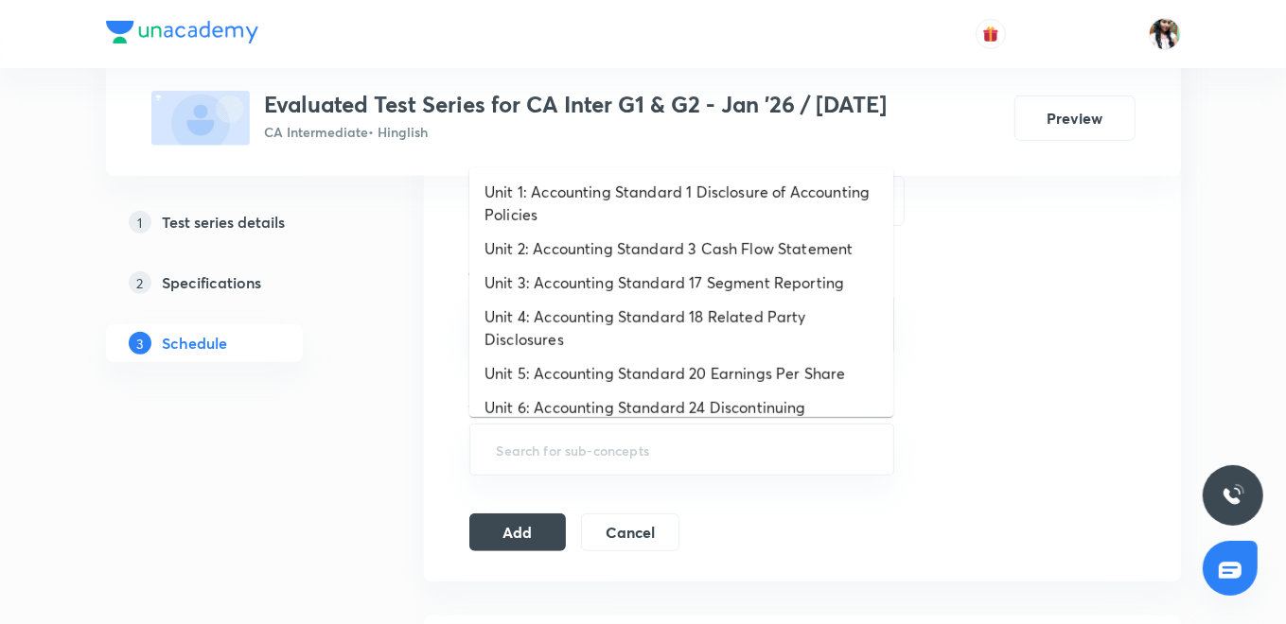
type input "a"
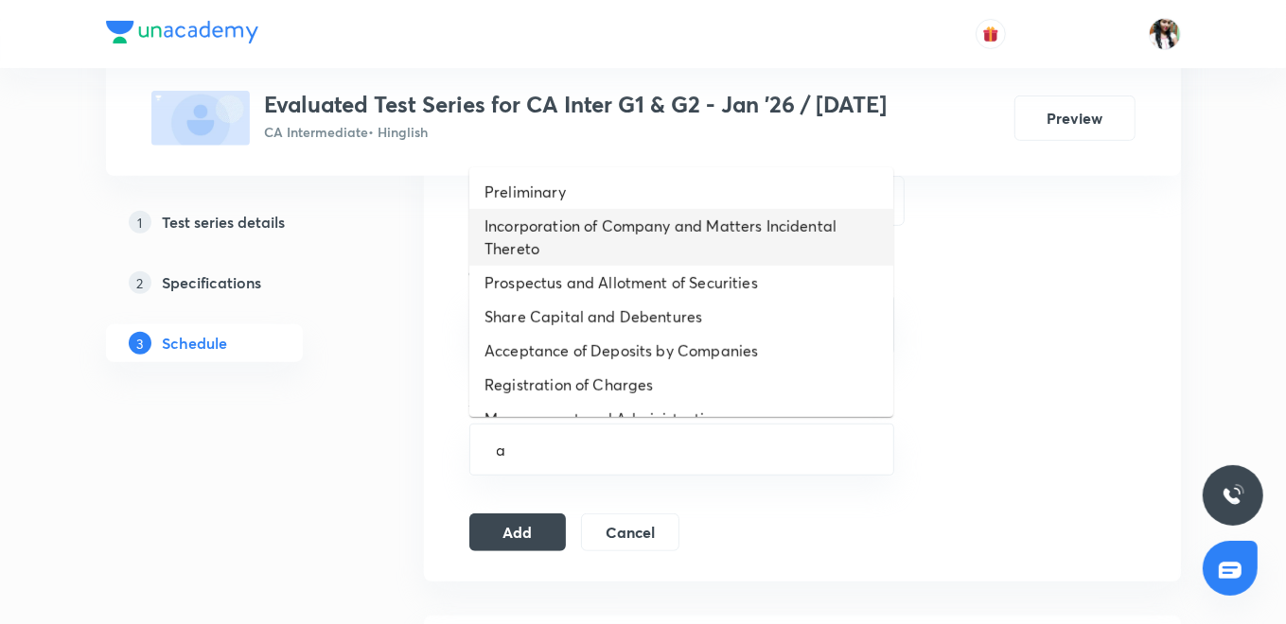
click at [683, 247] on li "Incorporation of Company and Matters Incidental Thereto" at bounding box center [681, 237] width 424 height 57
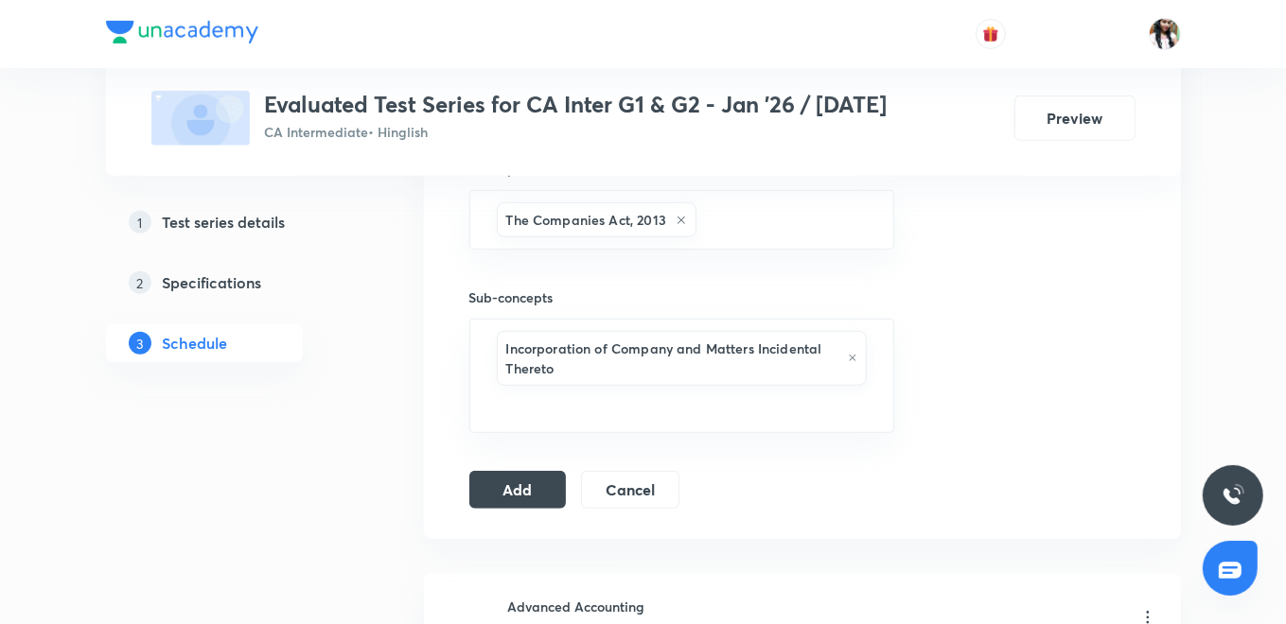
scroll to position [735, 0]
click at [528, 478] on button "Add" at bounding box center [517, 488] width 97 height 38
drag, startPoint x: 518, startPoint y: 475, endPoint x: 527, endPoint y: 470, distance: 9.7
click at [519, 475] on button "Add" at bounding box center [517, 488] width 97 height 38
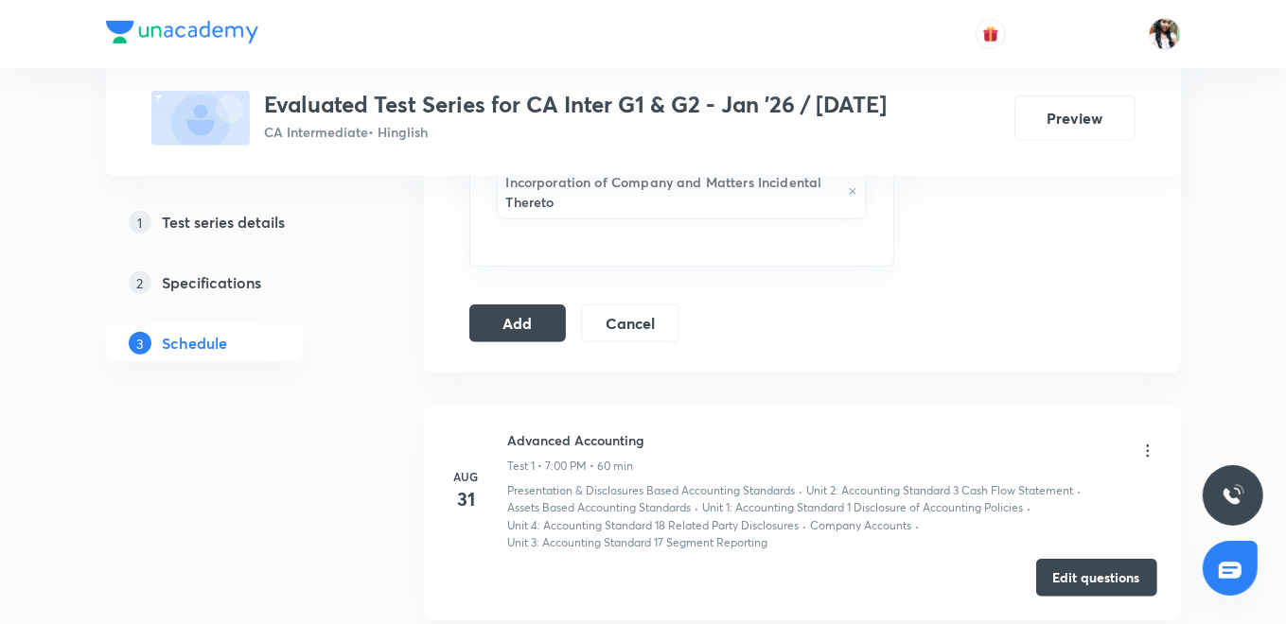
scroll to position [946, 0]
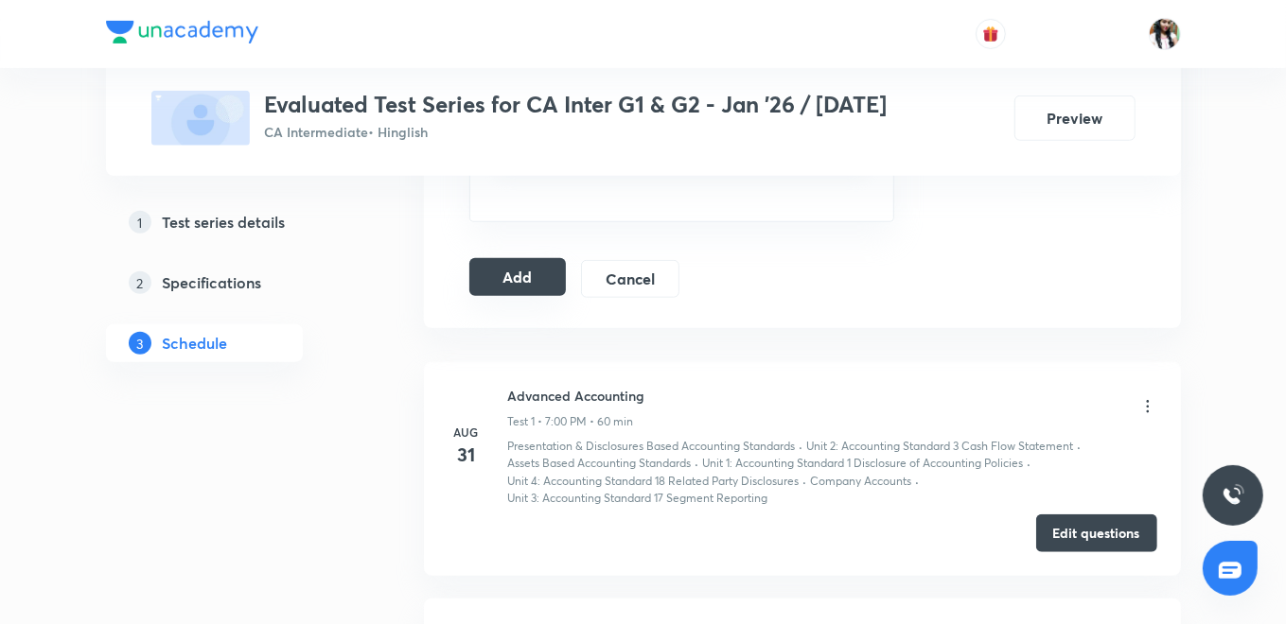
click at [486, 269] on button "Add" at bounding box center [517, 277] width 97 height 38
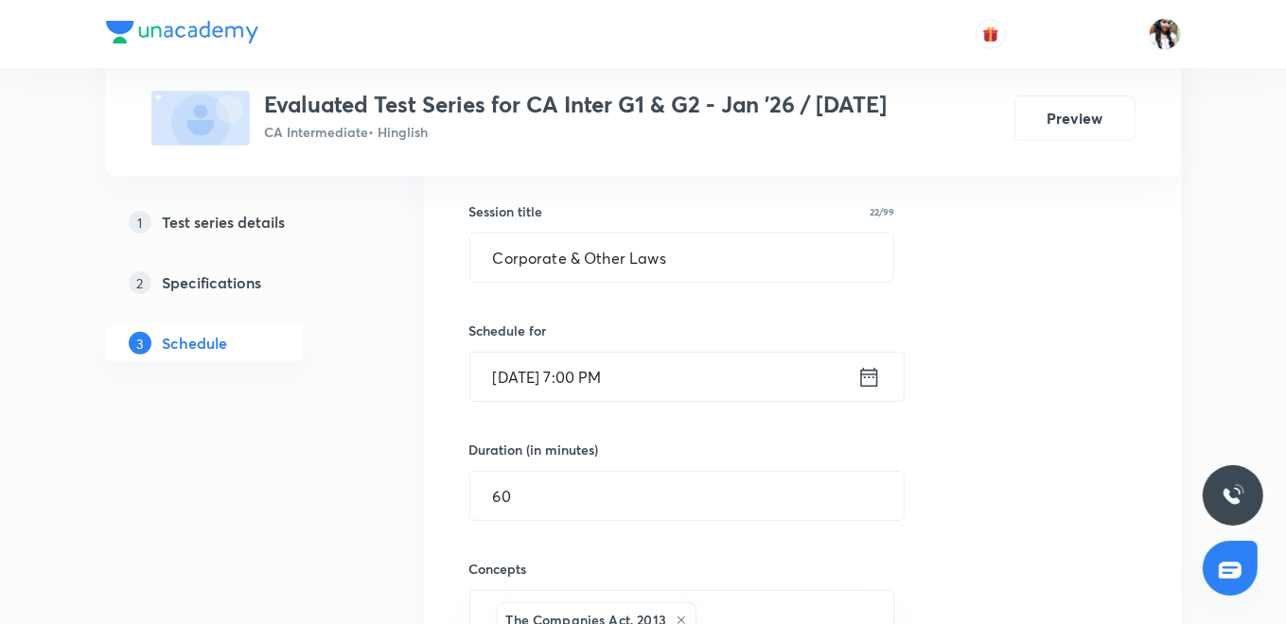
scroll to position [210, 0]
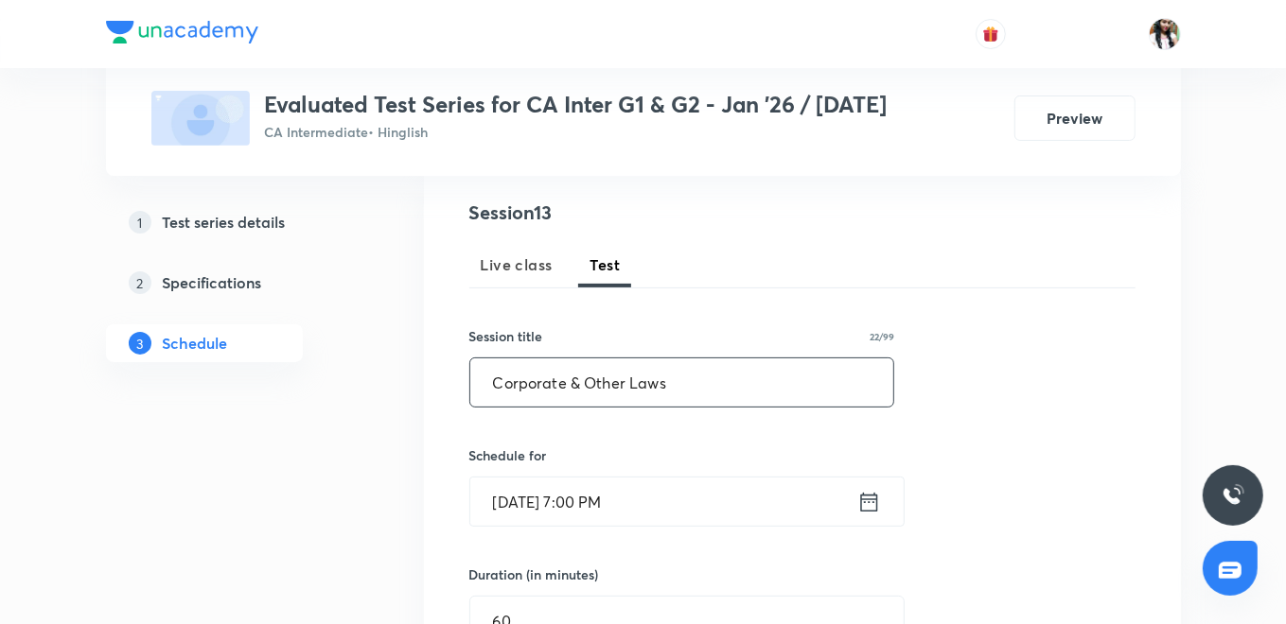
drag, startPoint x: 686, startPoint y: 382, endPoint x: 496, endPoint y: 288, distance: 212.4
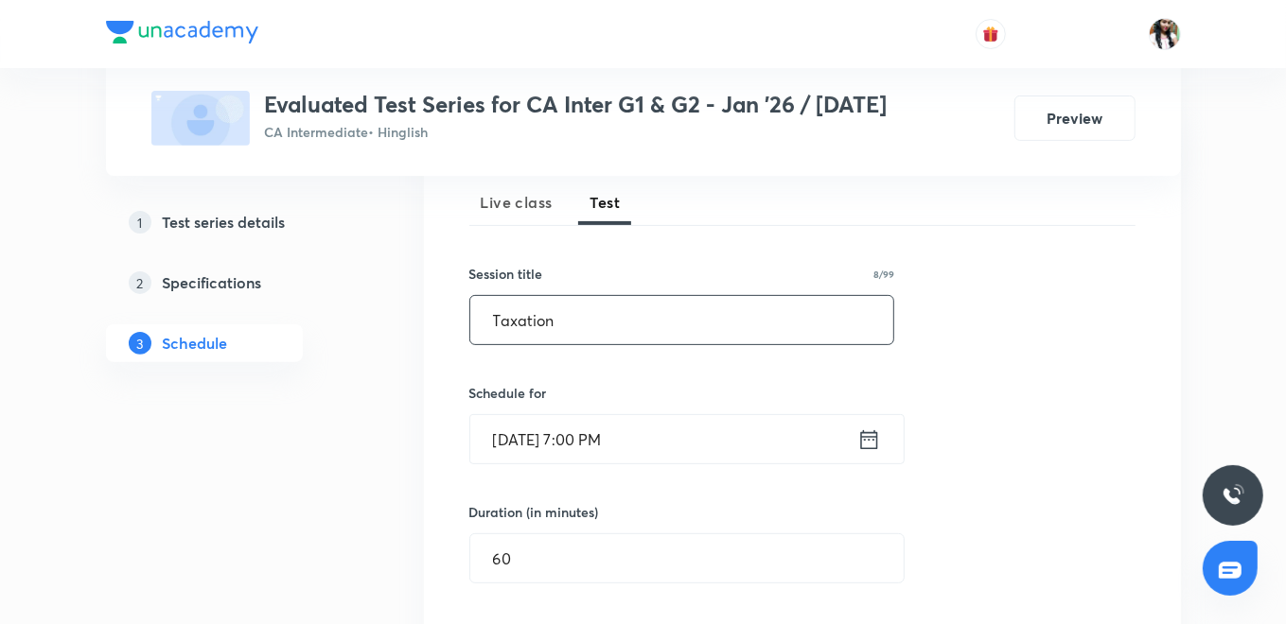
scroll to position [315, 0]
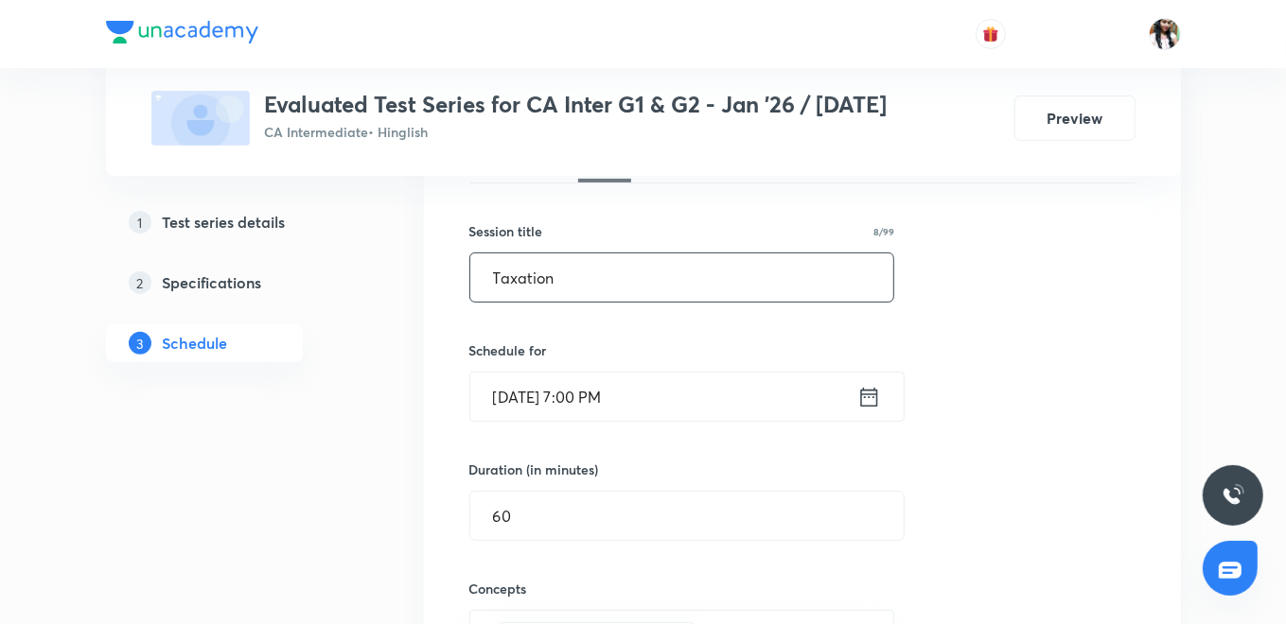
type input "Taxation"
click at [872, 391] on icon at bounding box center [869, 397] width 24 height 26
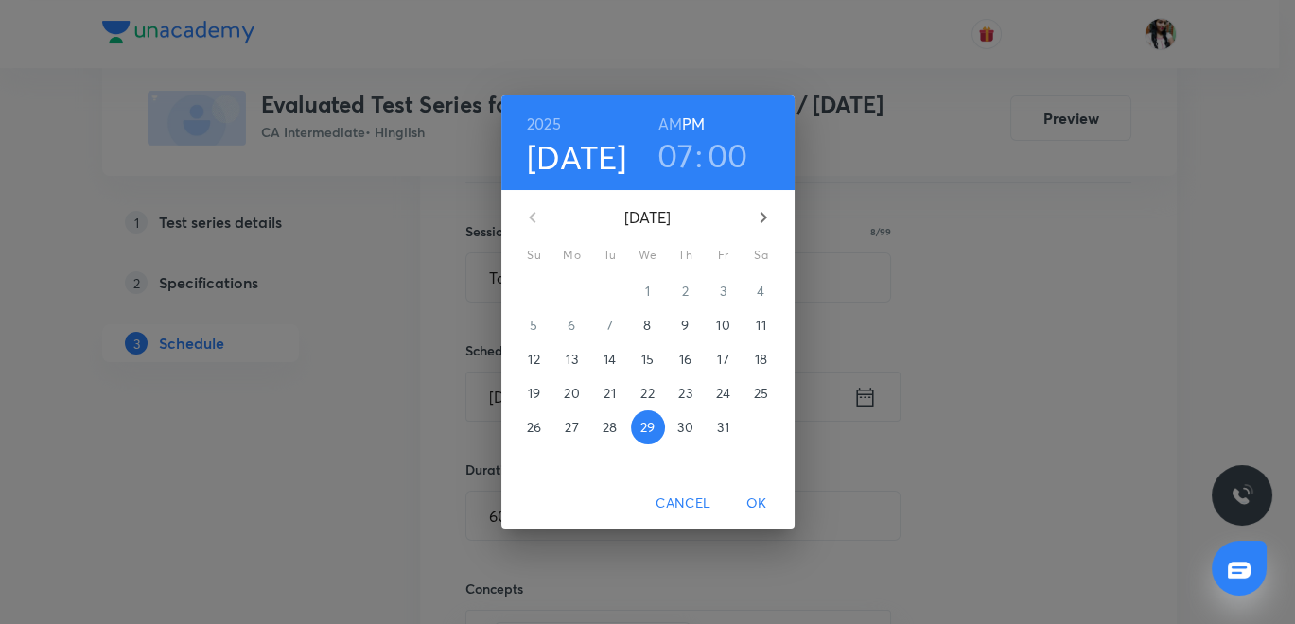
click at [687, 430] on p "30" at bounding box center [684, 427] width 15 height 19
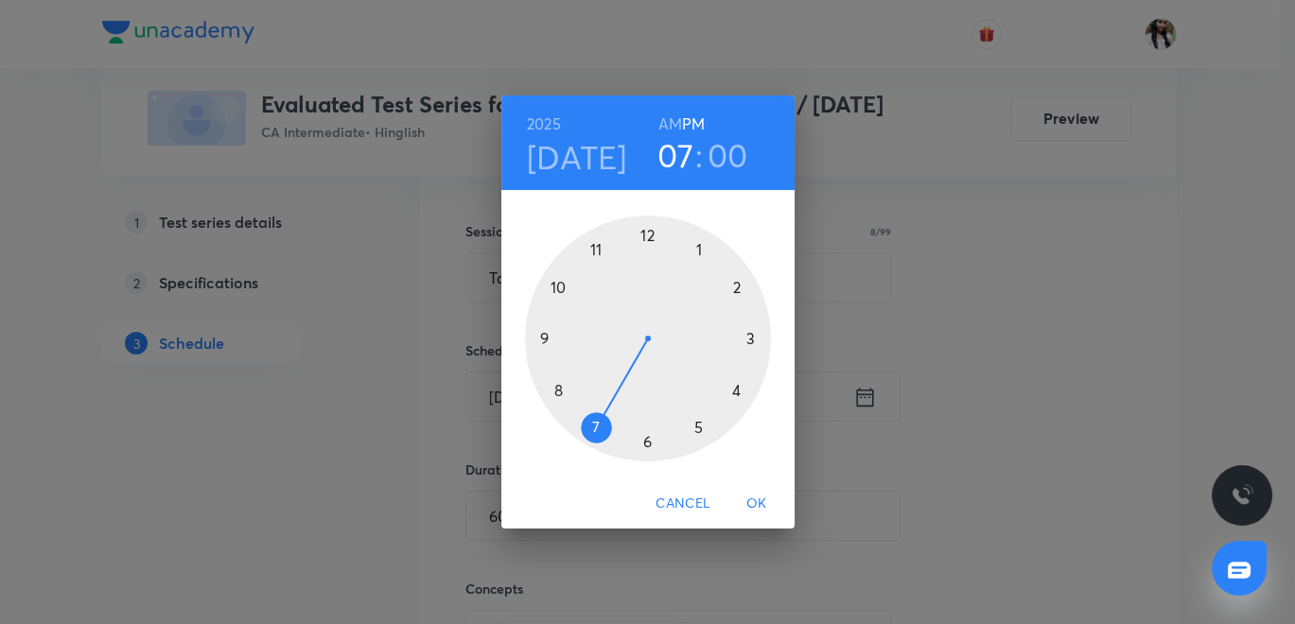
click at [764, 508] on span "OK" at bounding box center [756, 504] width 45 height 24
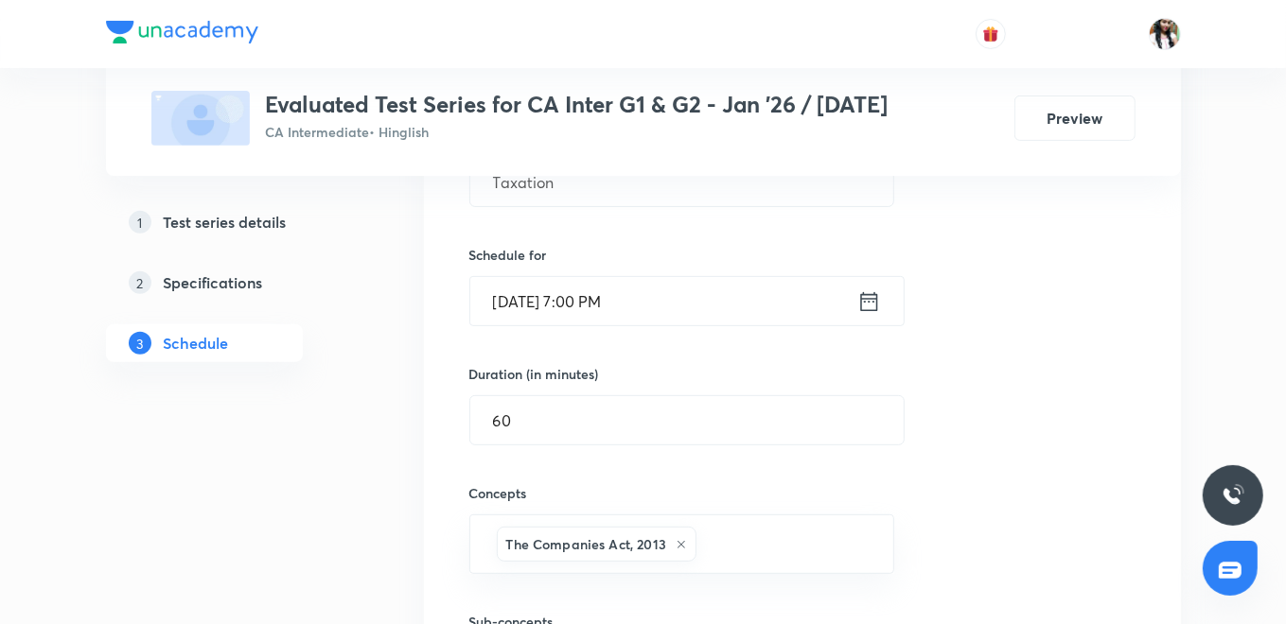
scroll to position [630, 0]
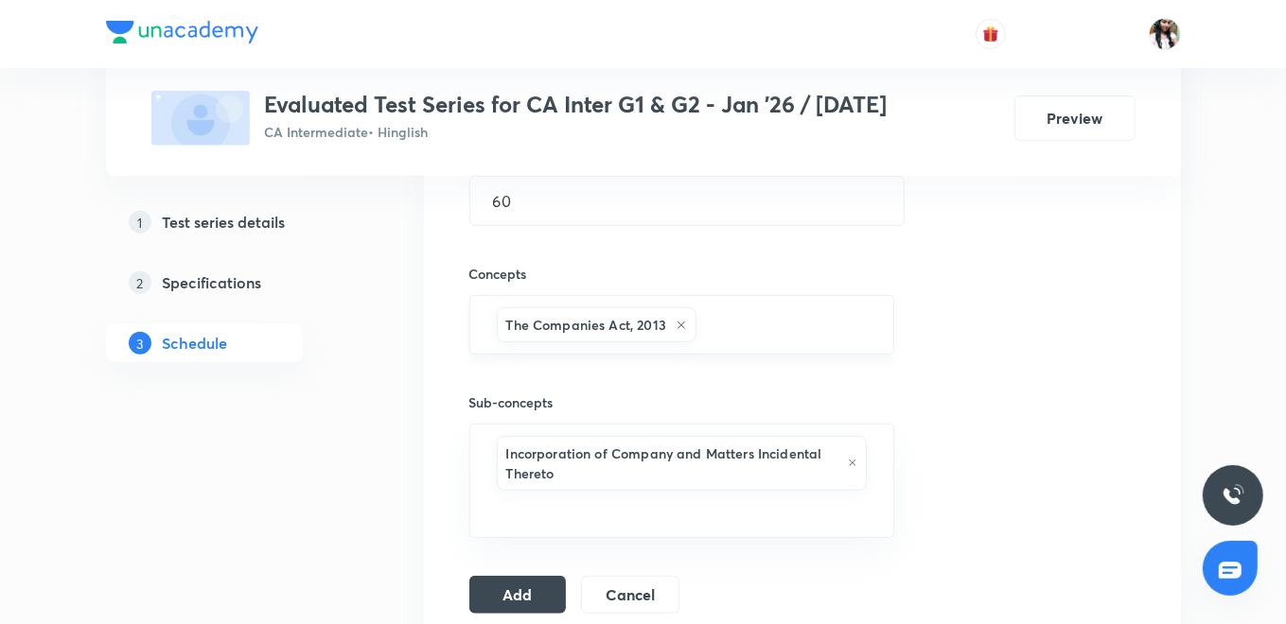
click at [679, 322] on icon at bounding box center [681, 326] width 8 height 8
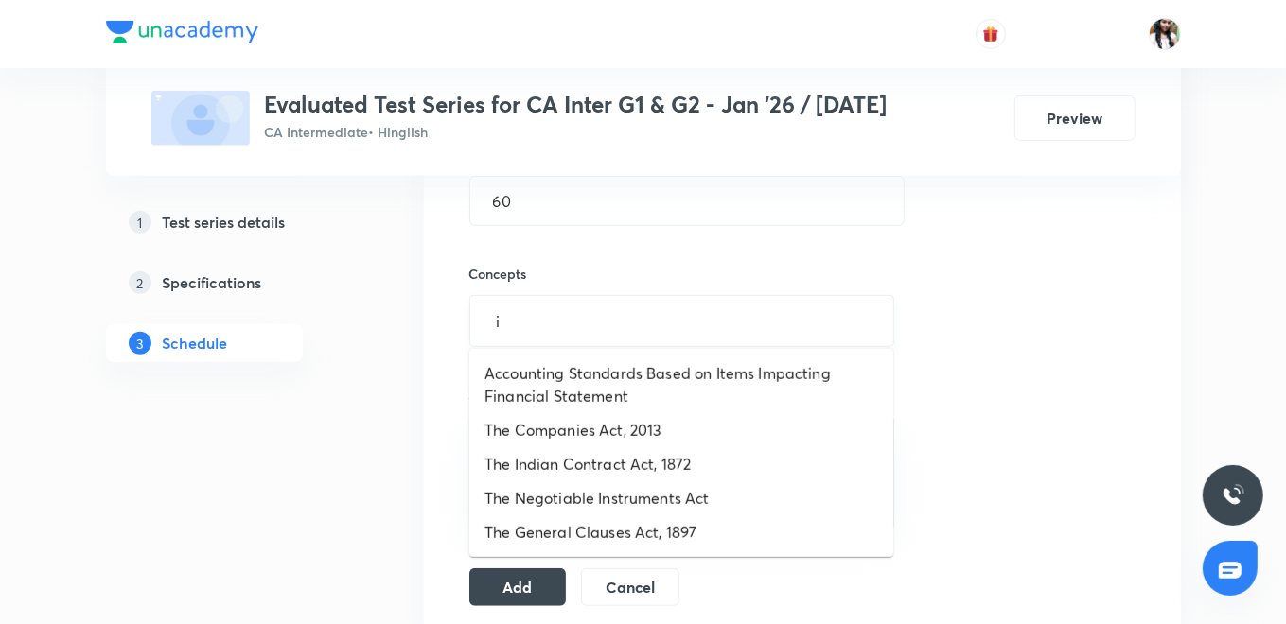
type input "in"
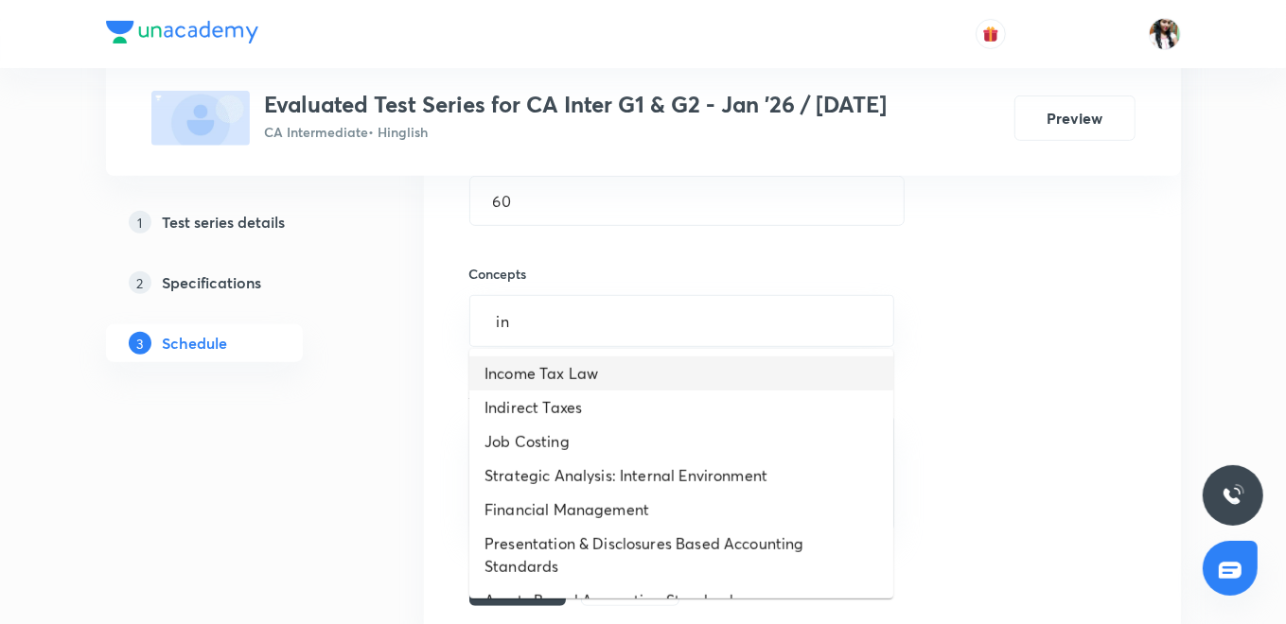
click at [653, 373] on li "Income Tax Law" at bounding box center [681, 374] width 424 height 34
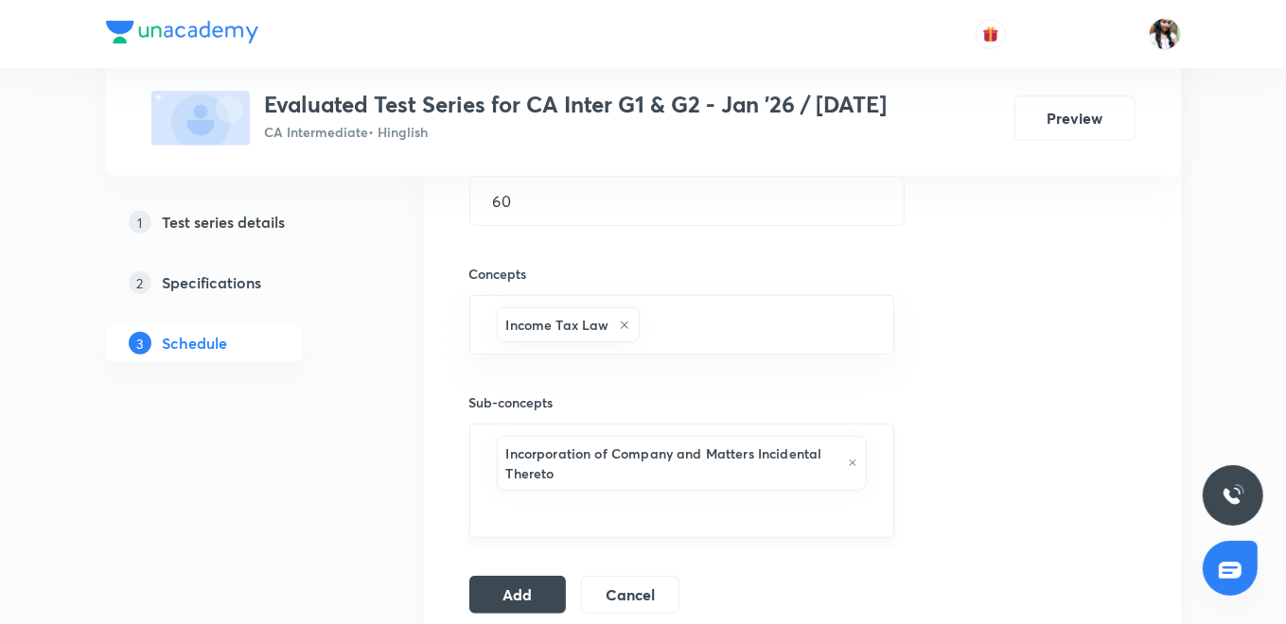
click at [848, 458] on icon at bounding box center [853, 463] width 10 height 11
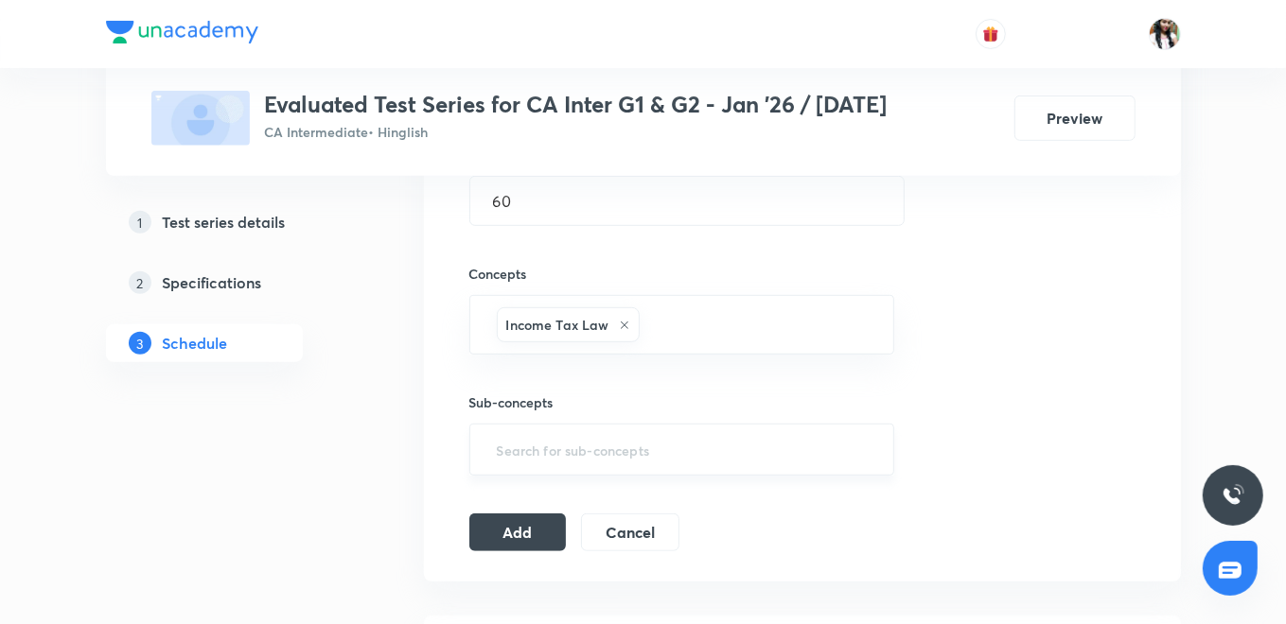
click at [798, 465] on div "​" at bounding box center [682, 450] width 426 height 52
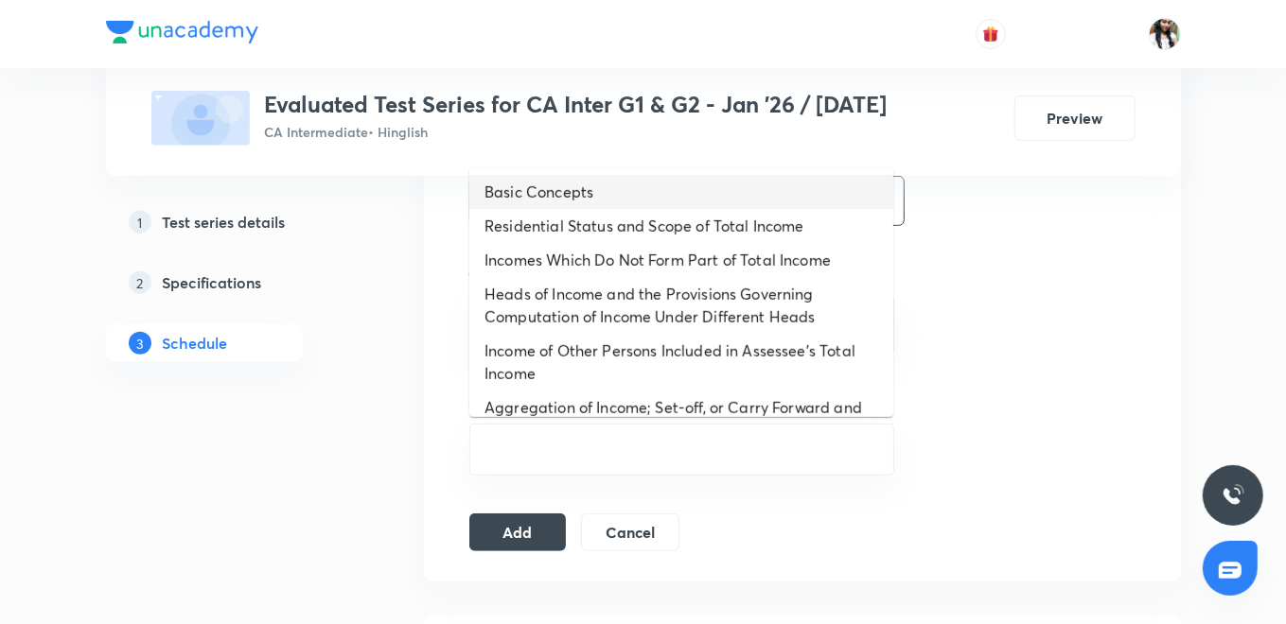
click at [590, 189] on li "Basic Concepts" at bounding box center [681, 192] width 424 height 34
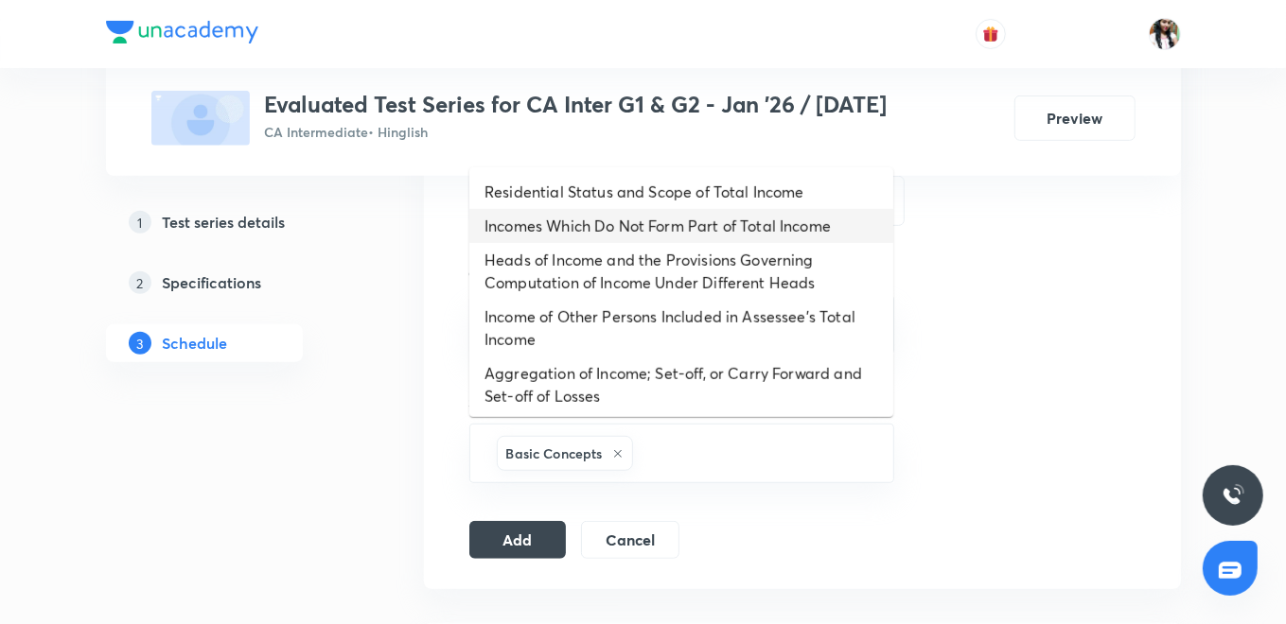
click at [613, 229] on li "Incomes Which Do Not Form Part of Total Income" at bounding box center [681, 226] width 424 height 34
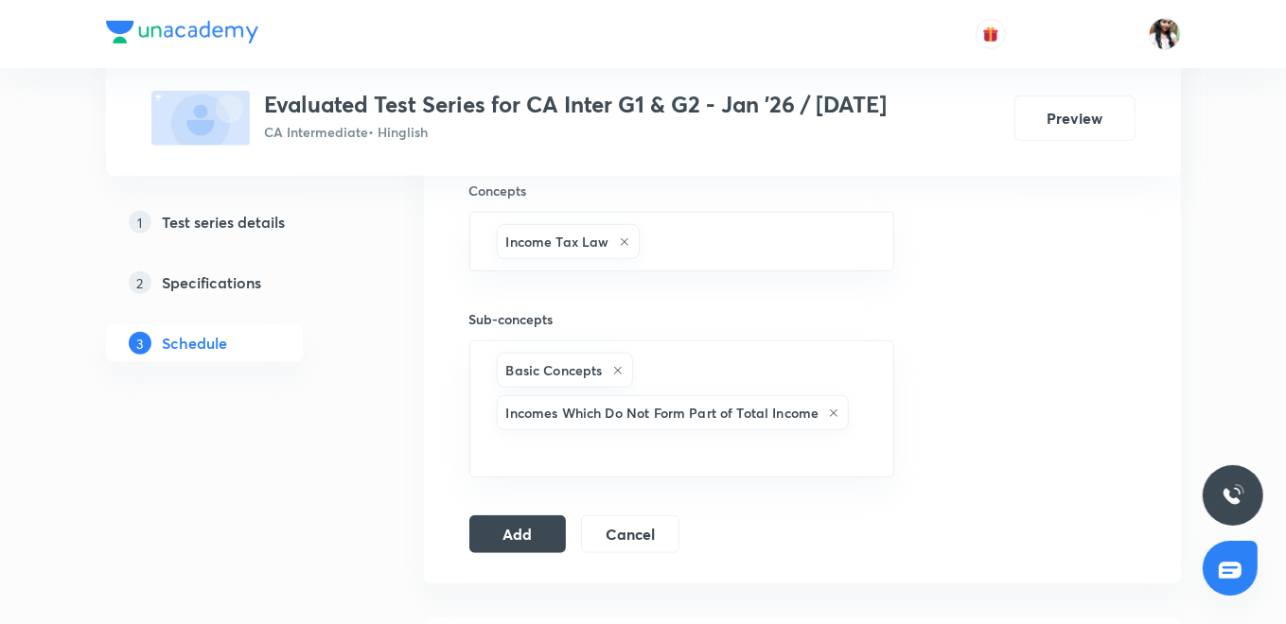
scroll to position [735, 0]
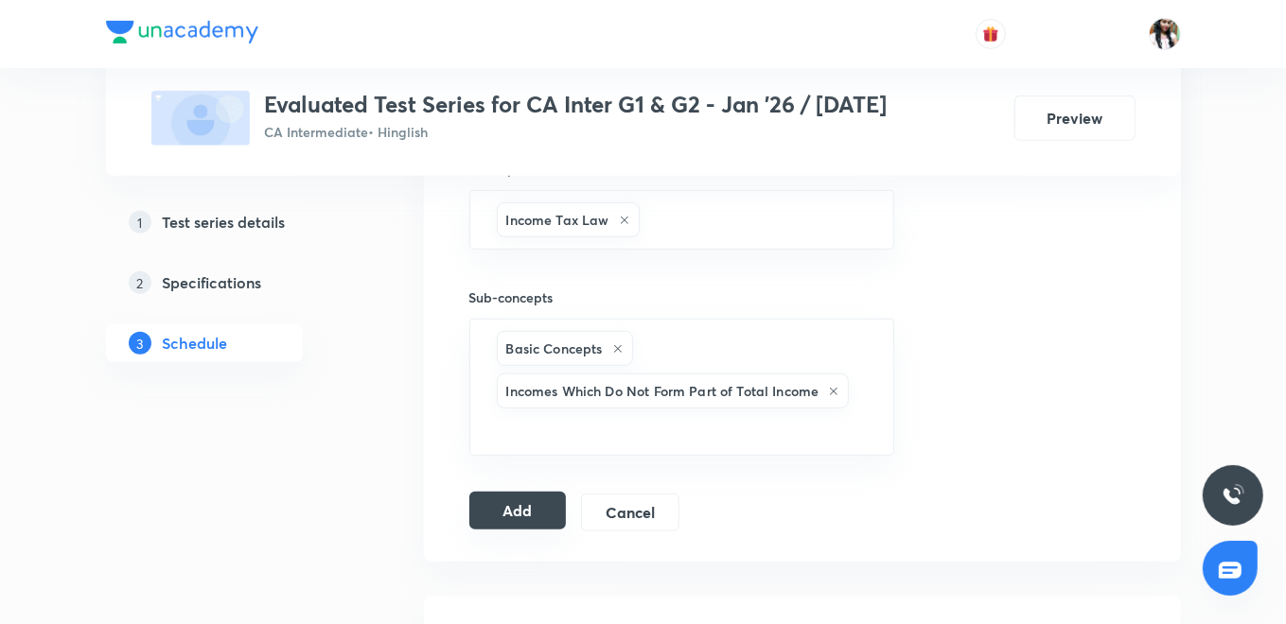
click at [553, 501] on button "Add" at bounding box center [517, 511] width 97 height 38
click at [546, 512] on button "Add" at bounding box center [517, 511] width 97 height 38
click at [528, 500] on button "Add" at bounding box center [517, 513] width 97 height 38
drag, startPoint x: 516, startPoint y: 500, endPoint x: 530, endPoint y: 489, distance: 17.6
click at [516, 500] on button "Add" at bounding box center [517, 511] width 97 height 38
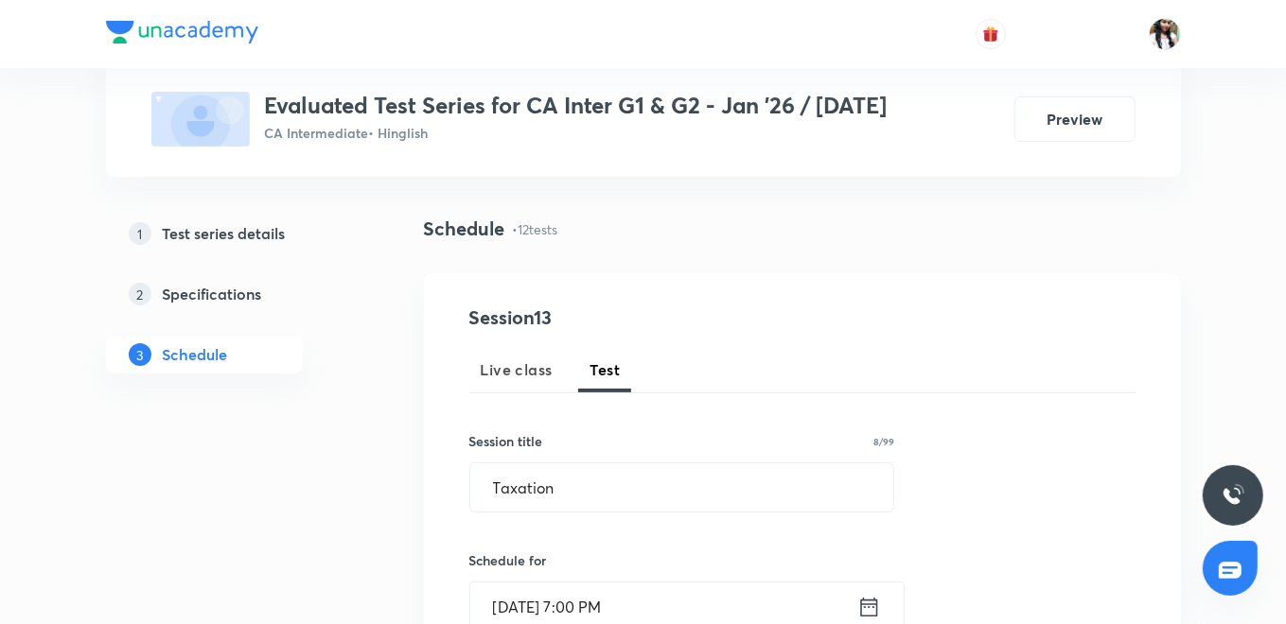
scroll to position [315, 0]
